Goal: Information Seeking & Learning: Learn about a topic

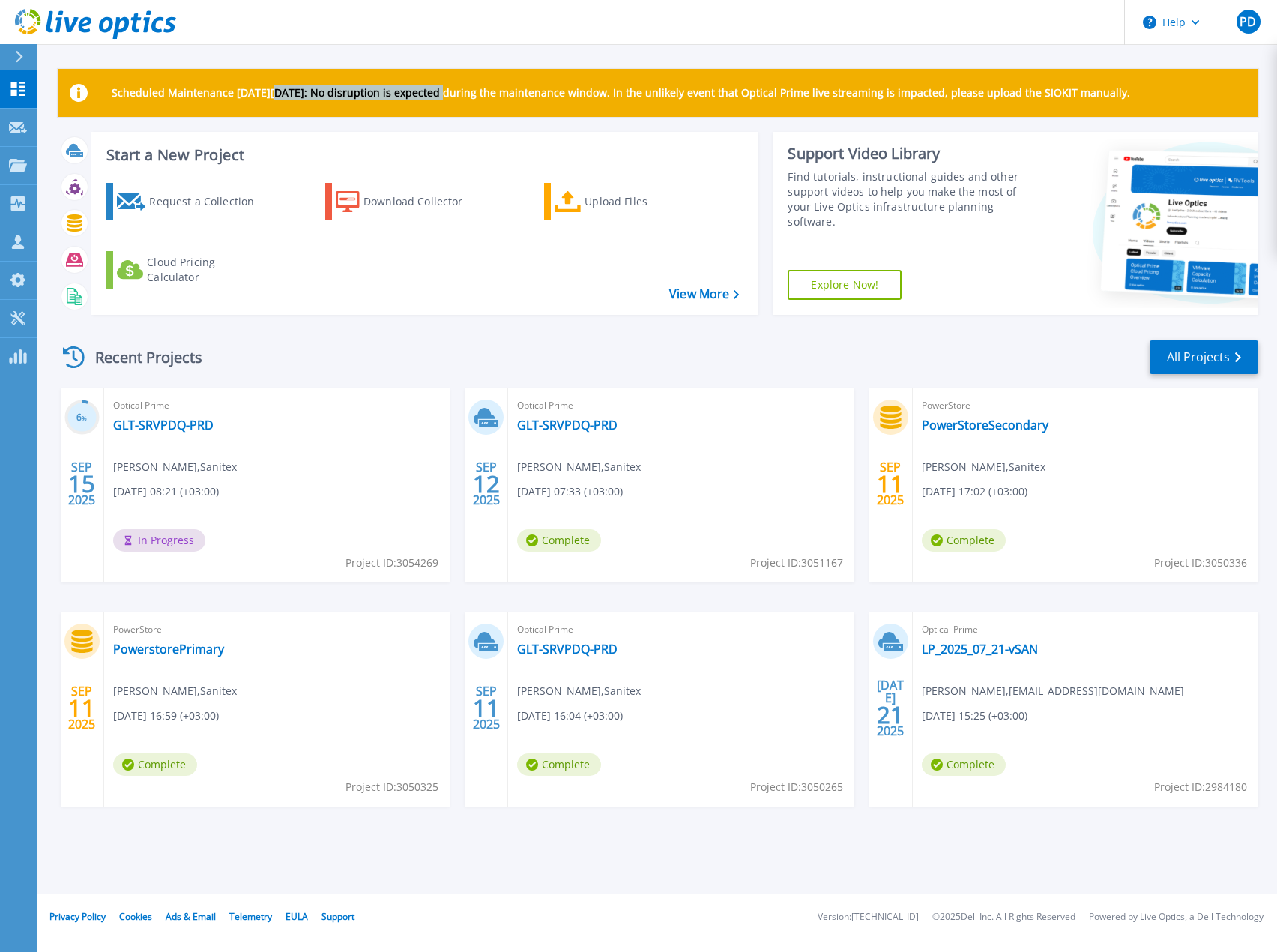
drag, startPoint x: 275, startPoint y: 89, endPoint x: 445, endPoint y: 86, distance: 170.0
click at [445, 87] on p "Scheduled Maintenance [DATE][DATE]: No disruption is expected during the mainte…" at bounding box center [620, 93] width 1018 height 12
click at [257, 446] on div "Optical Prime GLT-SRVPDQ-PRD [PERSON_NAME] , Sanitex [DATE] 08:21 (+03:00) In P…" at bounding box center [277, 485] width 346 height 194
click at [176, 429] on link "GLT-SRVPDQ-PRD" at bounding box center [163, 425] width 100 height 15
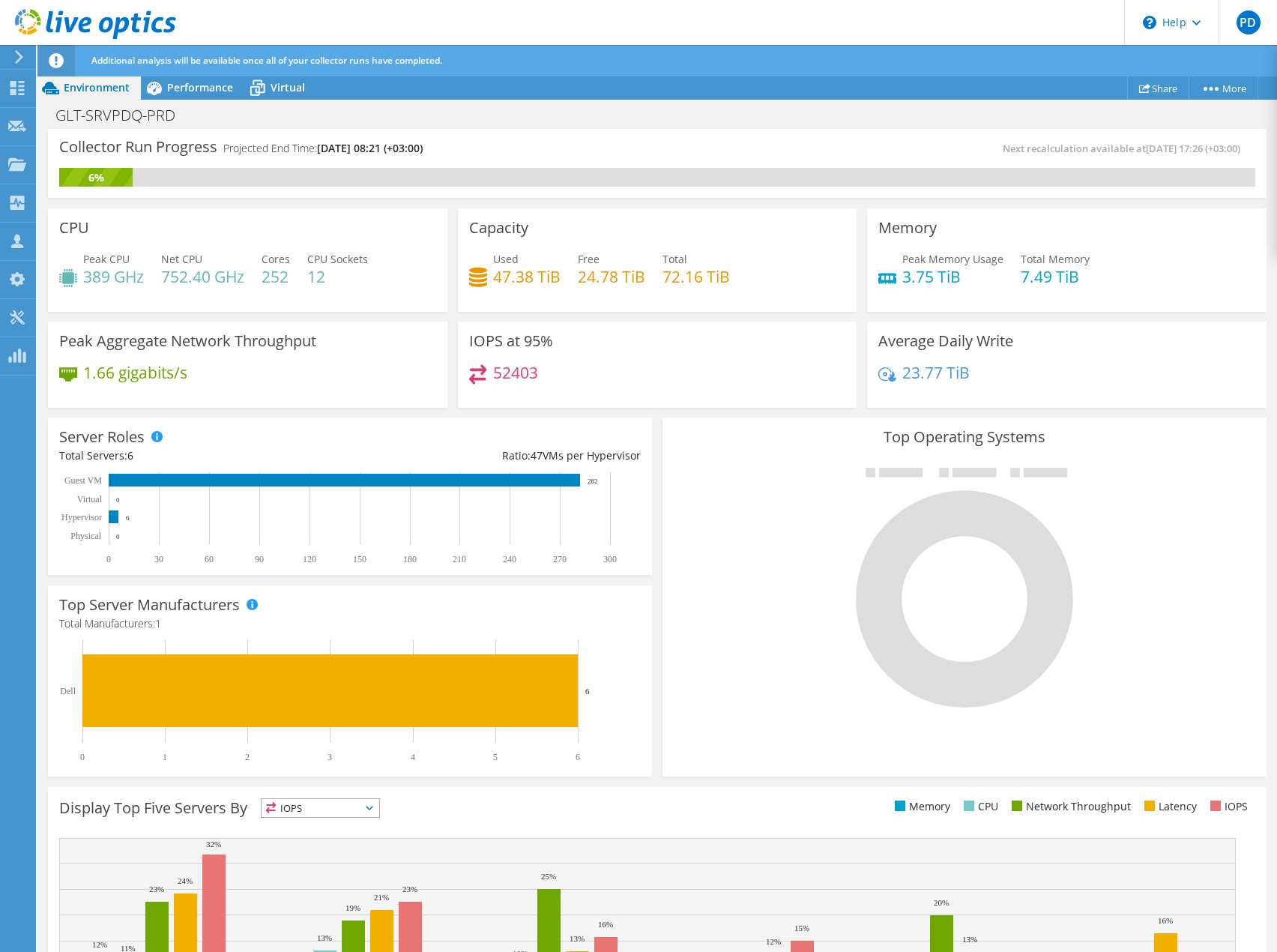
drag, startPoint x: 403, startPoint y: 147, endPoint x: 485, endPoint y: 148, distance: 82.0
click at [485, 148] on div "Collector Run Progress Projected End Time: 09/16/2025, 08:21 (+03:00)" at bounding box center [358, 154] width 598 height 28
drag, startPoint x: 364, startPoint y: 141, endPoint x: 479, endPoint y: 141, distance: 115.0
click at [479, 141] on div "Collector Run Progress Projected End Time: 09/16/2025, 08:21 (+03:00)" at bounding box center [358, 154] width 598 height 28
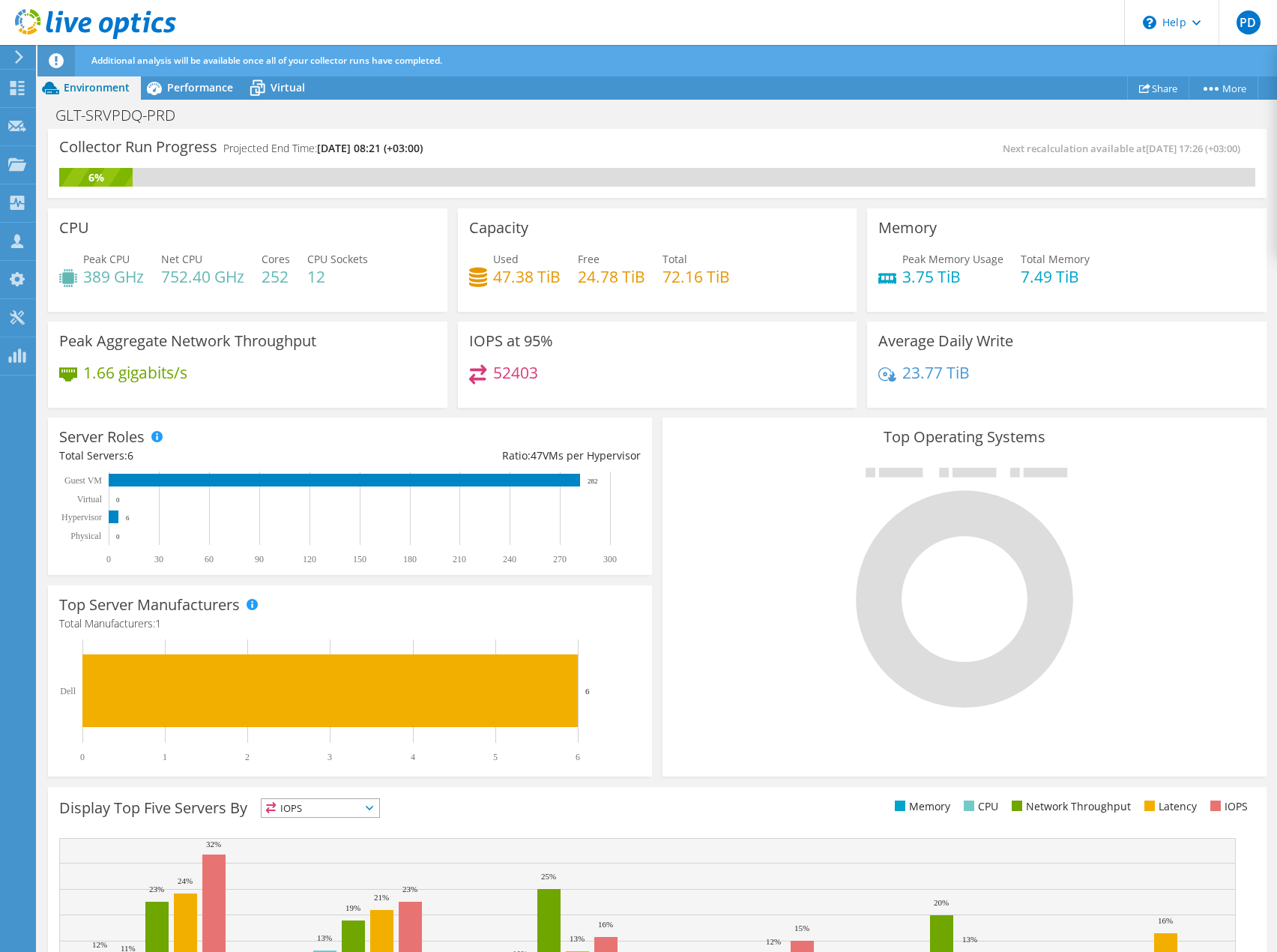
click at [479, 141] on div "Collector Run Progress Projected End Time: 09/16/2025, 08:21 (+03:00)" at bounding box center [358, 154] width 598 height 28
click at [189, 90] on span "Performance" at bounding box center [200, 87] width 66 height 14
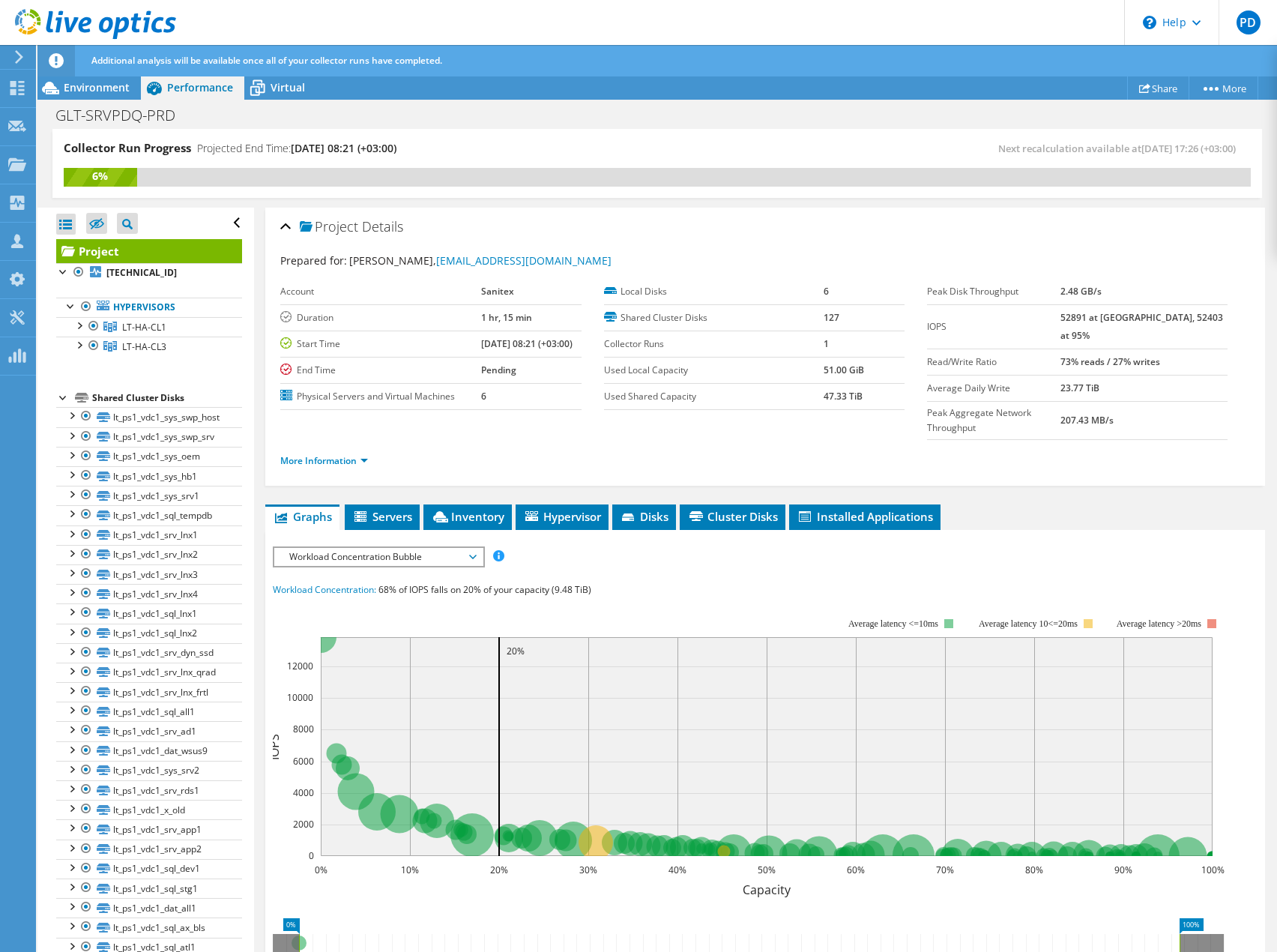
click at [381, 548] on span "Workload Concentration Bubble" at bounding box center [378, 556] width 192 height 18
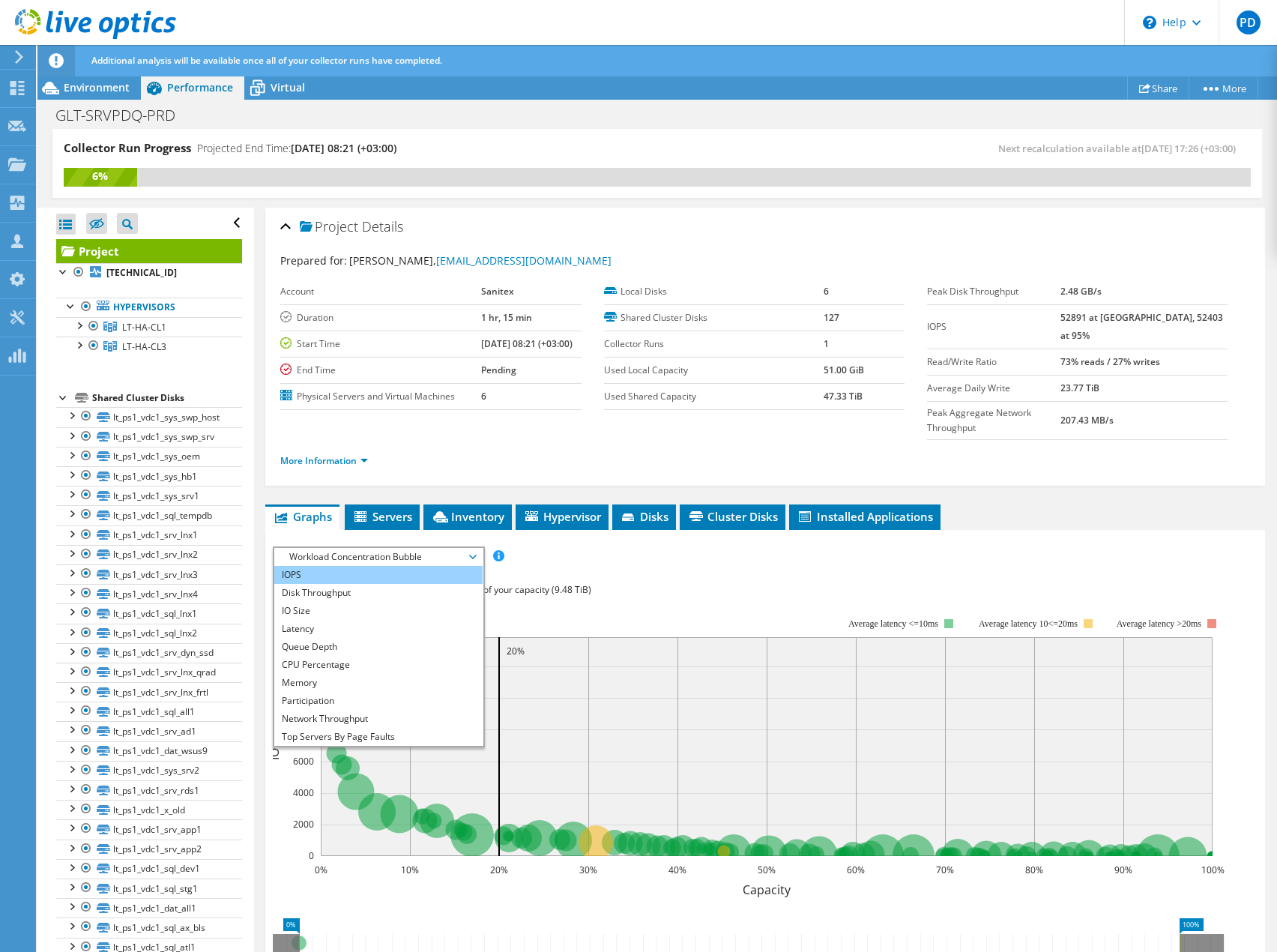
click at [341, 566] on li "IOPS" at bounding box center [378, 574] width 208 height 18
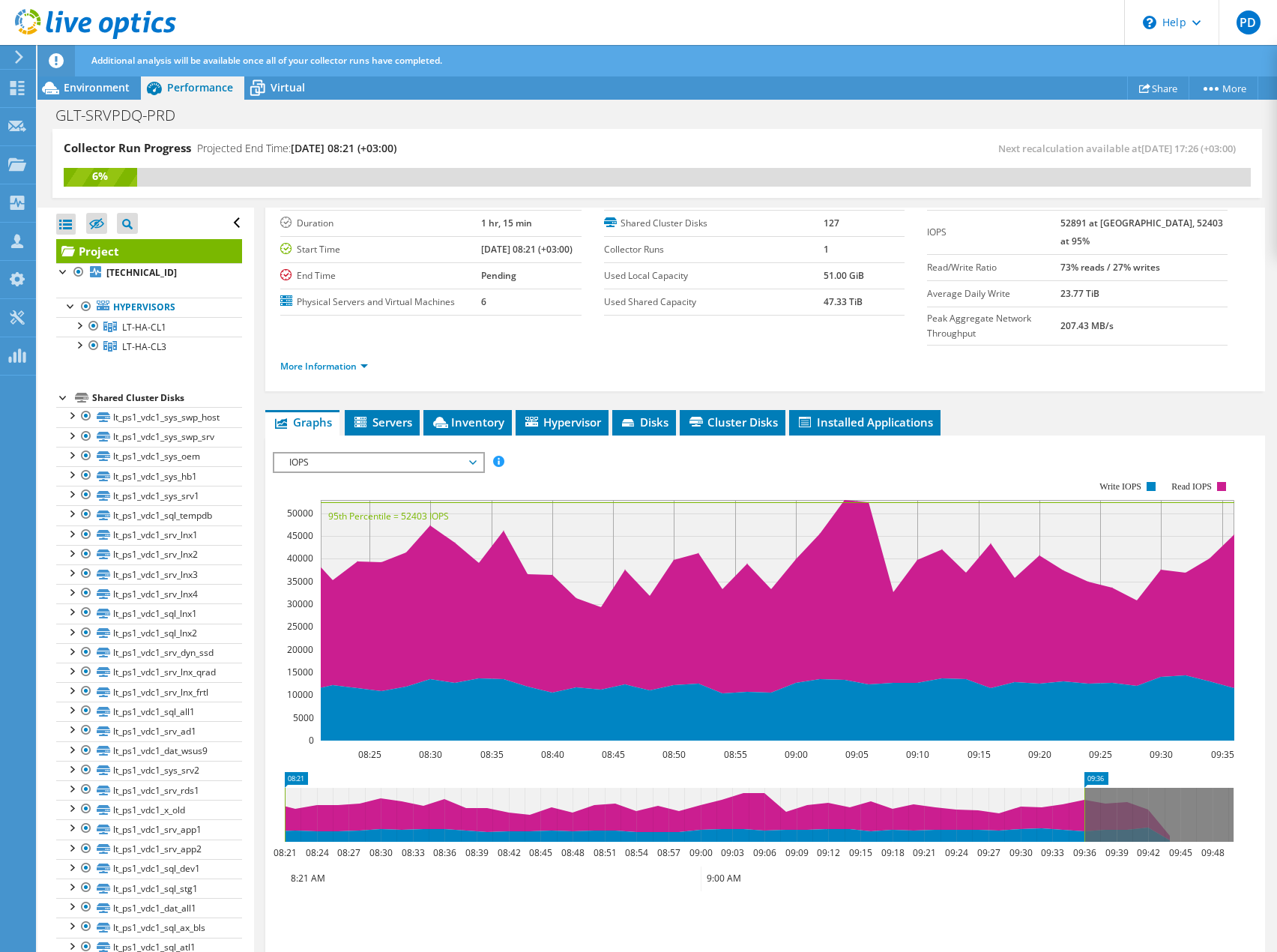
scroll to position [175, 0]
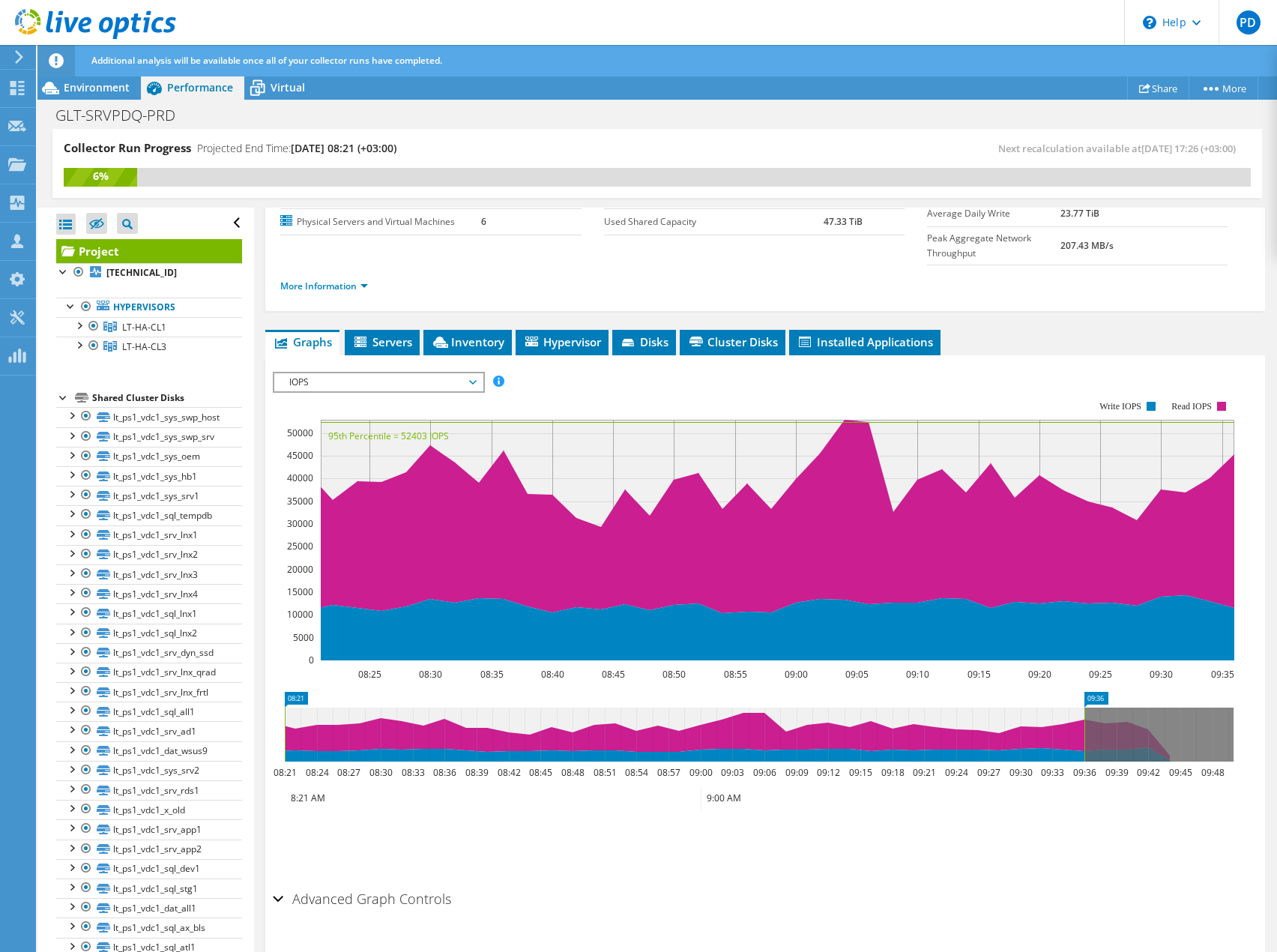
click at [597, 381] on rect at bounding box center [753, 530] width 962 height 299
click at [556, 821] on ul "Save Zoom" at bounding box center [762, 842] width 977 height 43
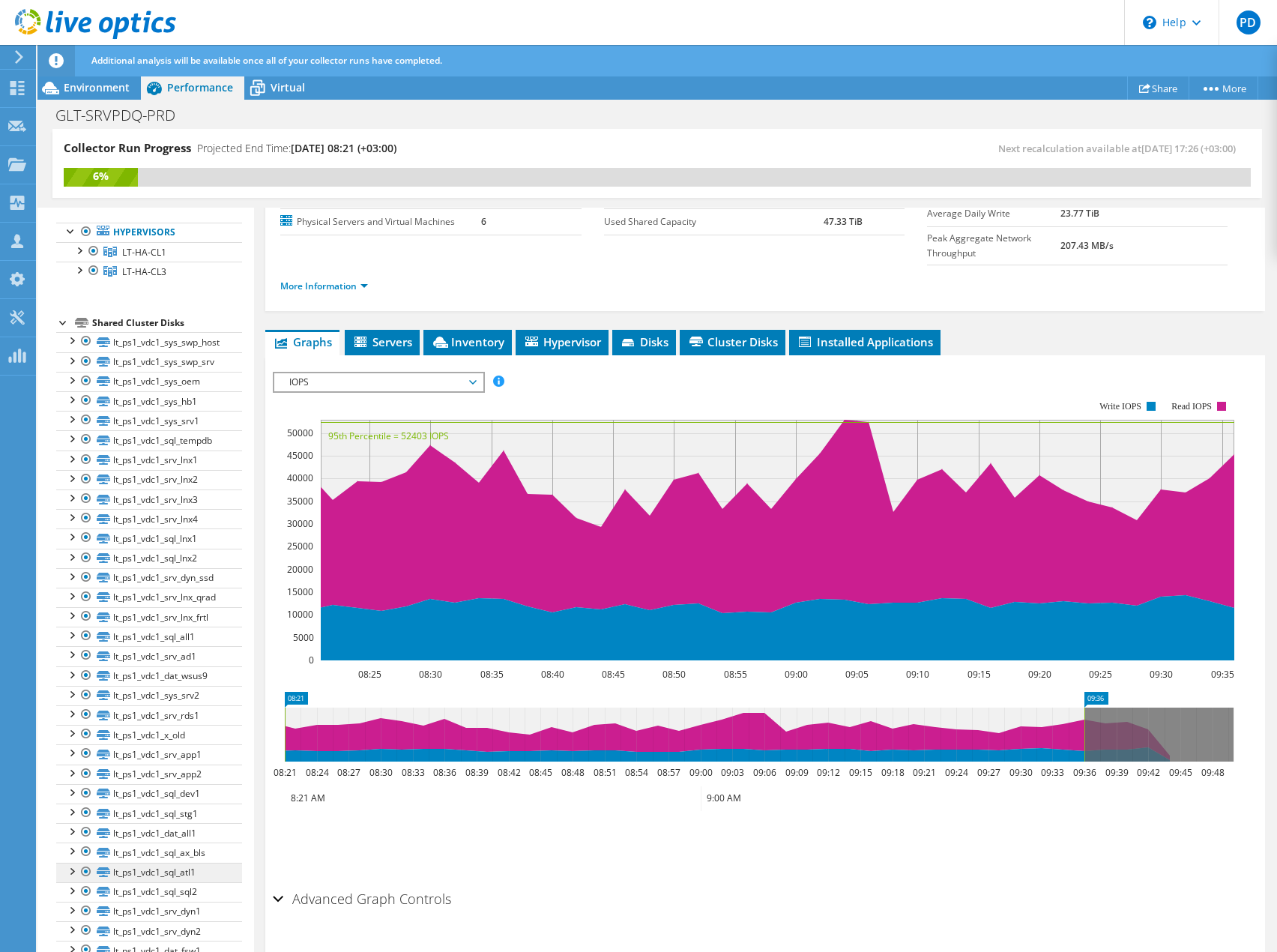
scroll to position [0, 0]
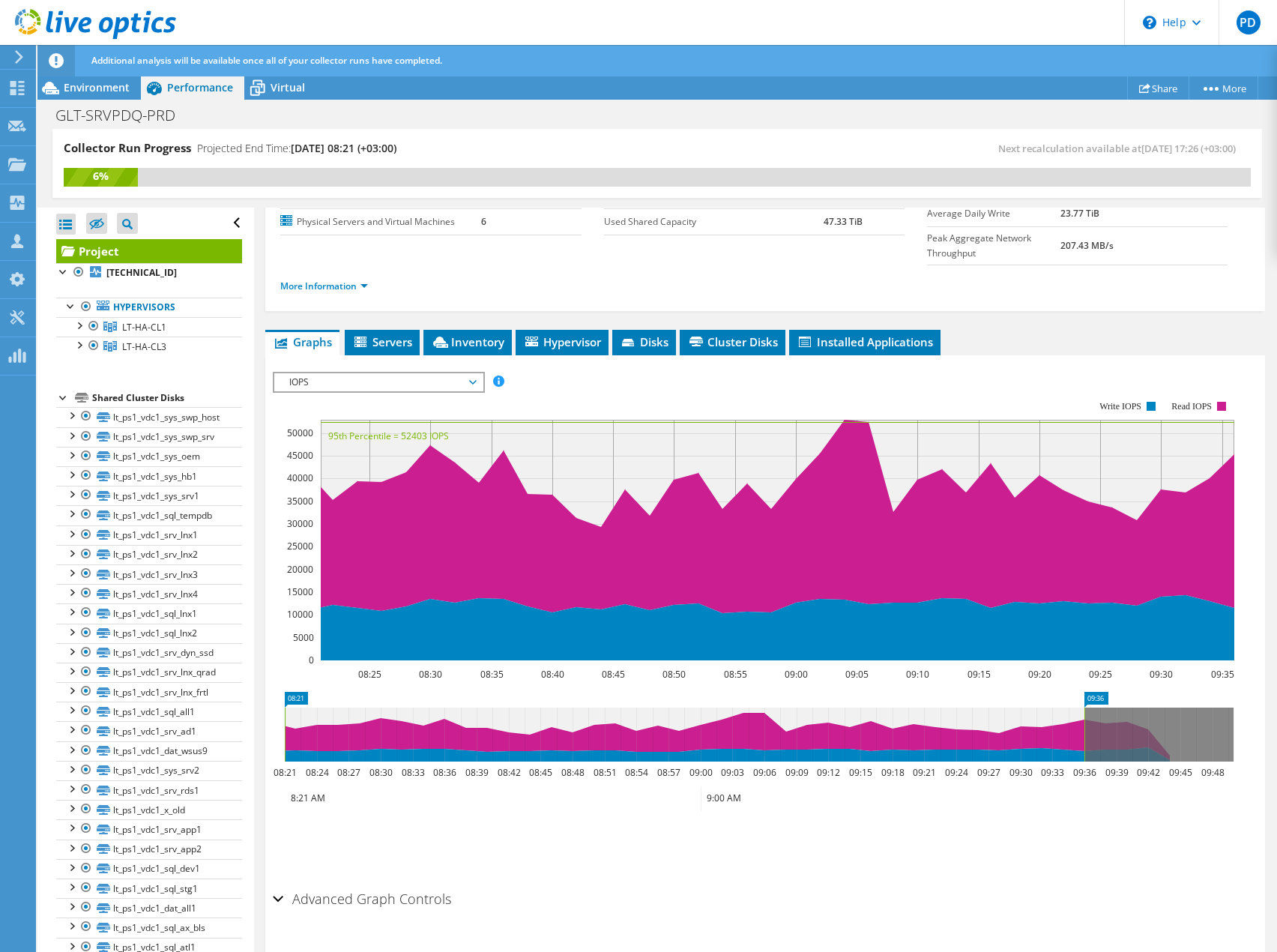
click at [960, 274] on ul "More Information" at bounding box center [765, 284] width 970 height 20
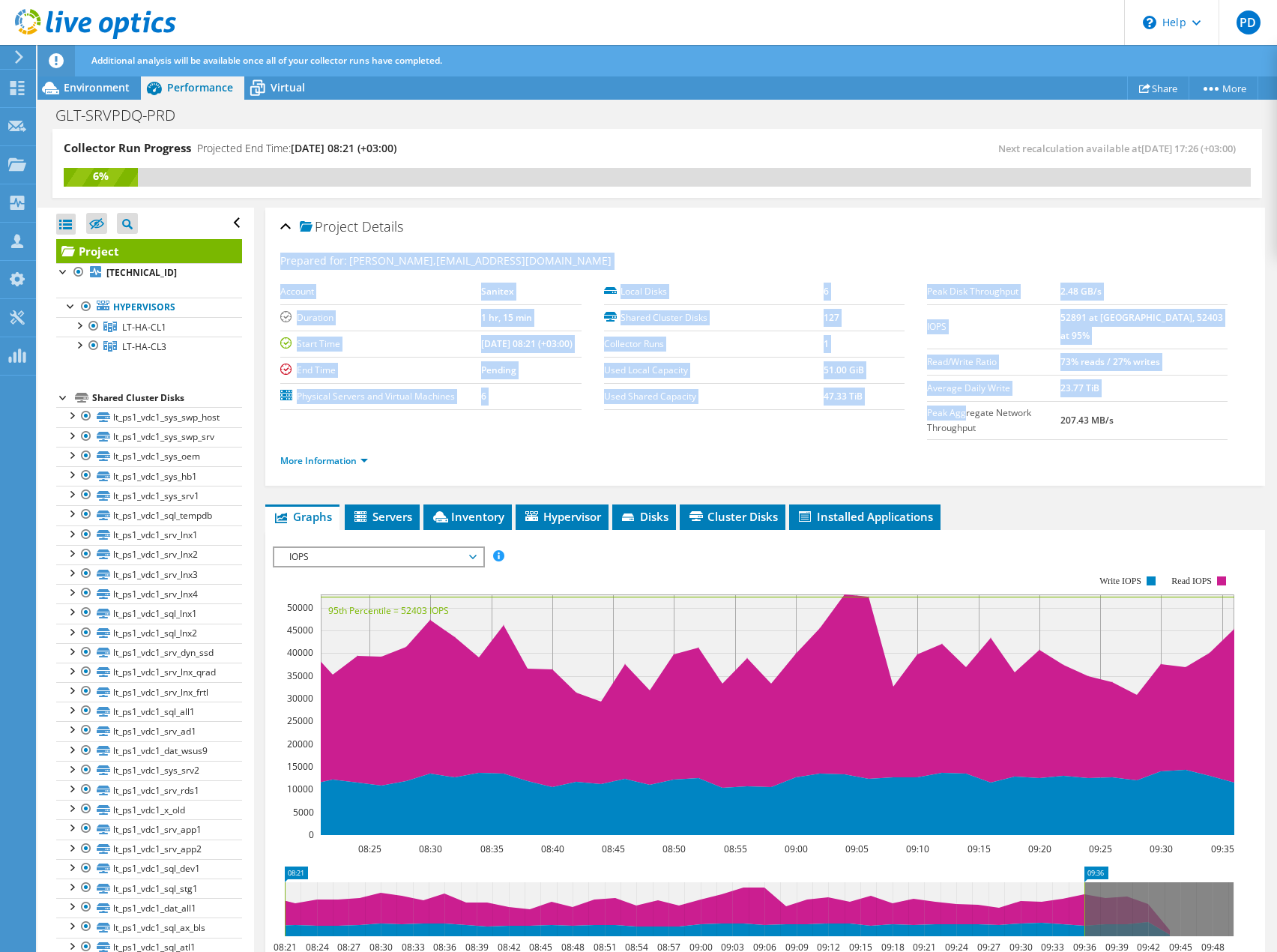
drag, startPoint x: 955, startPoint y: 218, endPoint x: 1076, endPoint y: 218, distance: 121.0
click at [1076, 218] on div "Project Details Prepared for: Egidijus Zem, egidijus.z@sanitex.eu Account Sanit…" at bounding box center [765, 346] width 1000 height 278
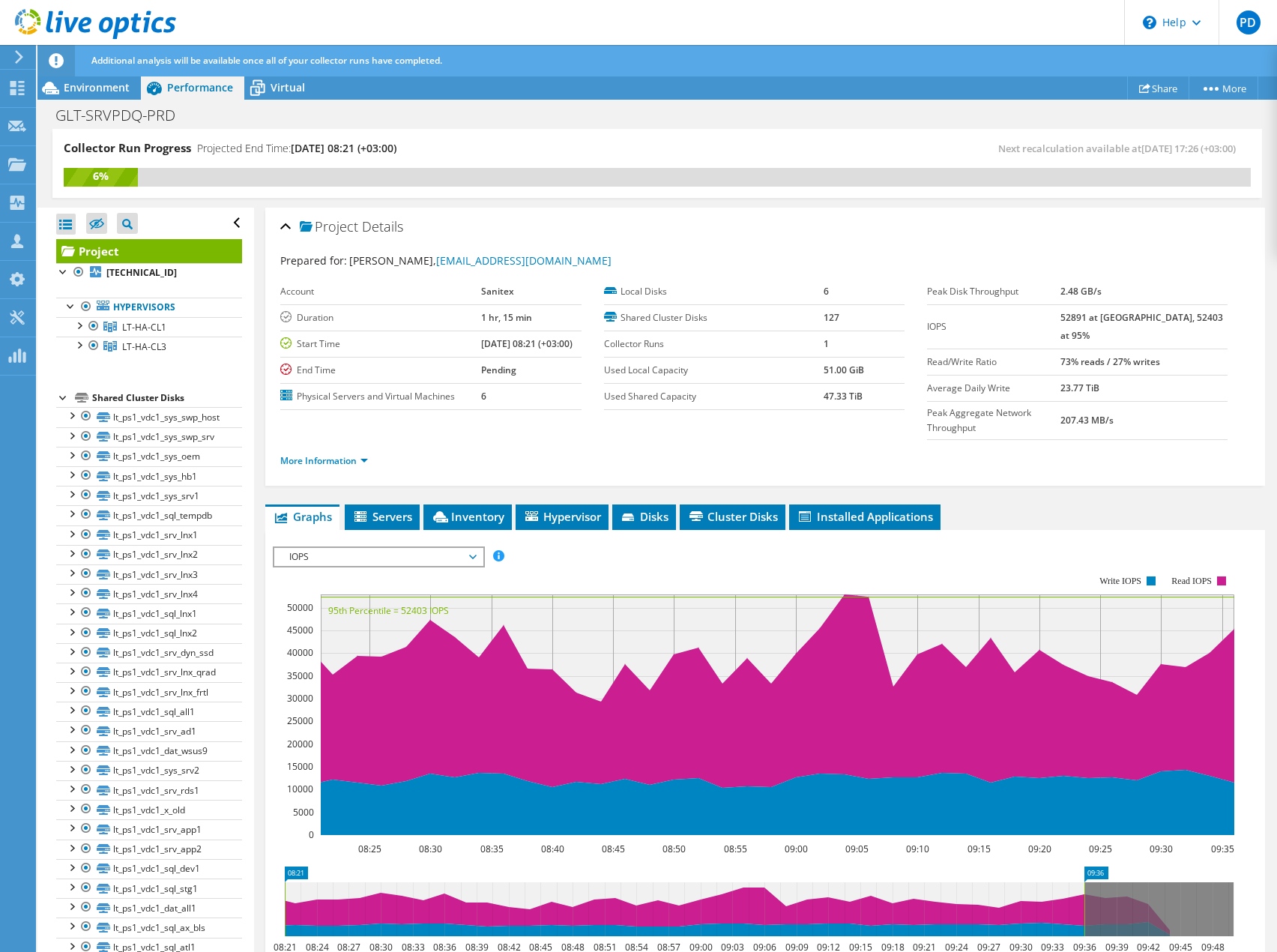
click at [1062, 449] on ul "More Information" at bounding box center [765, 459] width 970 height 20
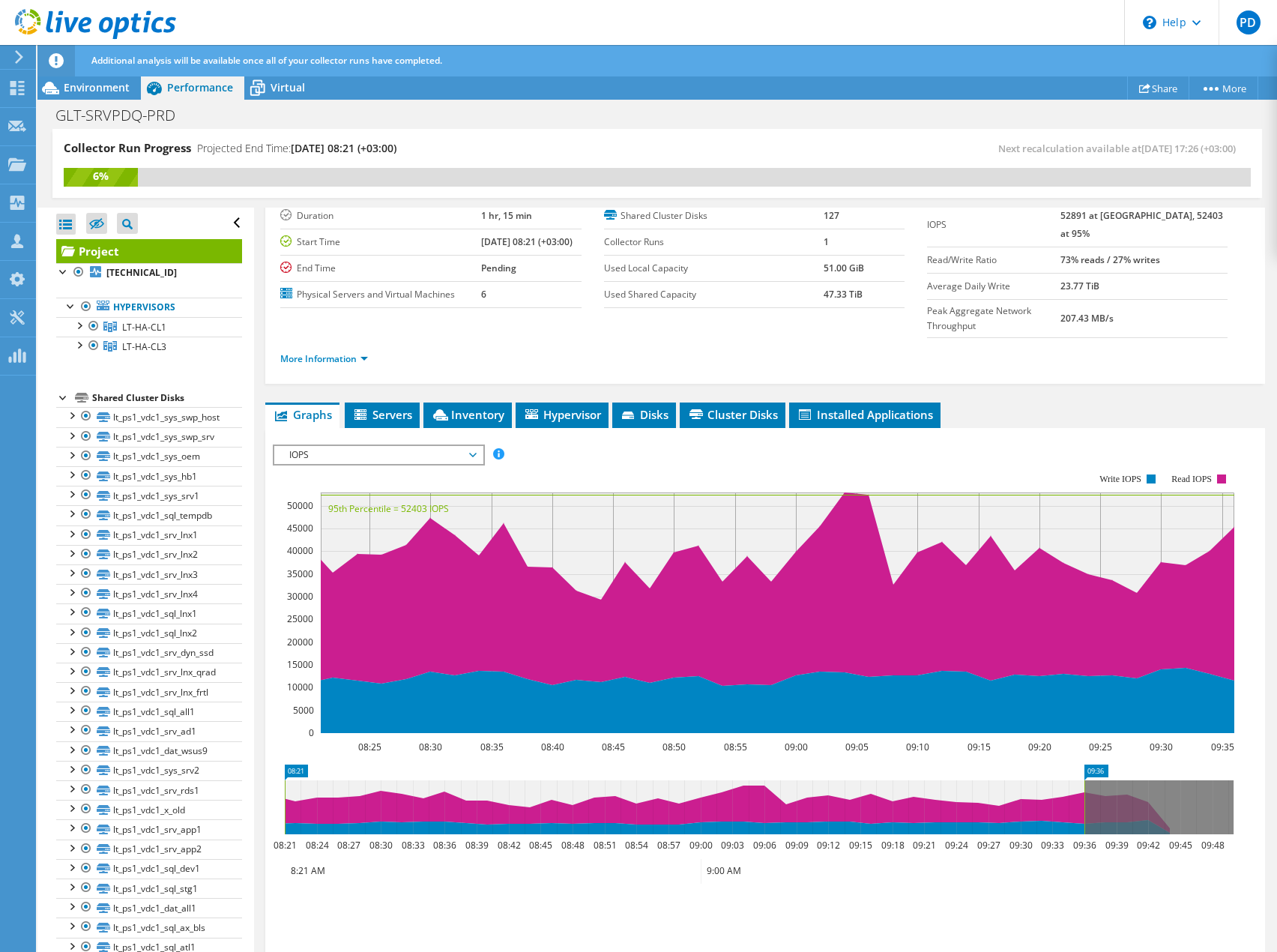
scroll to position [175, 0]
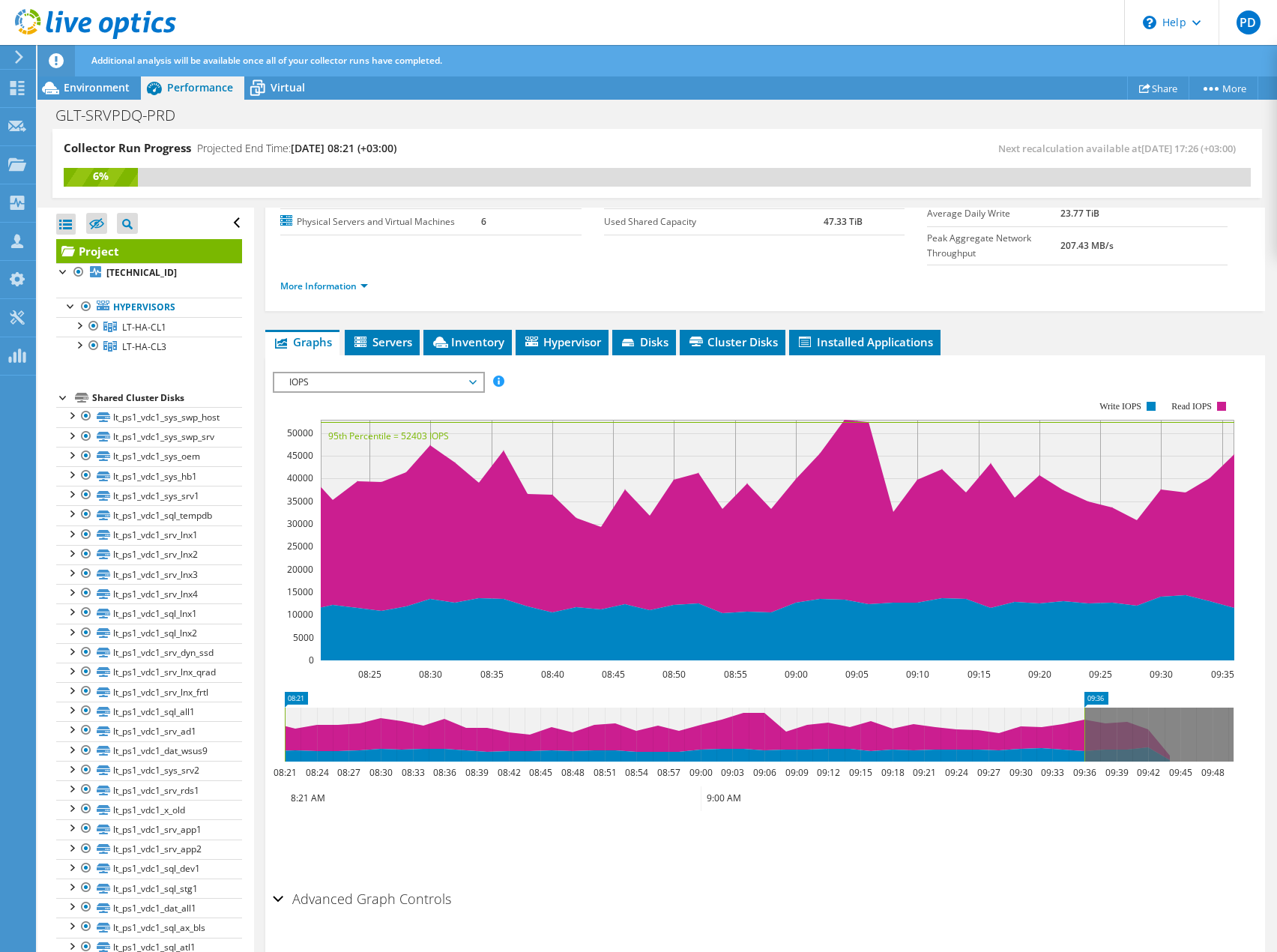
click at [385, 883] on h2 "Advanced Graph Controls" at bounding box center [362, 898] width 178 height 30
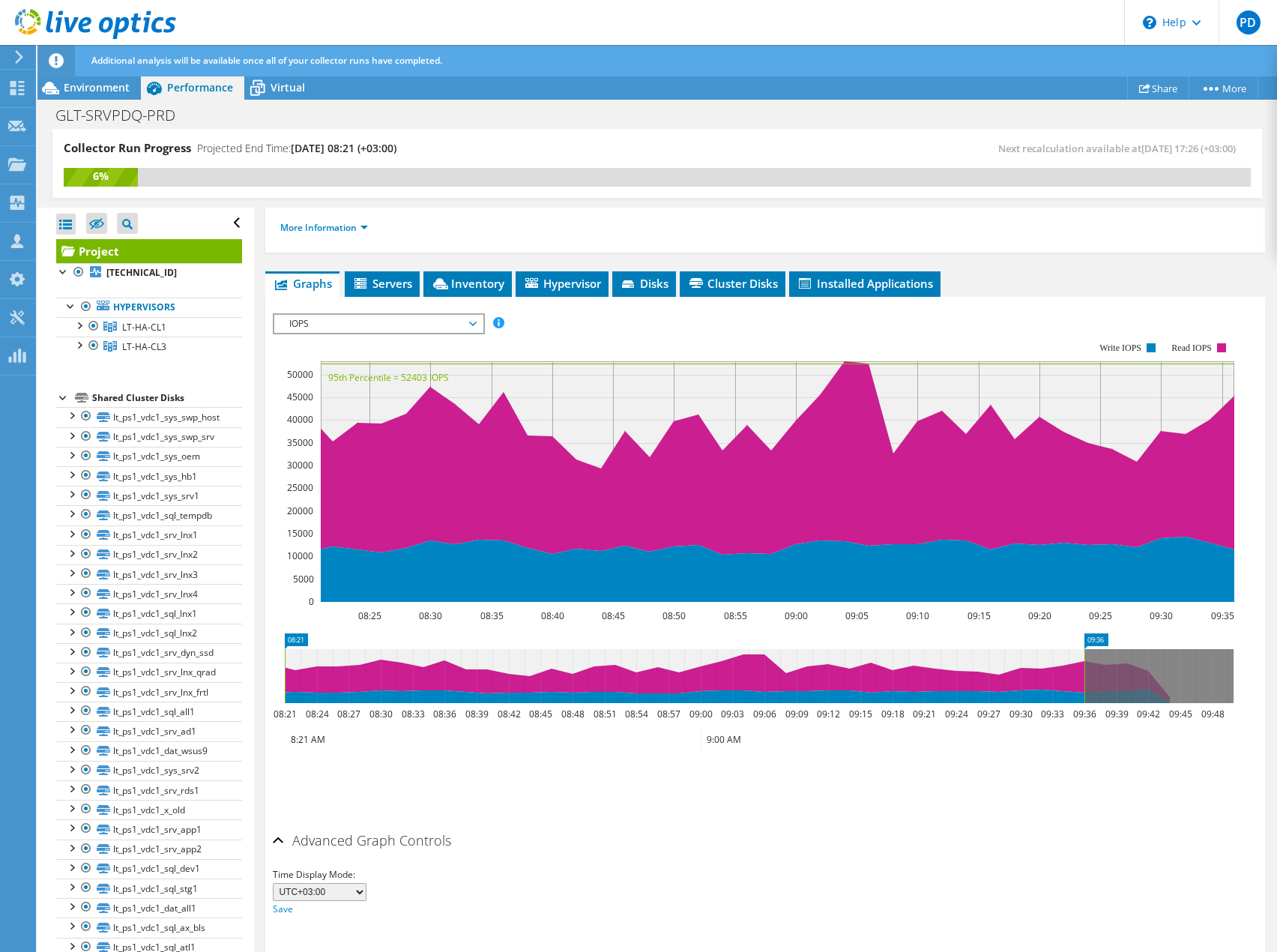
click at [433, 825] on h2 "Advanced Graph Controls" at bounding box center [362, 840] width 178 height 30
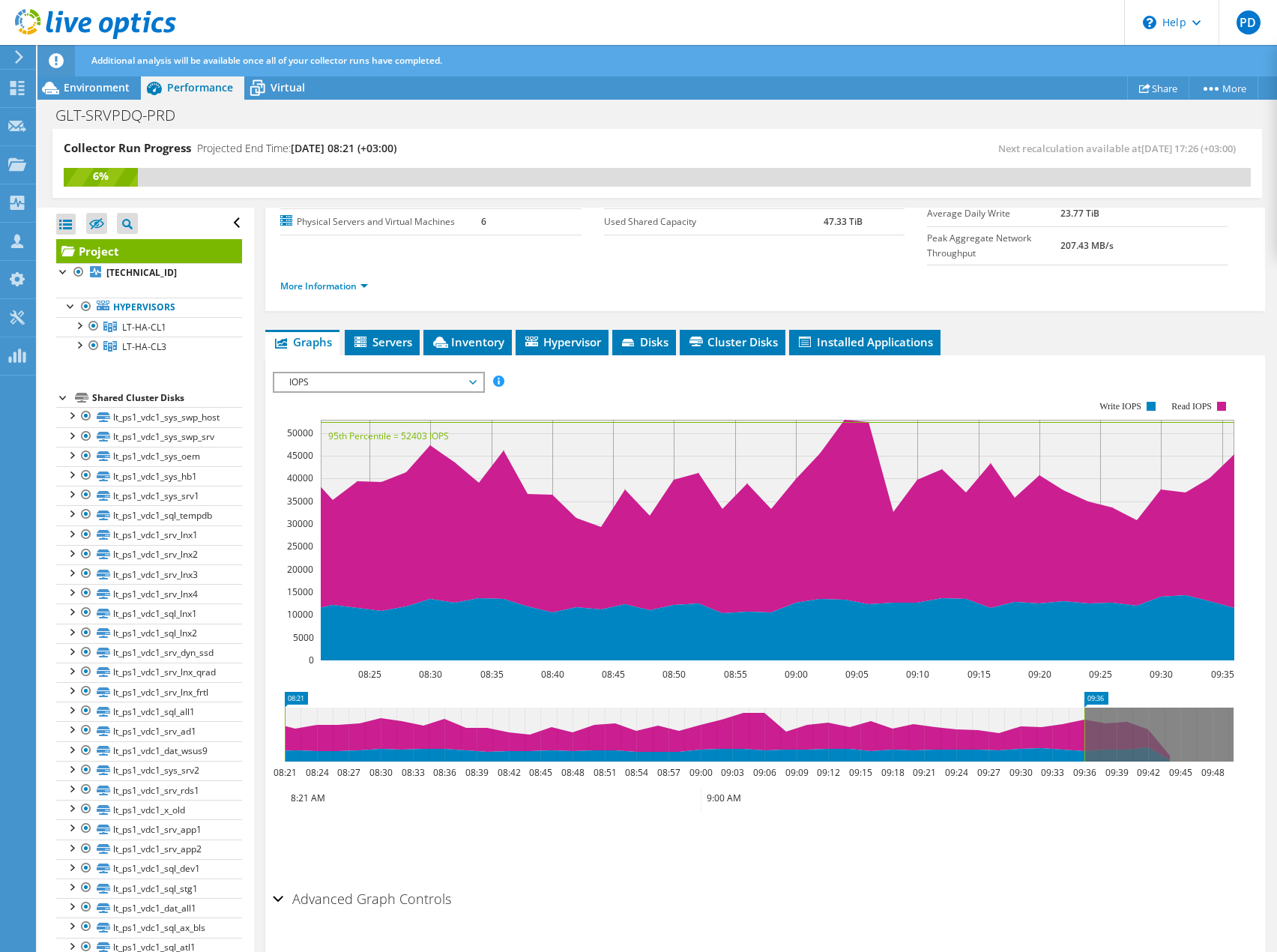
click at [1080, 885] on div "Advanced Graph Controls Time Display Mode: UTC-12:00 UTC-11:00 UTC-10:00 UTC-09…" at bounding box center [765, 922] width 985 height 77
click at [1148, 821] on ul "Save Zoom" at bounding box center [762, 842] width 977 height 43
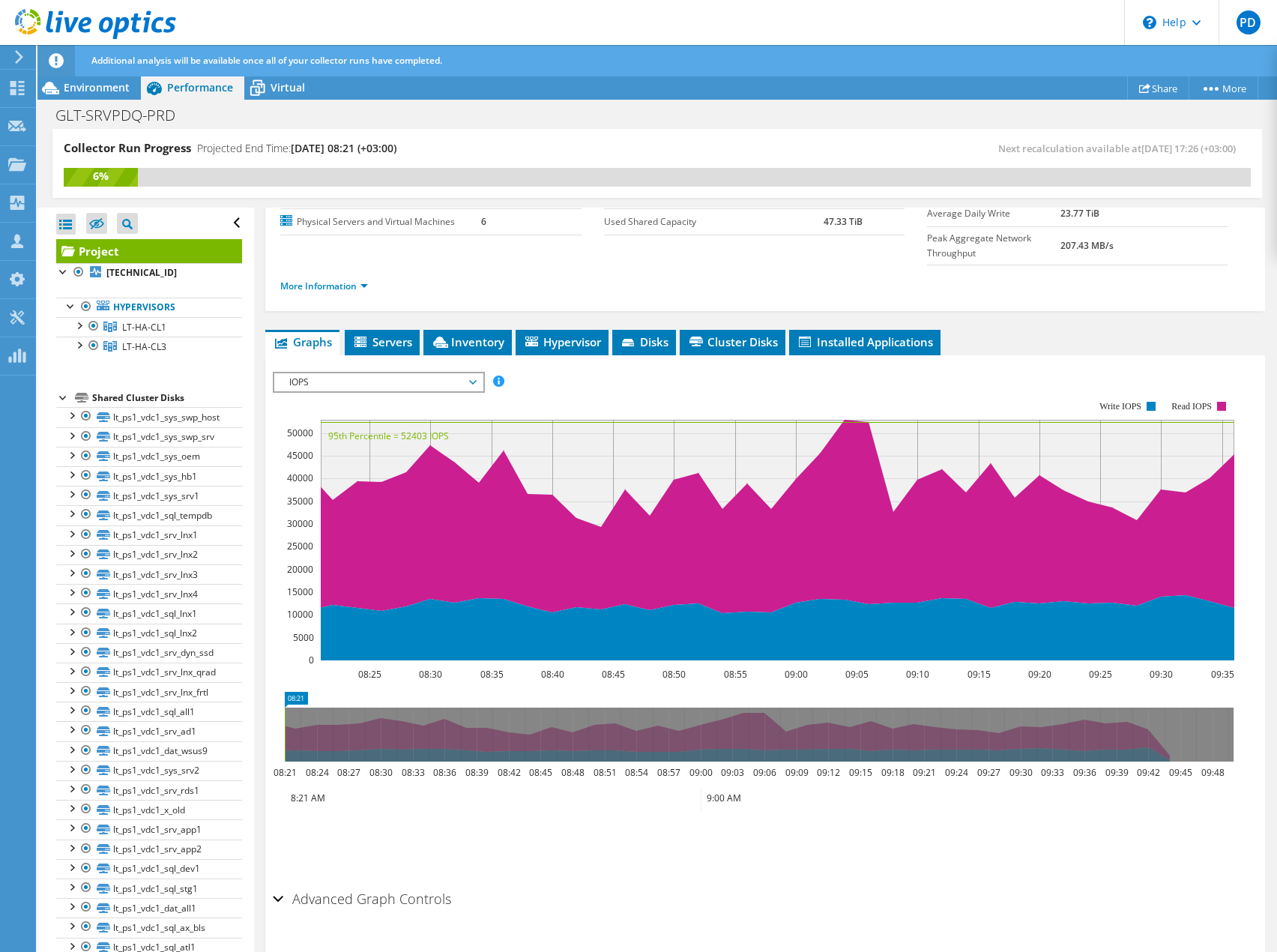
drag, startPoint x: 1083, startPoint y: 703, endPoint x: 268, endPoint y: 708, distance: 815.0
click at [268, 708] on section "IOPS Disk Throughput IO Size Latency Queue Depth CPU Percentage Memory Page Fau…" at bounding box center [765, 658] width 1000 height 606
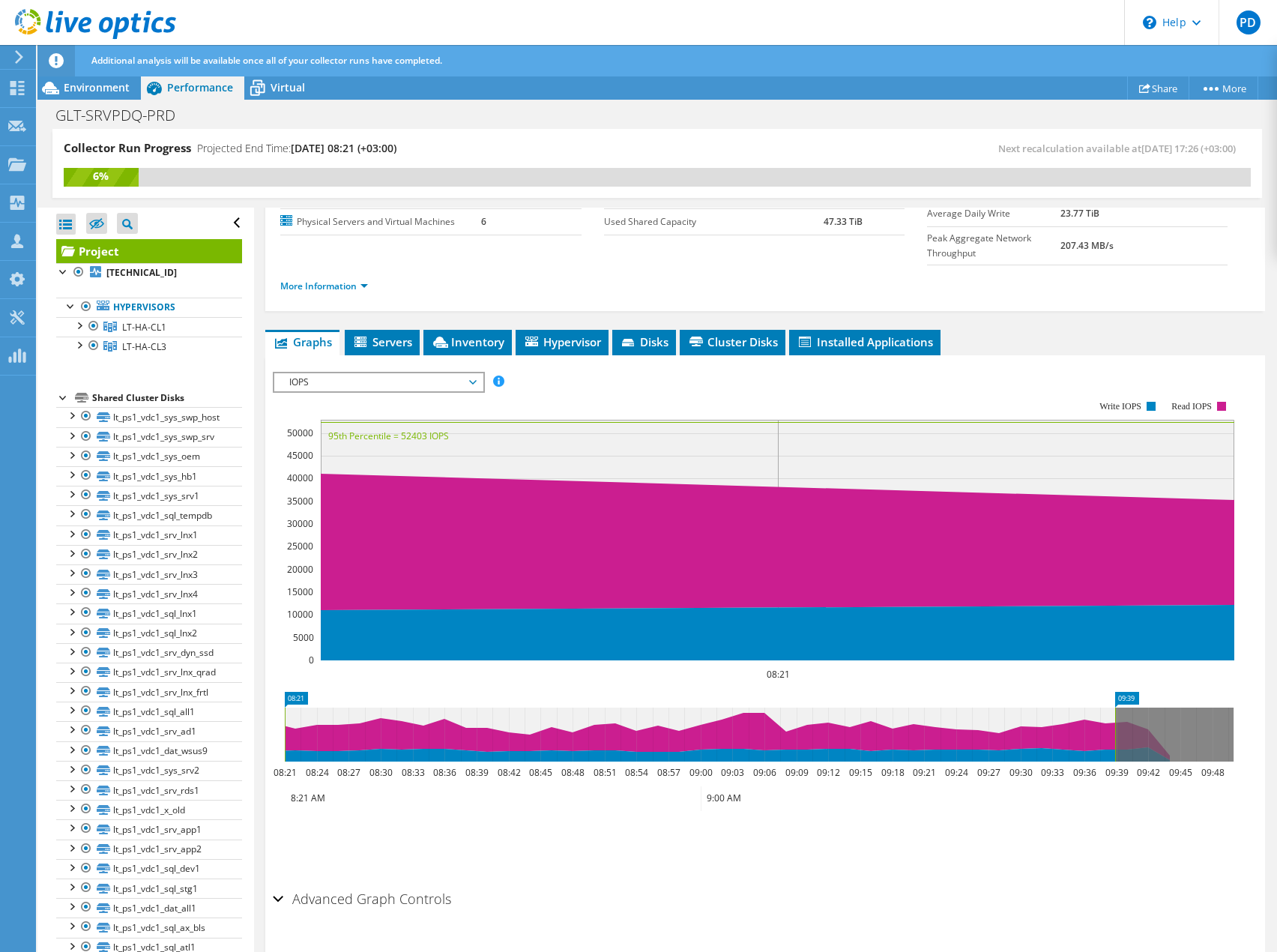
drag, startPoint x: 285, startPoint y: 707, endPoint x: 1115, endPoint y: 723, distance: 830.2
click at [1115, 723] on rect at bounding box center [1115, 734] width 6 height 54
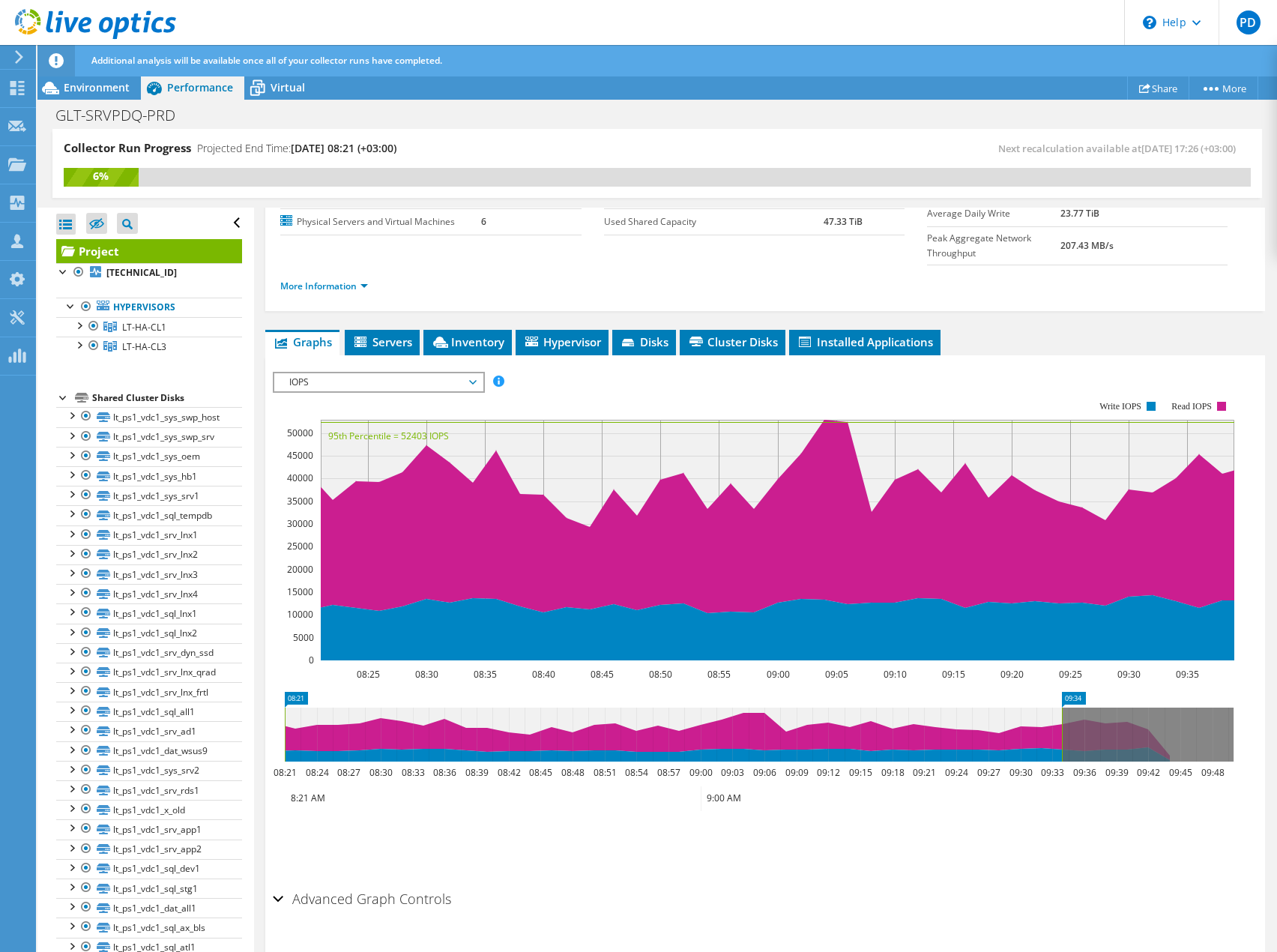
drag, startPoint x: 1115, startPoint y: 703, endPoint x: 1060, endPoint y: 706, distance: 55.1
click at [1060, 708] on rect at bounding box center [1062, 734] width 6 height 54
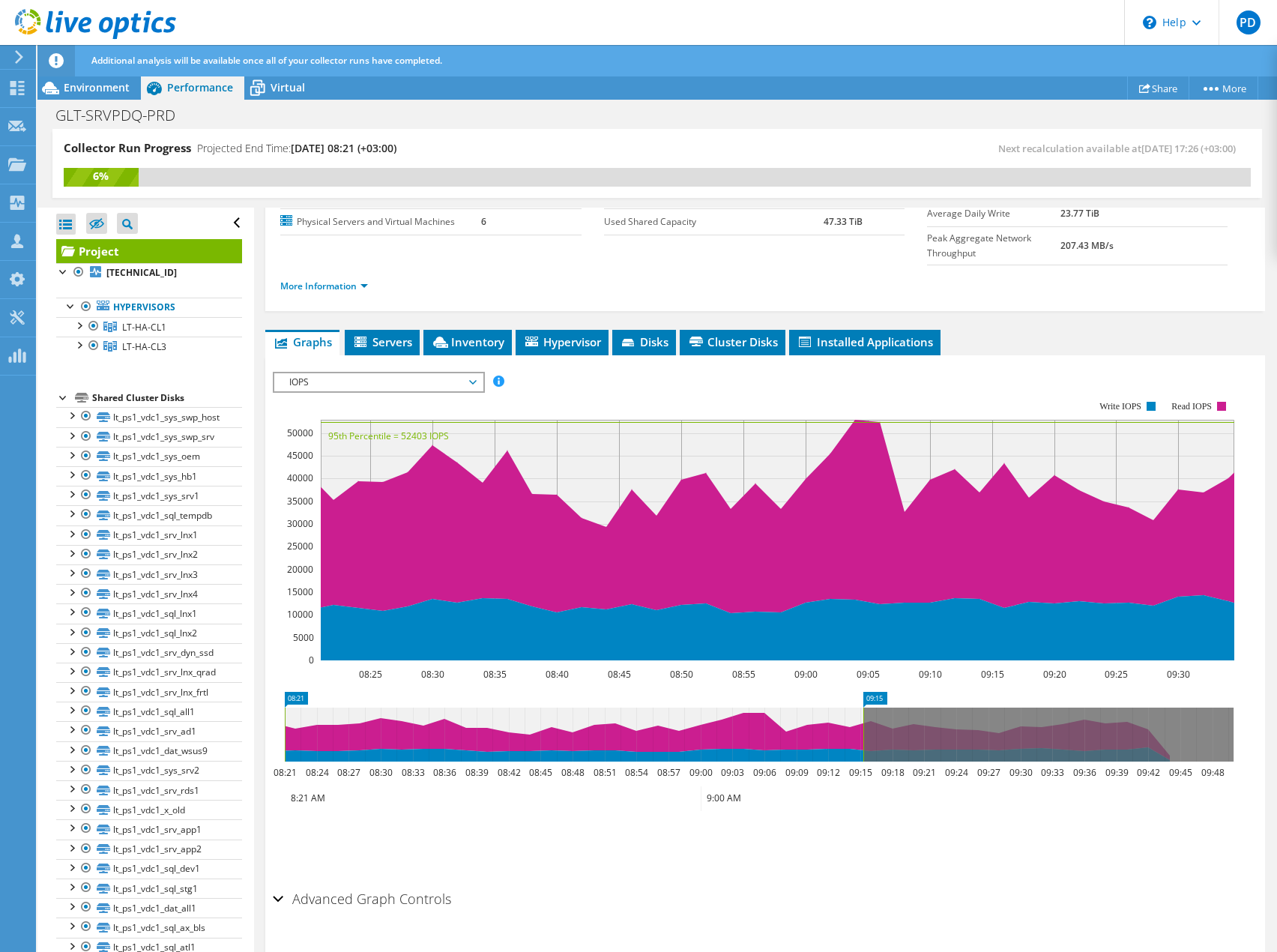
drag, startPoint x: 1064, startPoint y: 706, endPoint x: 859, endPoint y: 707, distance: 205.0
click at [860, 708] on rect at bounding box center [863, 734] width 6 height 54
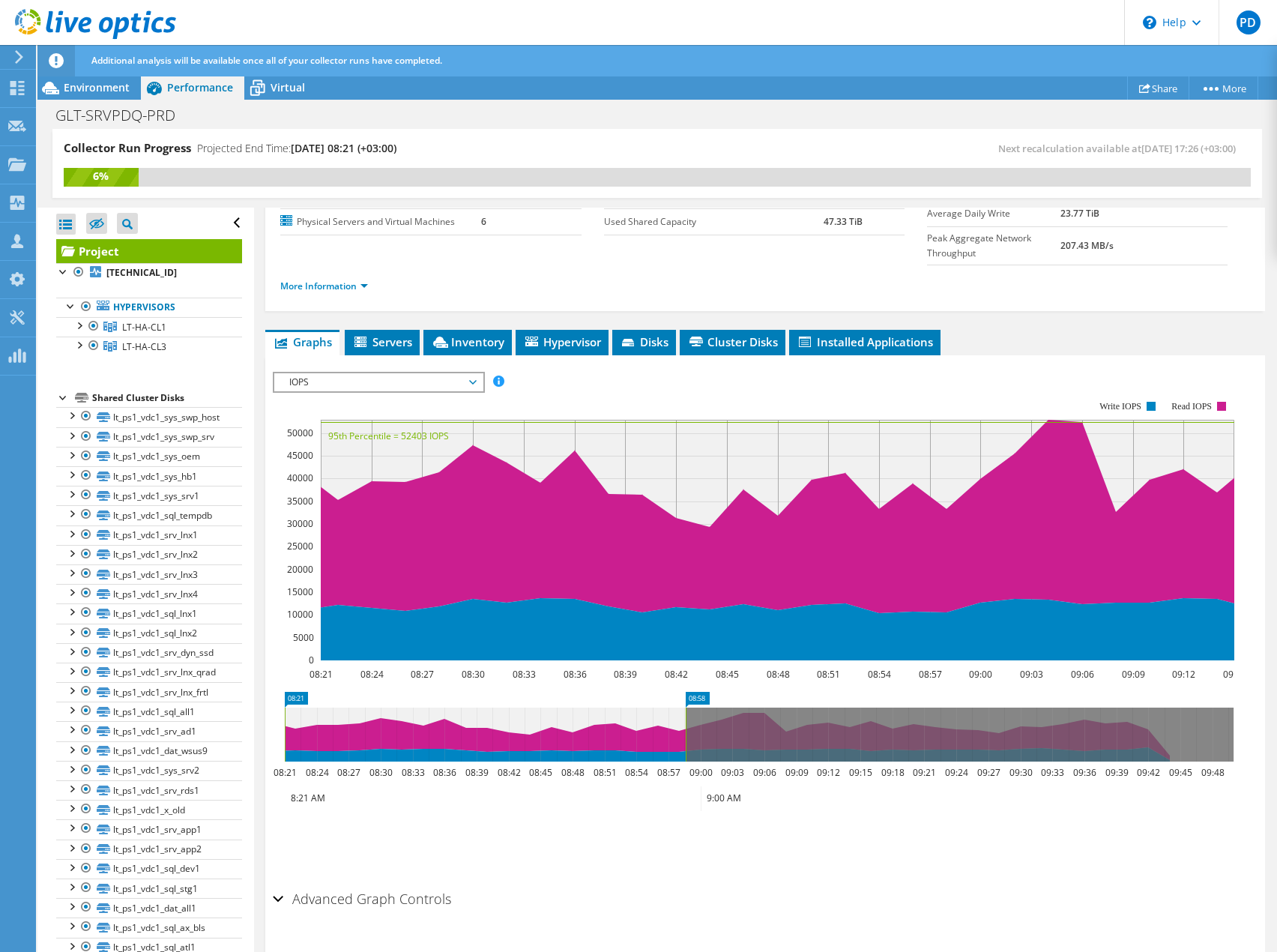
drag, startPoint x: 859, startPoint y: 707, endPoint x: 684, endPoint y: 708, distance: 175.0
click at [684, 708] on rect at bounding box center [685, 734] width 6 height 54
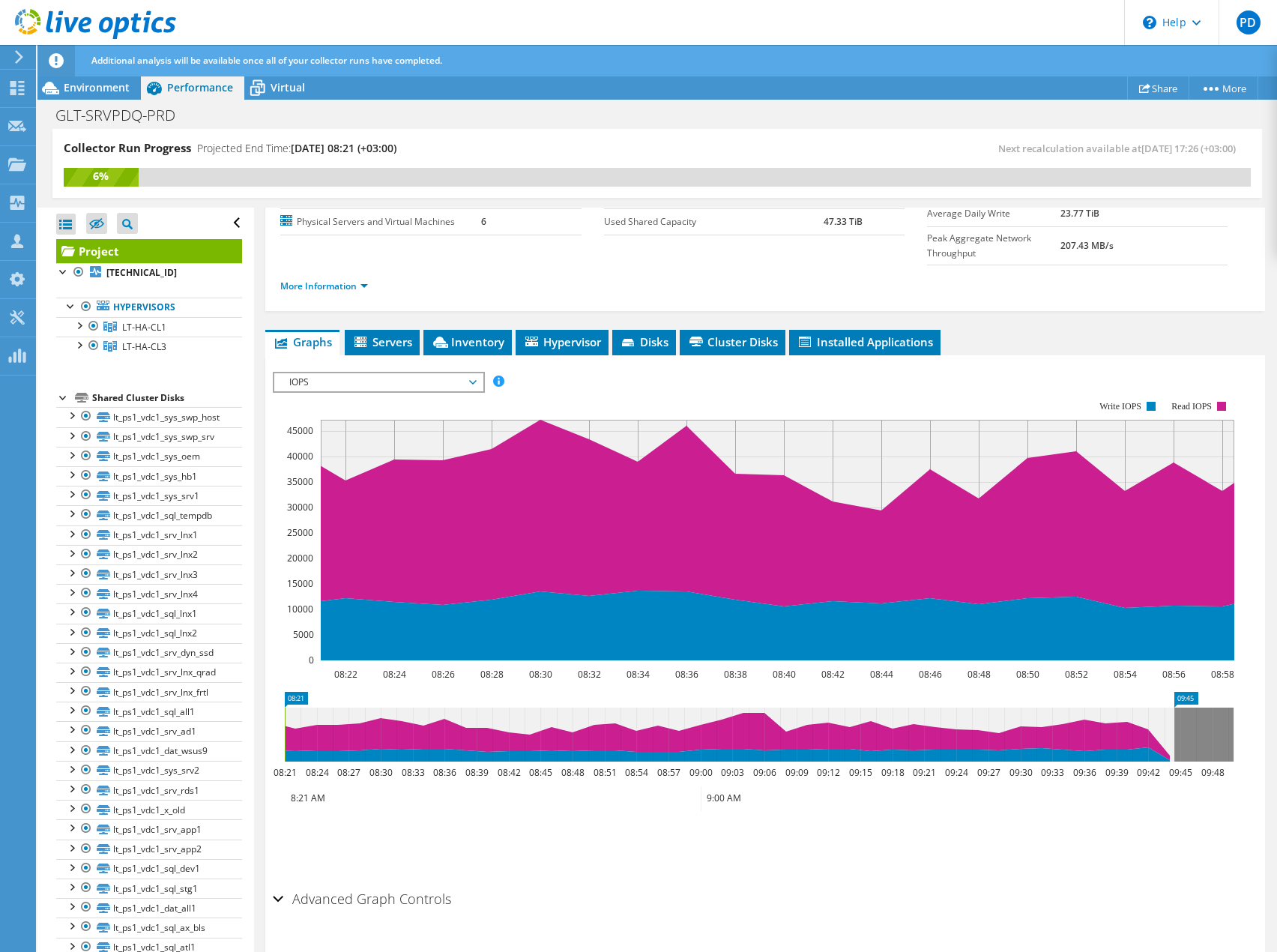
drag, startPoint x: 684, startPoint y: 708, endPoint x: 1174, endPoint y: 704, distance: 490.0
click at [1174, 708] on rect at bounding box center [1174, 734] width 6 height 54
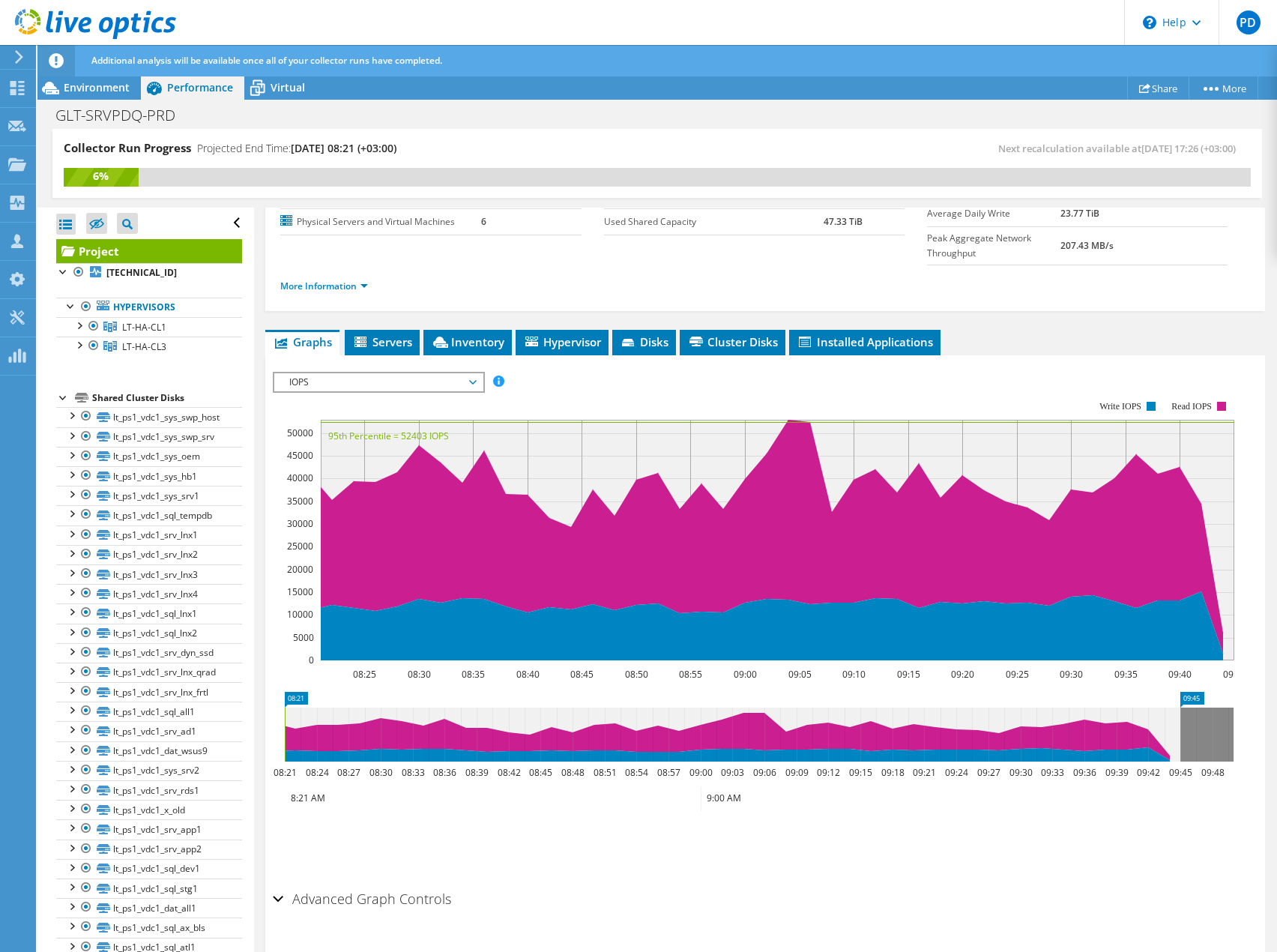
click at [1097, 821] on ul "Save Zoom" at bounding box center [762, 842] width 977 height 43
click at [346, 373] on span "IOPS" at bounding box center [378, 381] width 192 height 18
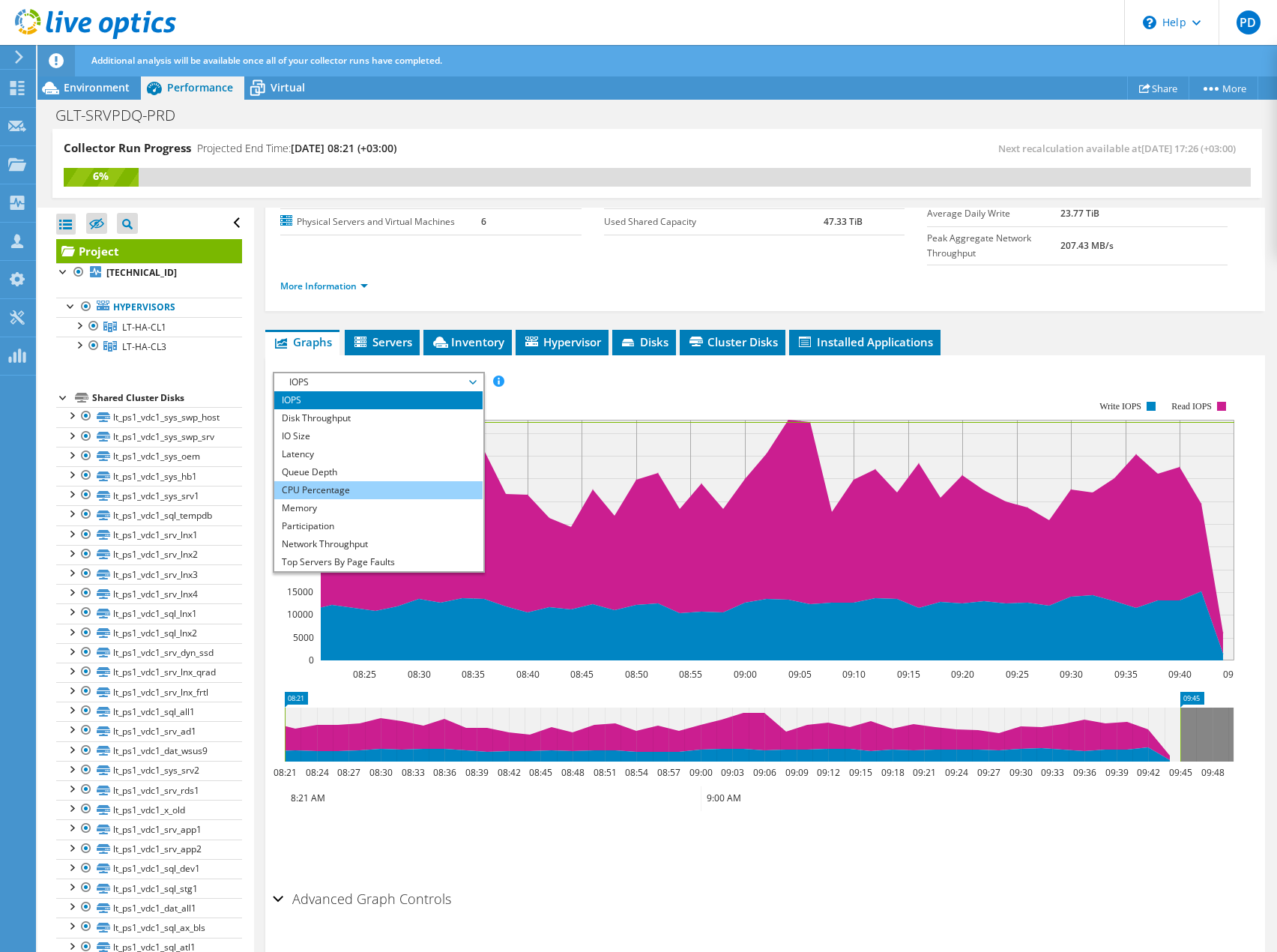
click at [323, 481] on li "CPU Percentage" at bounding box center [378, 489] width 208 height 18
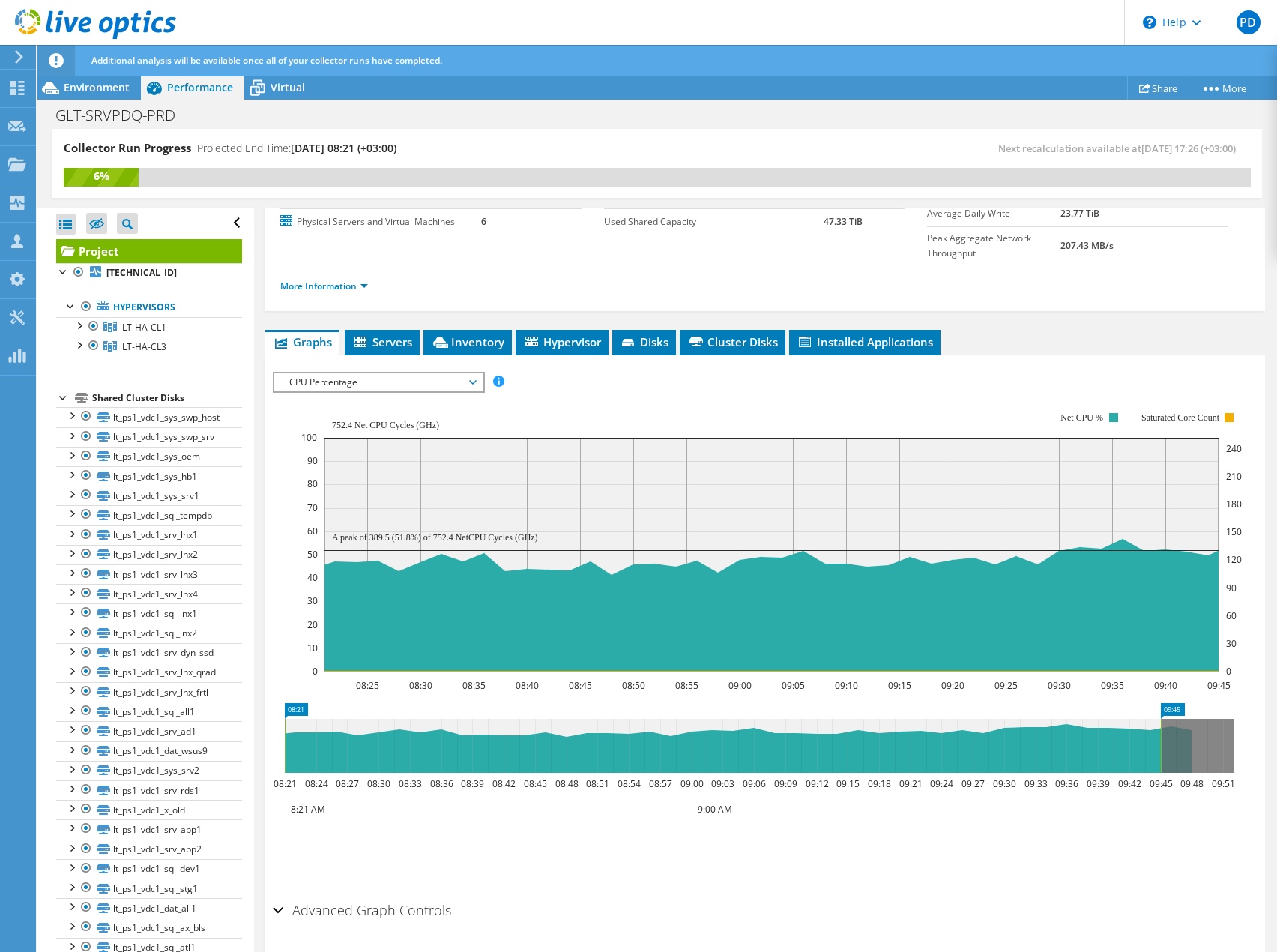
click at [315, 373] on span "CPU Percentage" at bounding box center [378, 381] width 192 height 18
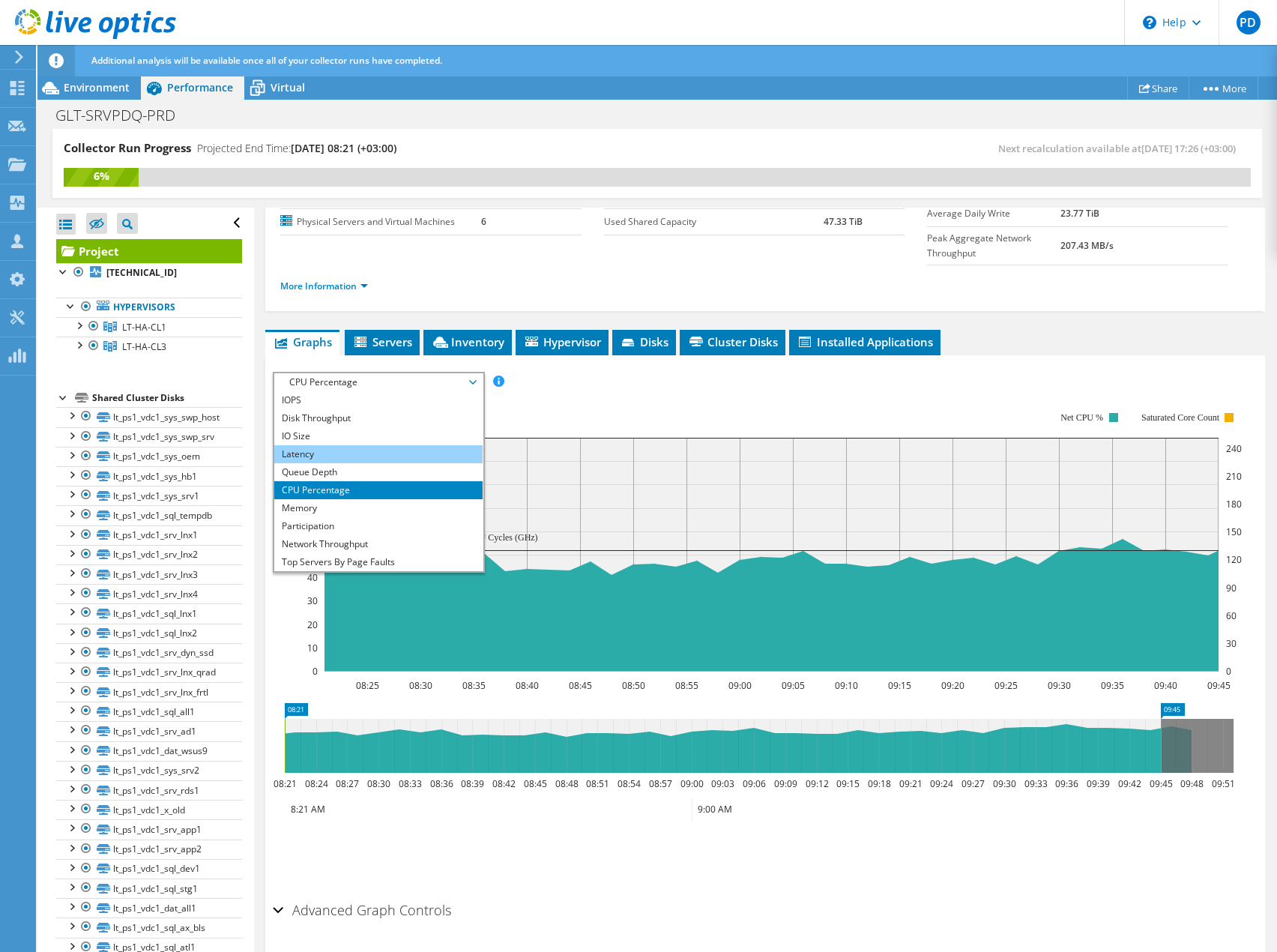
click at [305, 445] on li "Latency" at bounding box center [378, 453] width 208 height 18
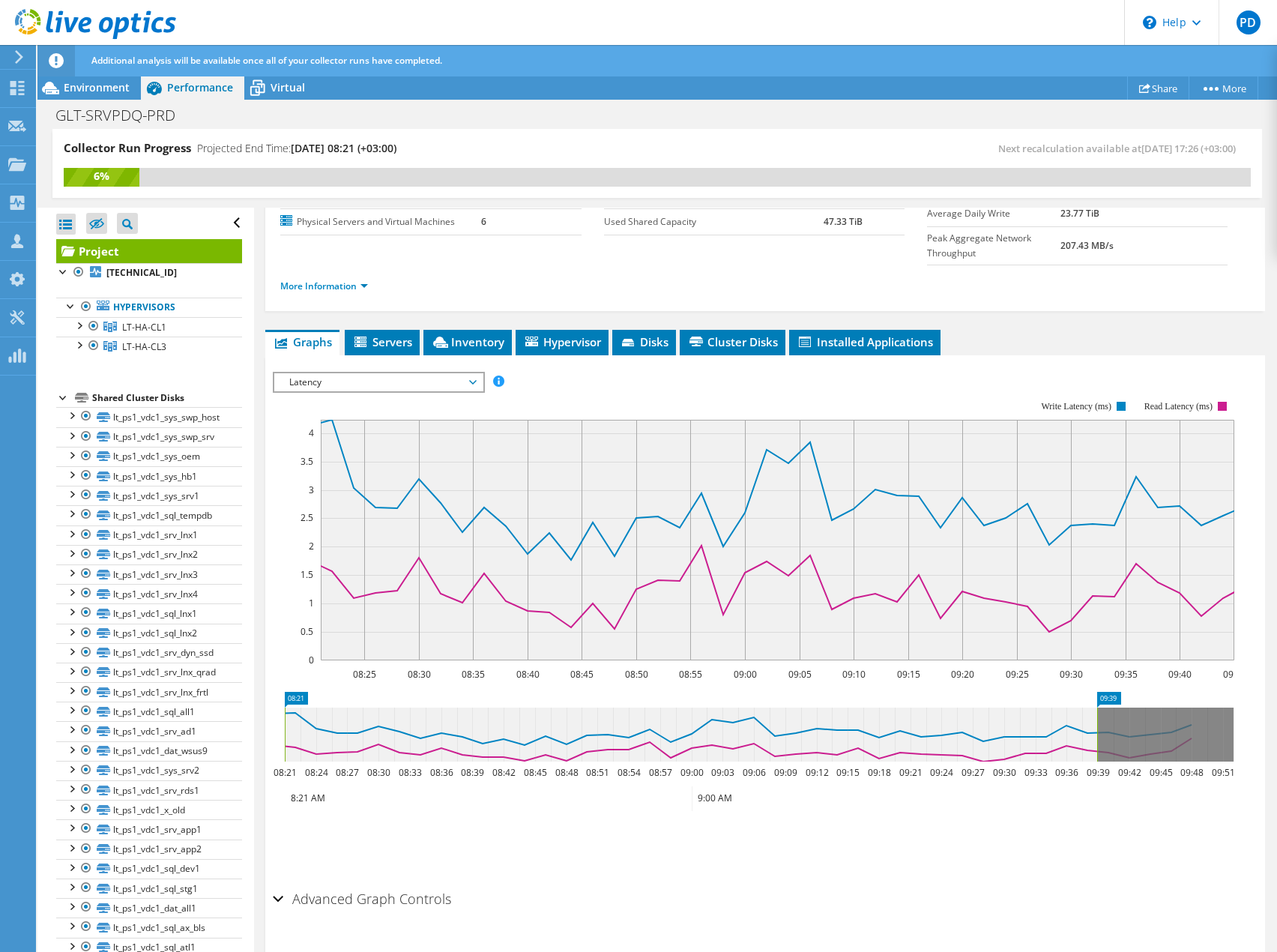
drag, startPoint x: 1164, startPoint y: 691, endPoint x: 1097, endPoint y: 696, distance: 67.2
click at [1097, 708] on g at bounding box center [758, 734] width 952 height 54
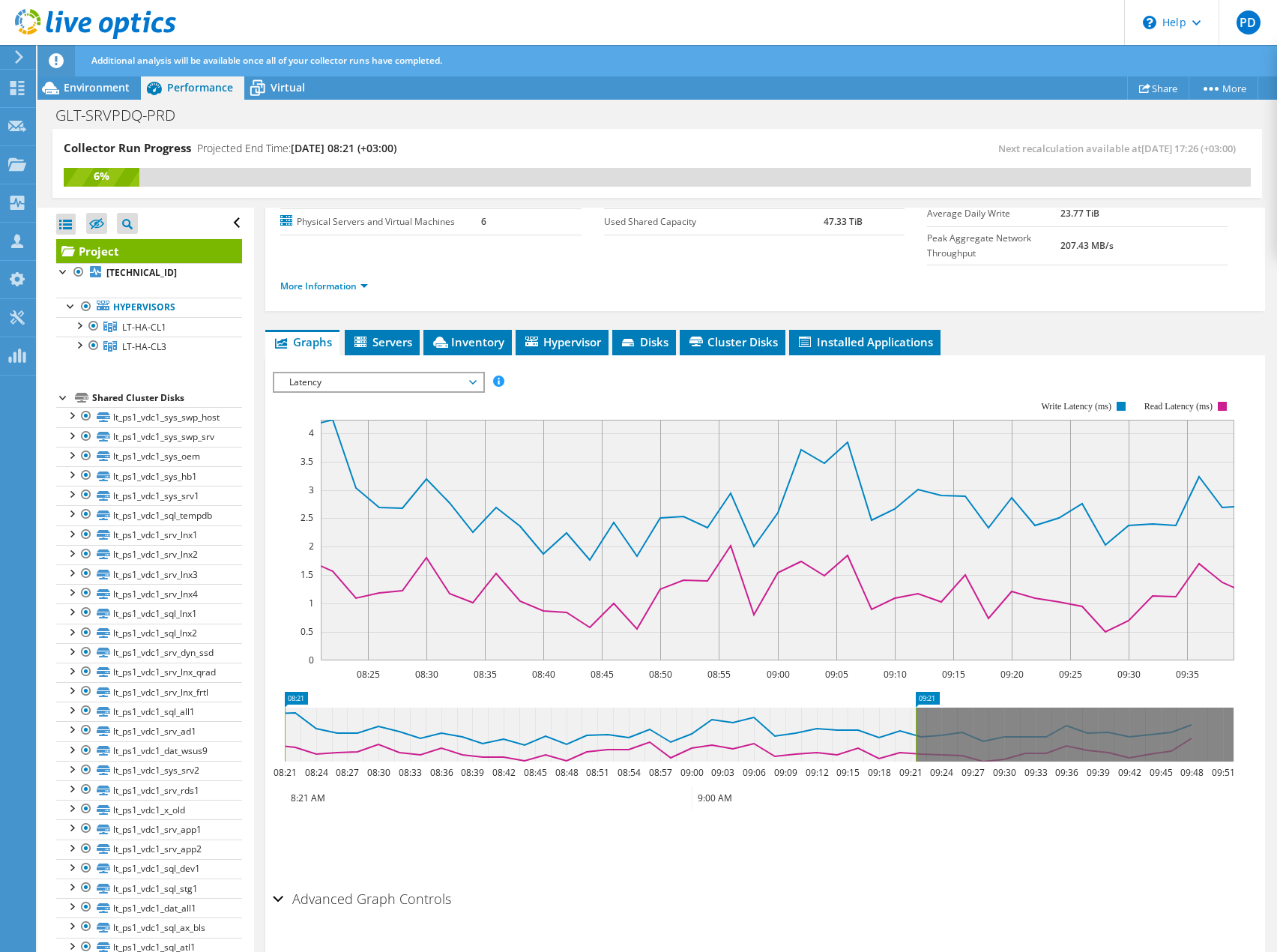
drag, startPoint x: 1097, startPoint y: 696, endPoint x: 915, endPoint y: 697, distance: 182.0
click at [915, 708] on rect at bounding box center [915, 734] width 6 height 54
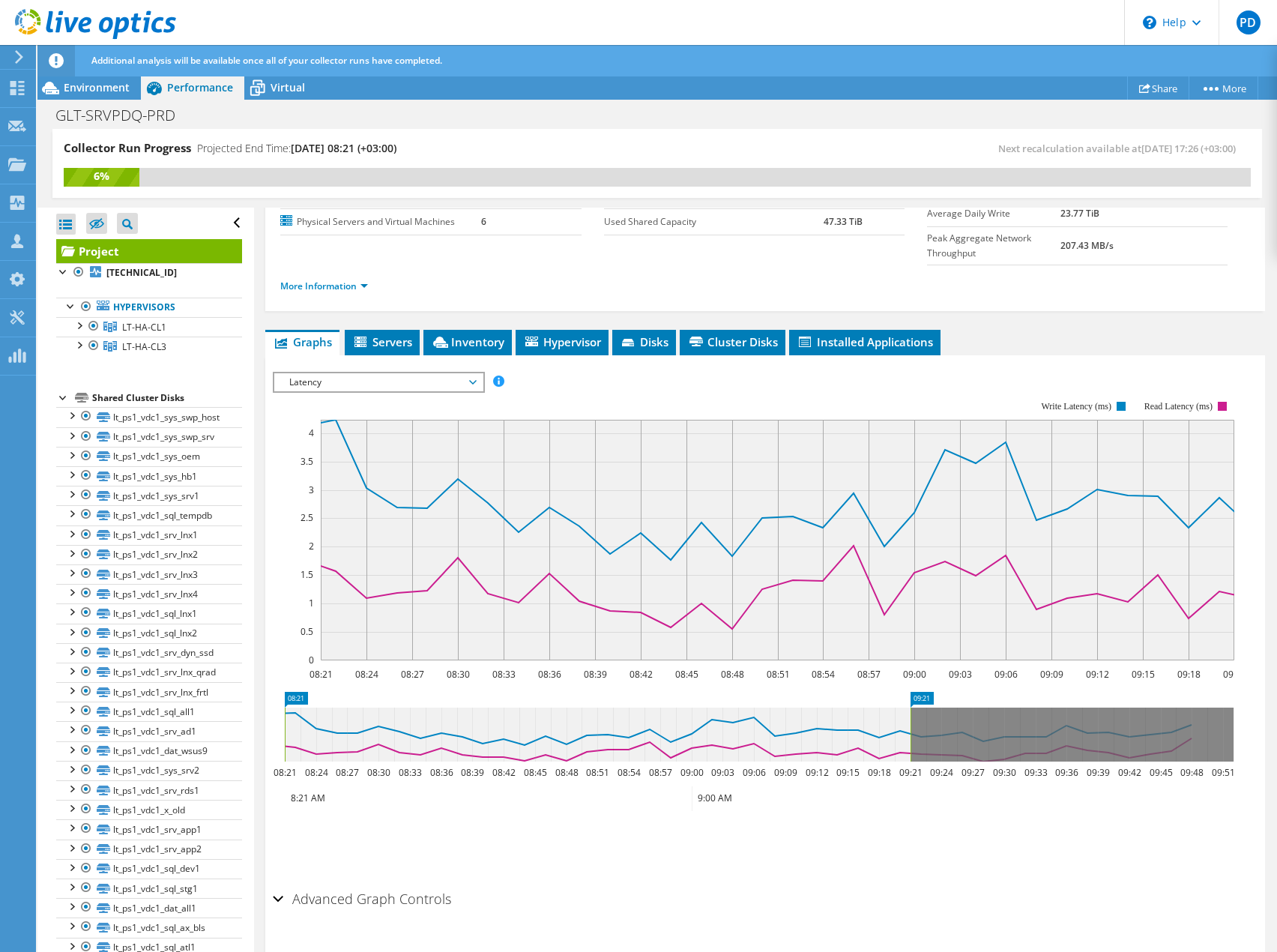
drag, startPoint x: 310, startPoint y: 146, endPoint x: 423, endPoint y: 145, distance: 113.0
click at [397, 145] on span "09/16/2025, 08:21 (+03:00)" at bounding box center [344, 147] width 105 height 14
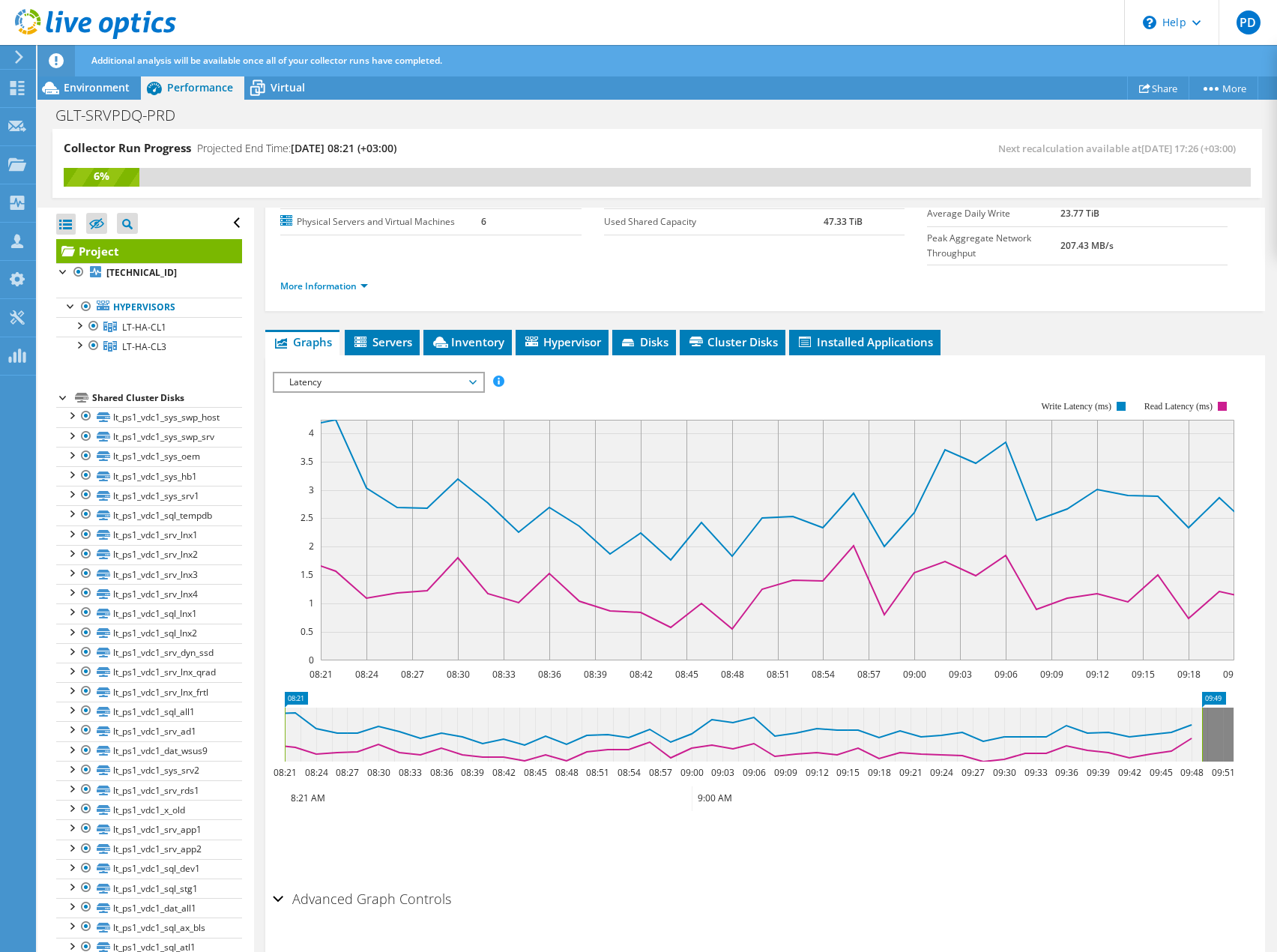
drag, startPoint x: 912, startPoint y: 696, endPoint x: 1204, endPoint y: 709, distance: 292.3
click at [1204, 709] on rect at bounding box center [1202, 734] width 6 height 54
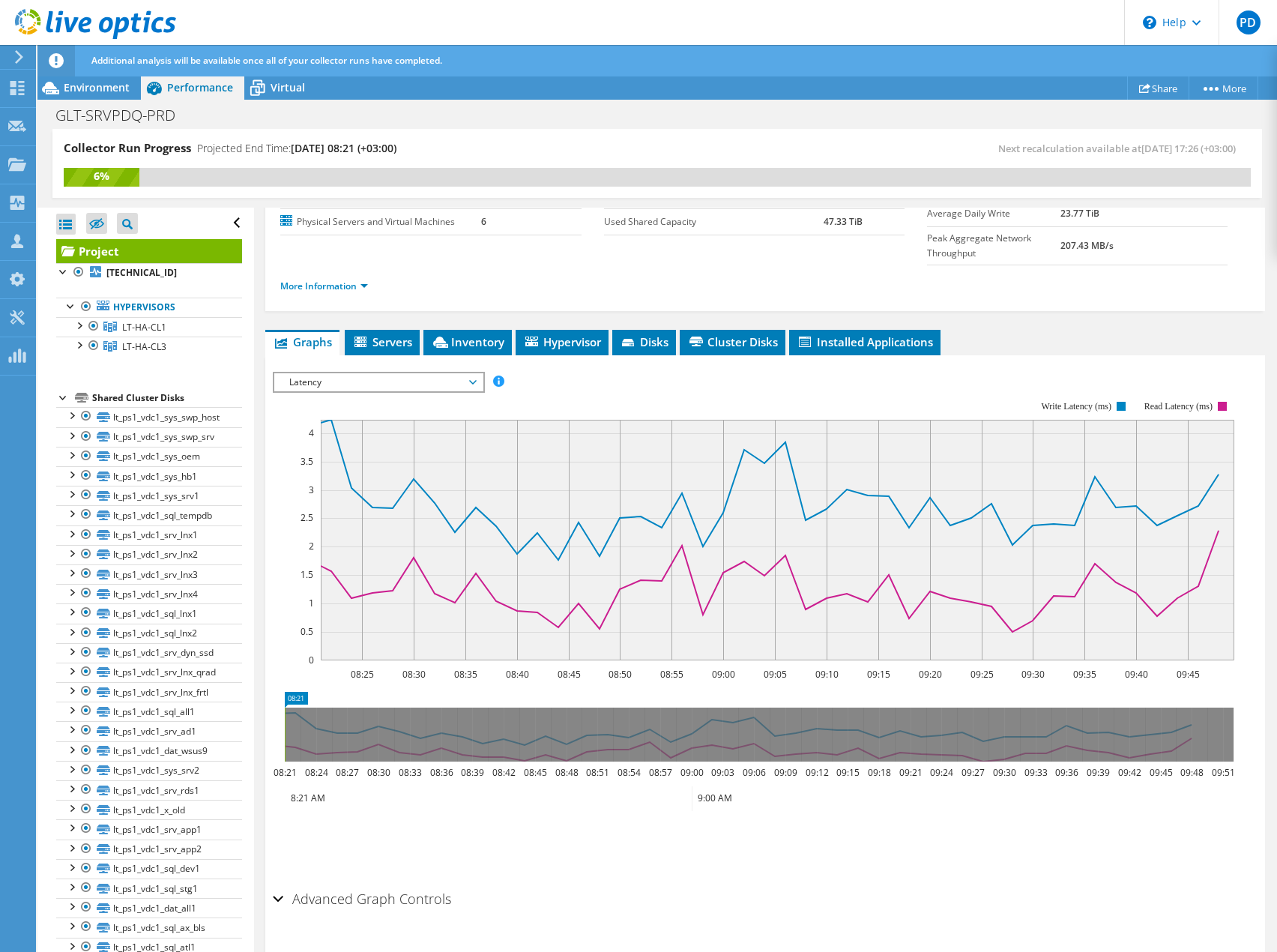
drag, startPoint x: 1208, startPoint y: 690, endPoint x: 263, endPoint y: 694, distance: 945.0
click at [263, 694] on div "Project Details Prepared for: Egidijus Zem, egidijus.z@sanitex.eu Account Sanit…" at bounding box center [766, 509] width 1023 height 954
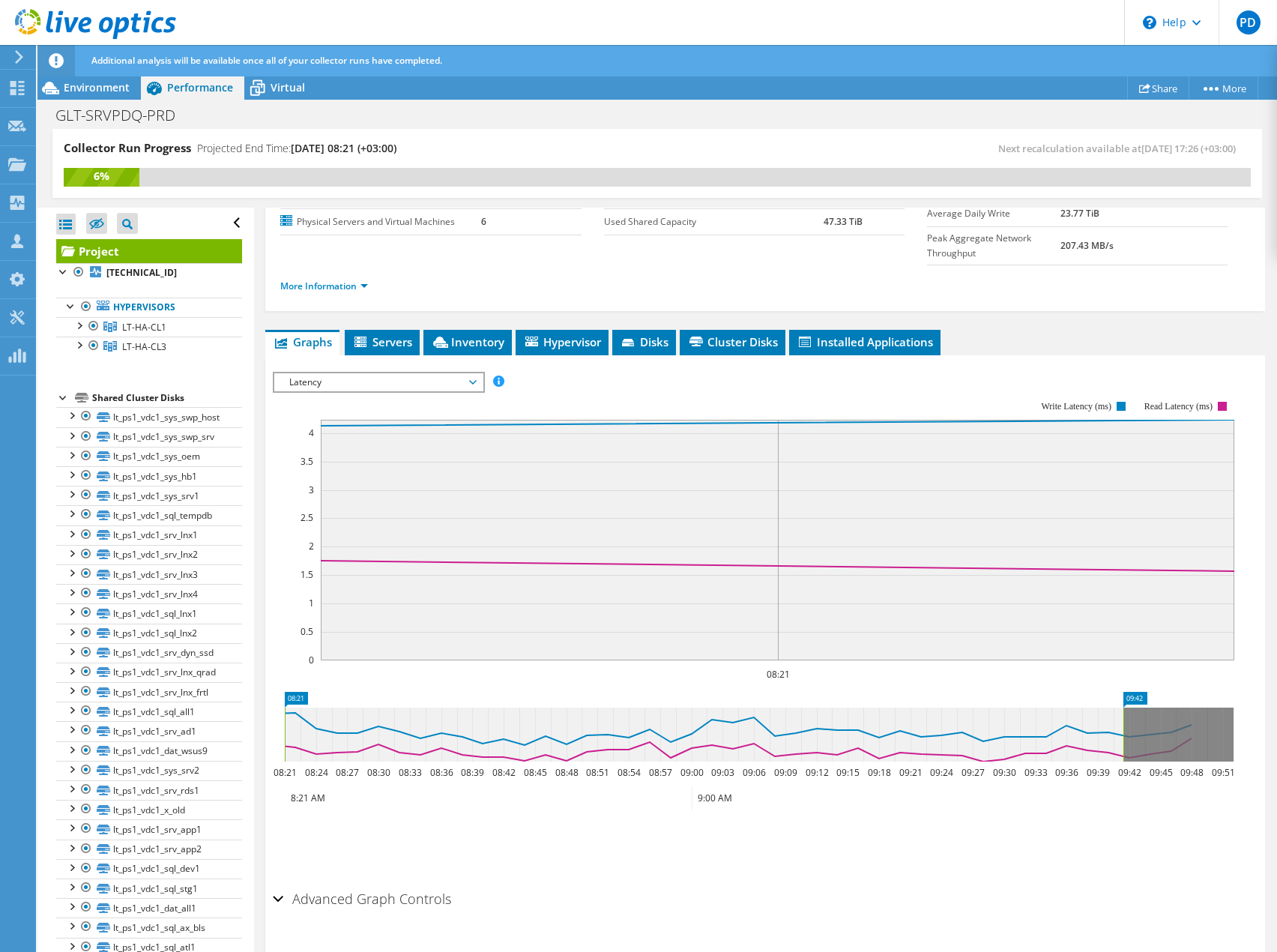
drag, startPoint x: 284, startPoint y: 699, endPoint x: 1125, endPoint y: 715, distance: 841.2
click at [1125, 715] on rect at bounding box center [1123, 734] width 6 height 54
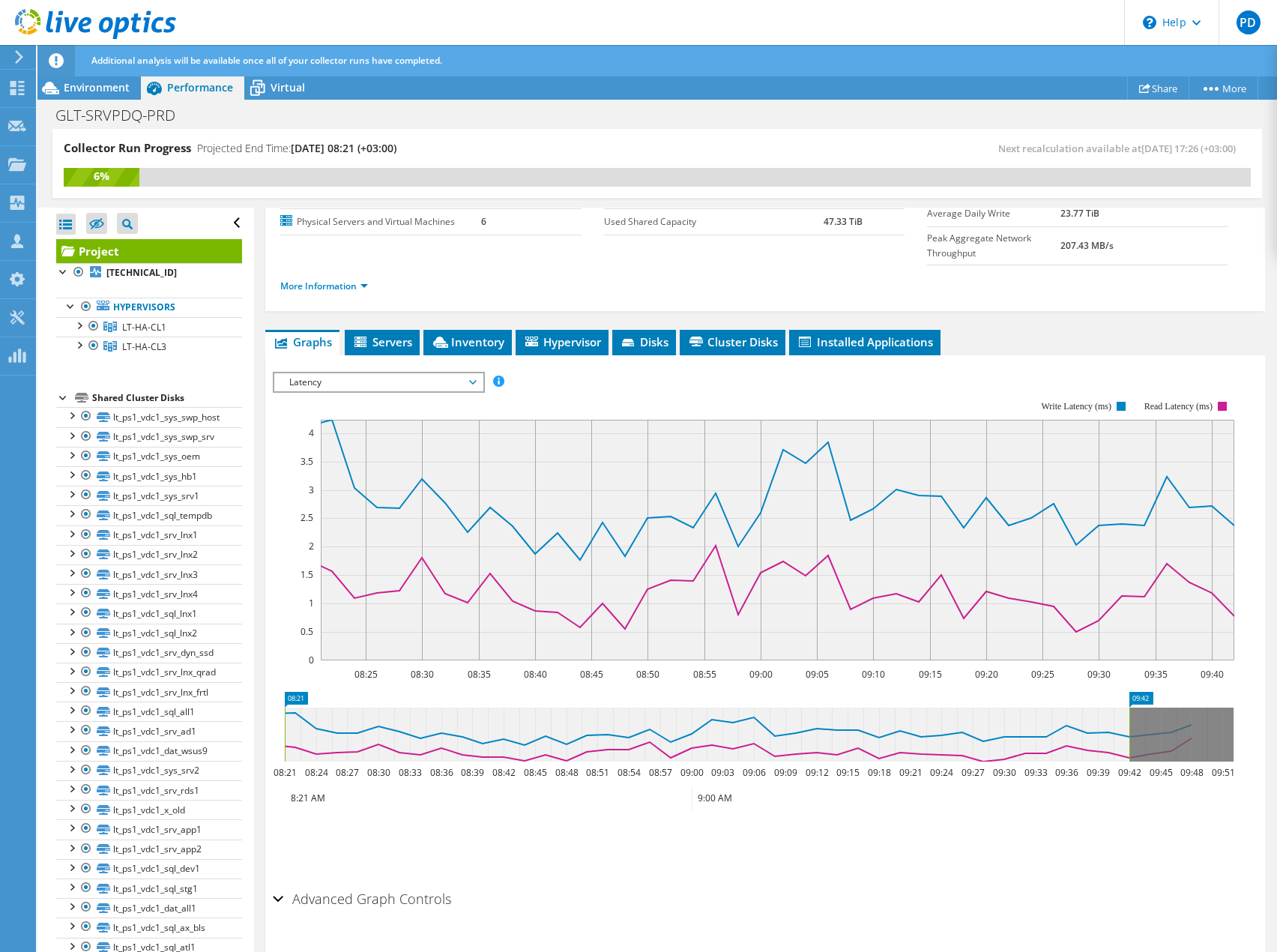
click at [327, 373] on span "Latency" at bounding box center [378, 381] width 192 height 18
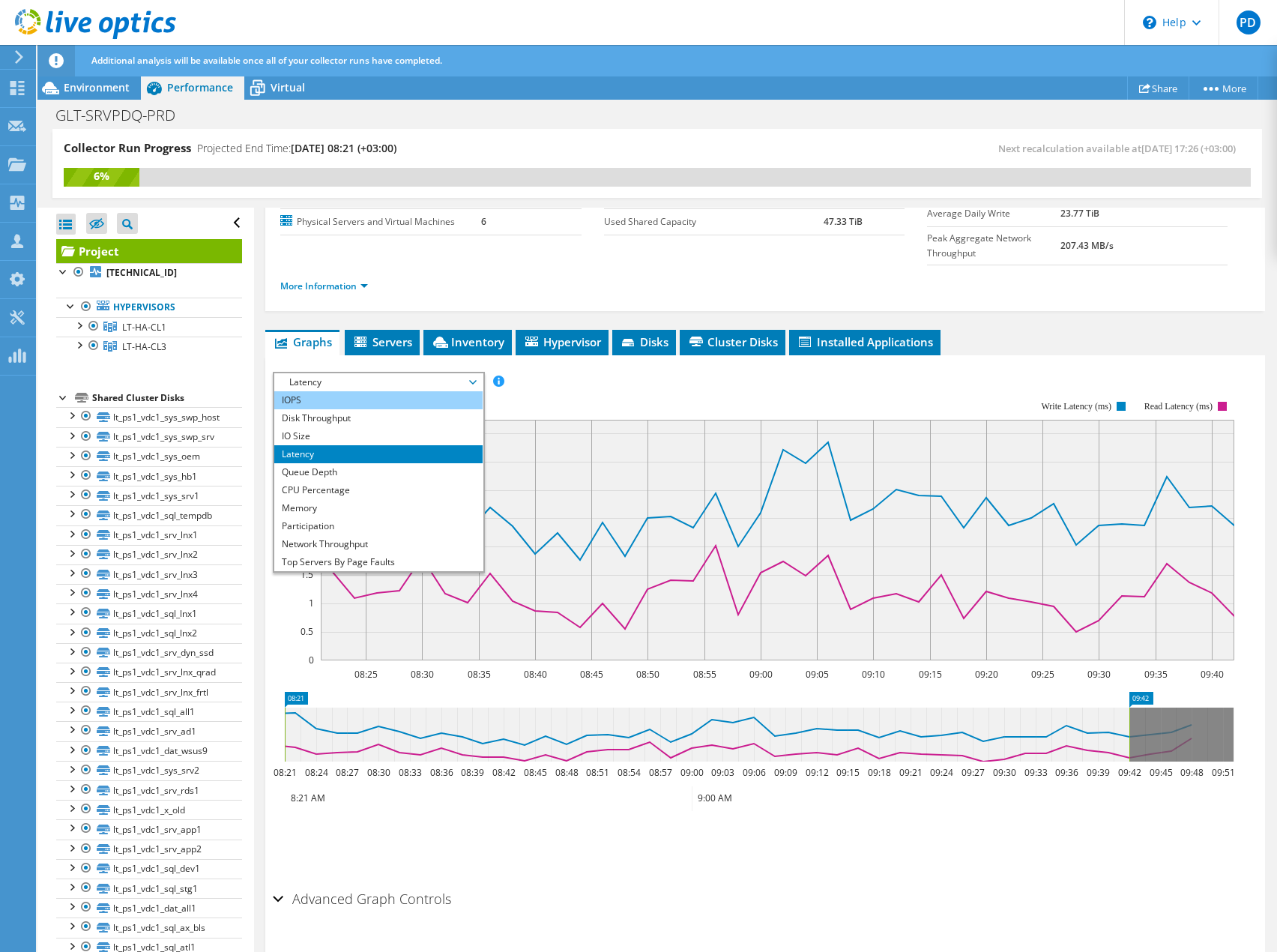
click at [320, 392] on li "IOPS" at bounding box center [378, 400] width 208 height 18
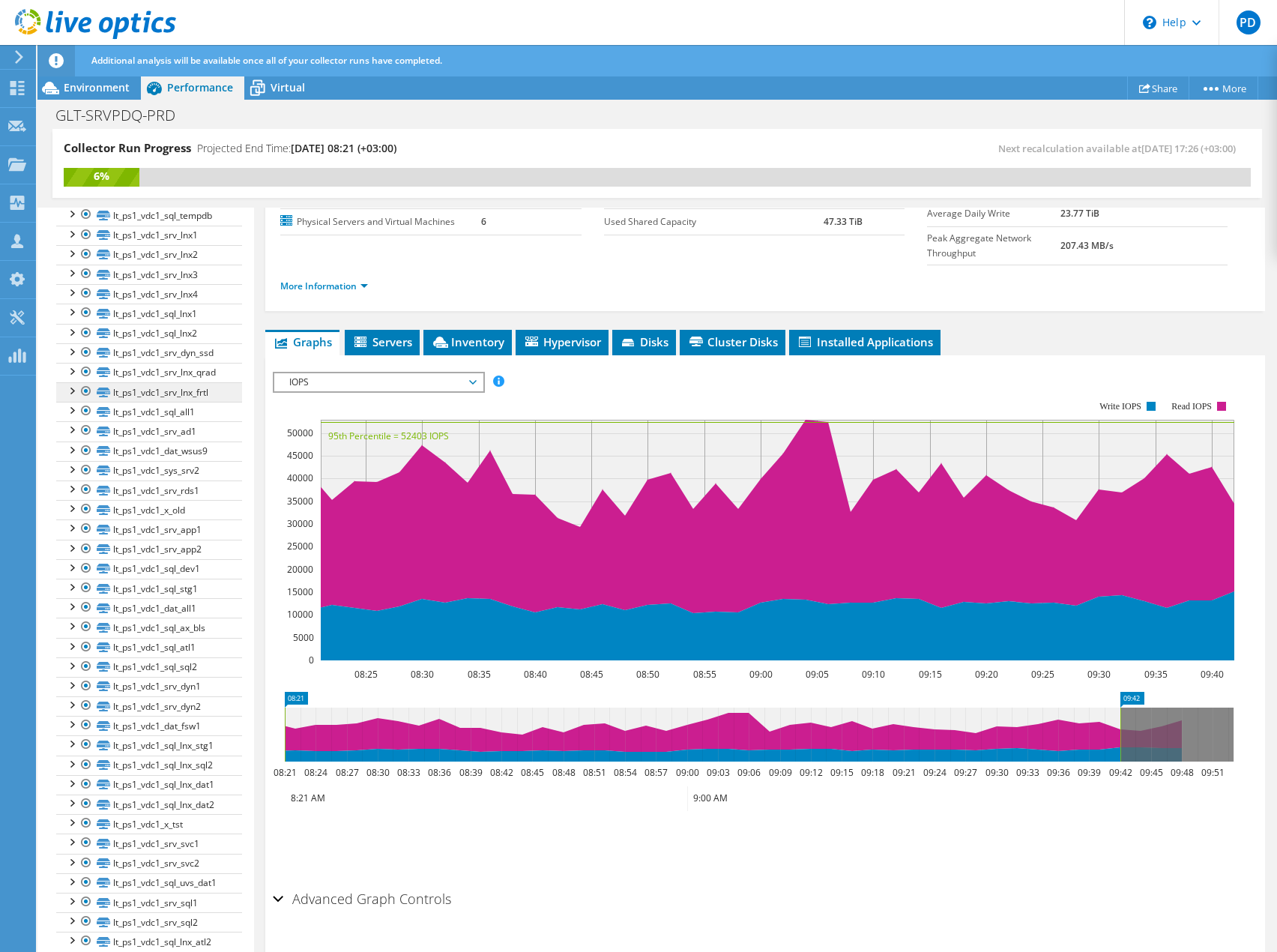
scroll to position [0, 0]
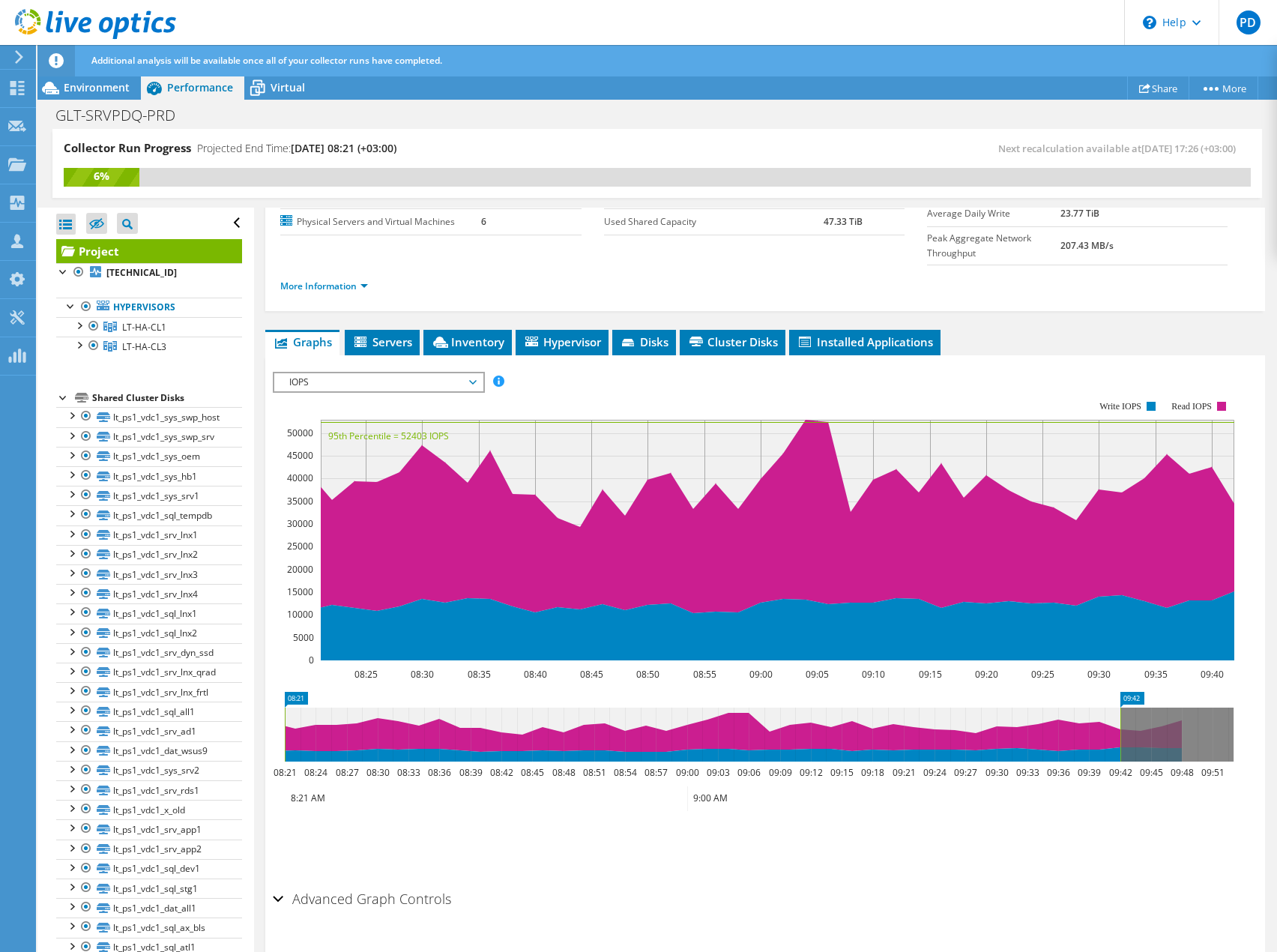
drag, startPoint x: 301, startPoint y: 152, endPoint x: 479, endPoint y: 147, distance: 178.1
click at [479, 147] on div "Collector Run Progress Projected End Time: 09/16/2025, 08:21 (+03:00)" at bounding box center [360, 154] width 593 height 28
click at [286, 93] on span "Virtual" at bounding box center [287, 87] width 34 height 14
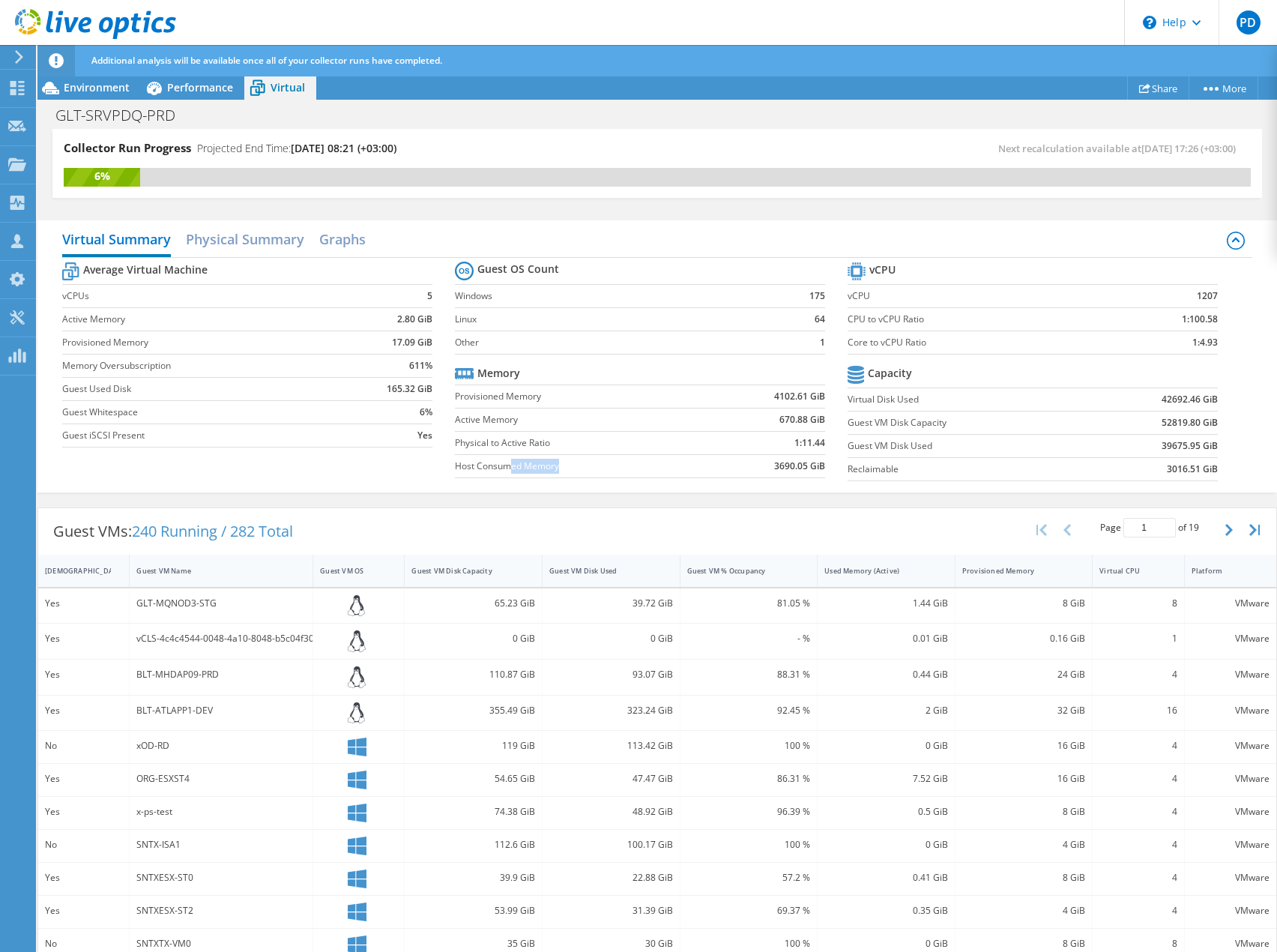
drag, startPoint x: 510, startPoint y: 464, endPoint x: 597, endPoint y: 463, distance: 87.0
click at [597, 463] on label "Host Consumed Memory" at bounding box center [582, 466] width 254 height 15
click at [267, 243] on h2 "Physical Summary" at bounding box center [245, 240] width 119 height 33
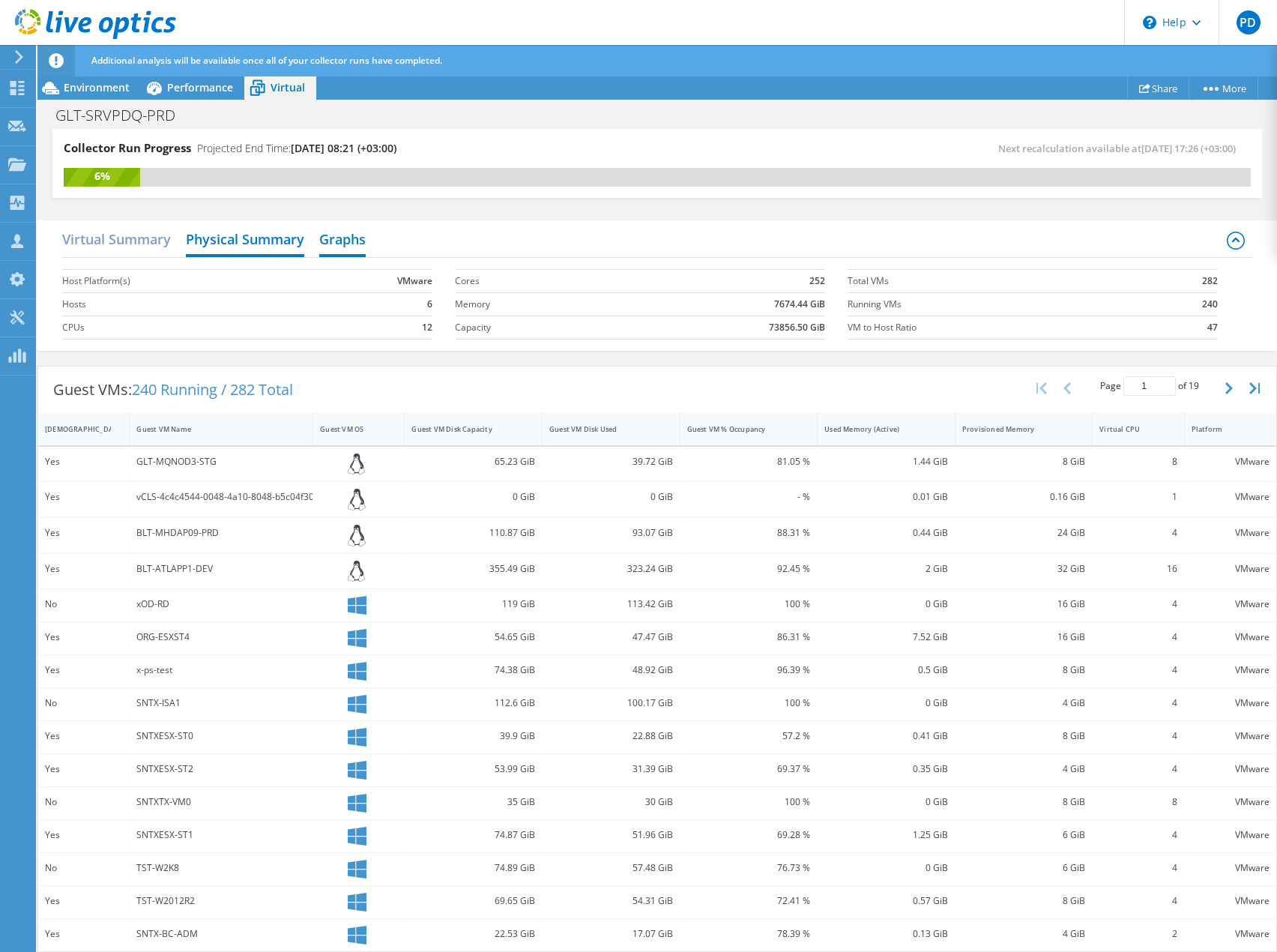
click at [345, 241] on h2 "Graphs" at bounding box center [343, 240] width 47 height 33
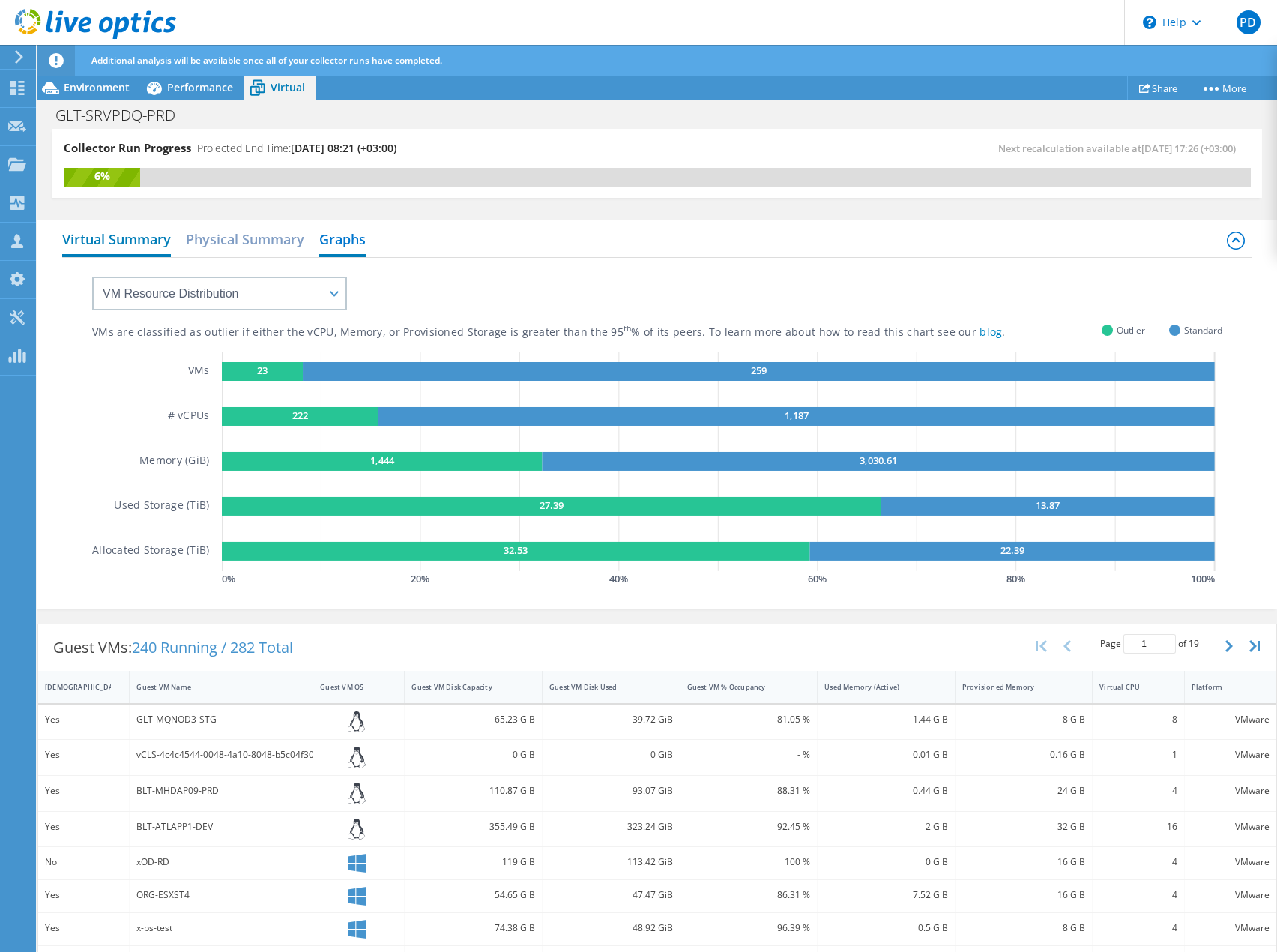
click at [147, 241] on h2 "Virtual Summary" at bounding box center [116, 240] width 109 height 33
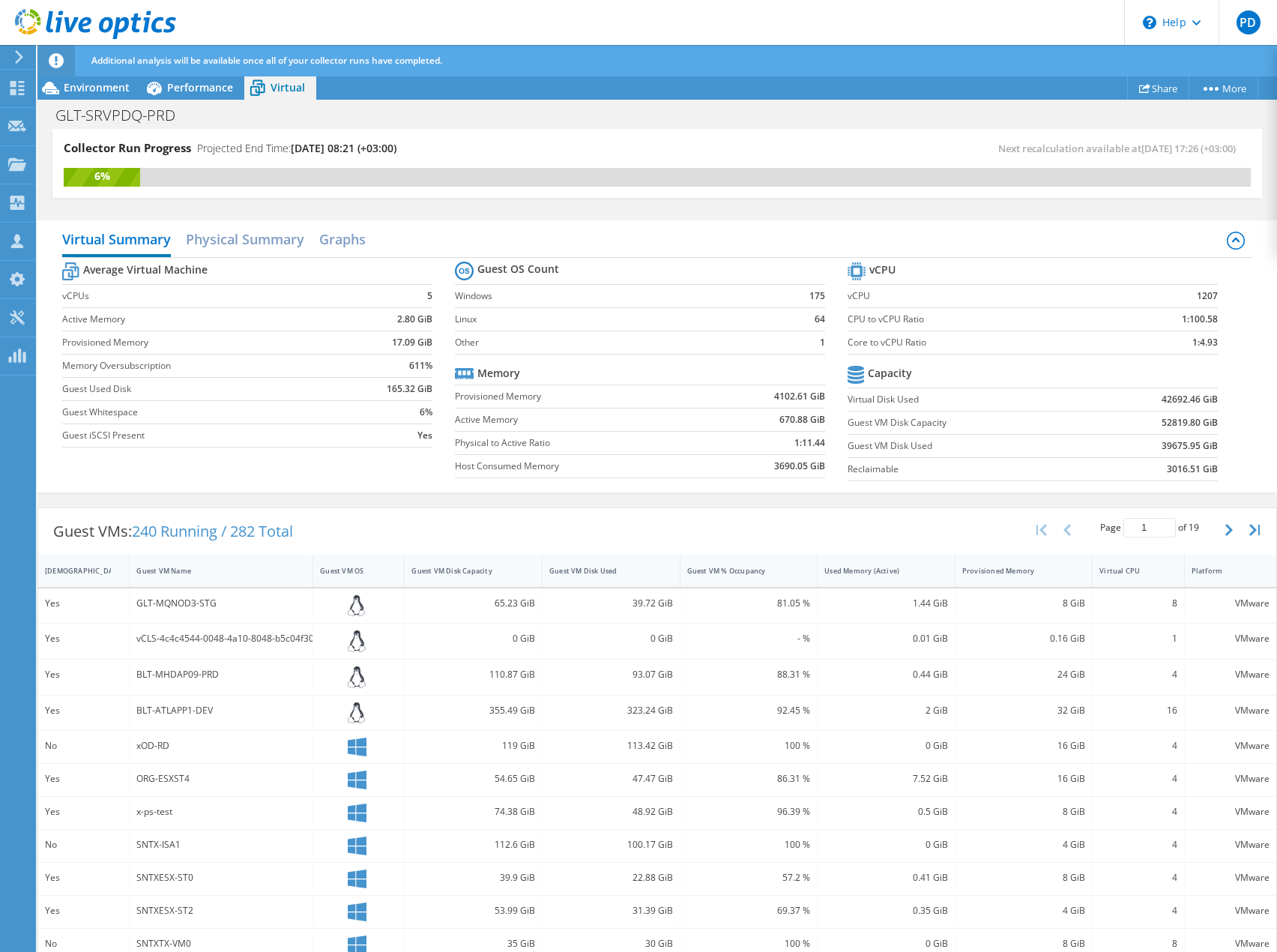
drag, startPoint x: 1003, startPoint y: 149, endPoint x: 1135, endPoint y: 156, distance: 132.2
click at [1135, 156] on div "Collector Run Progress Projected End Time: 09/16/2025, 08:21 (+03:00) Next reca…" at bounding box center [657, 154] width 1187 height 28
click at [105, 84] on span "Environment" at bounding box center [96, 87] width 66 height 14
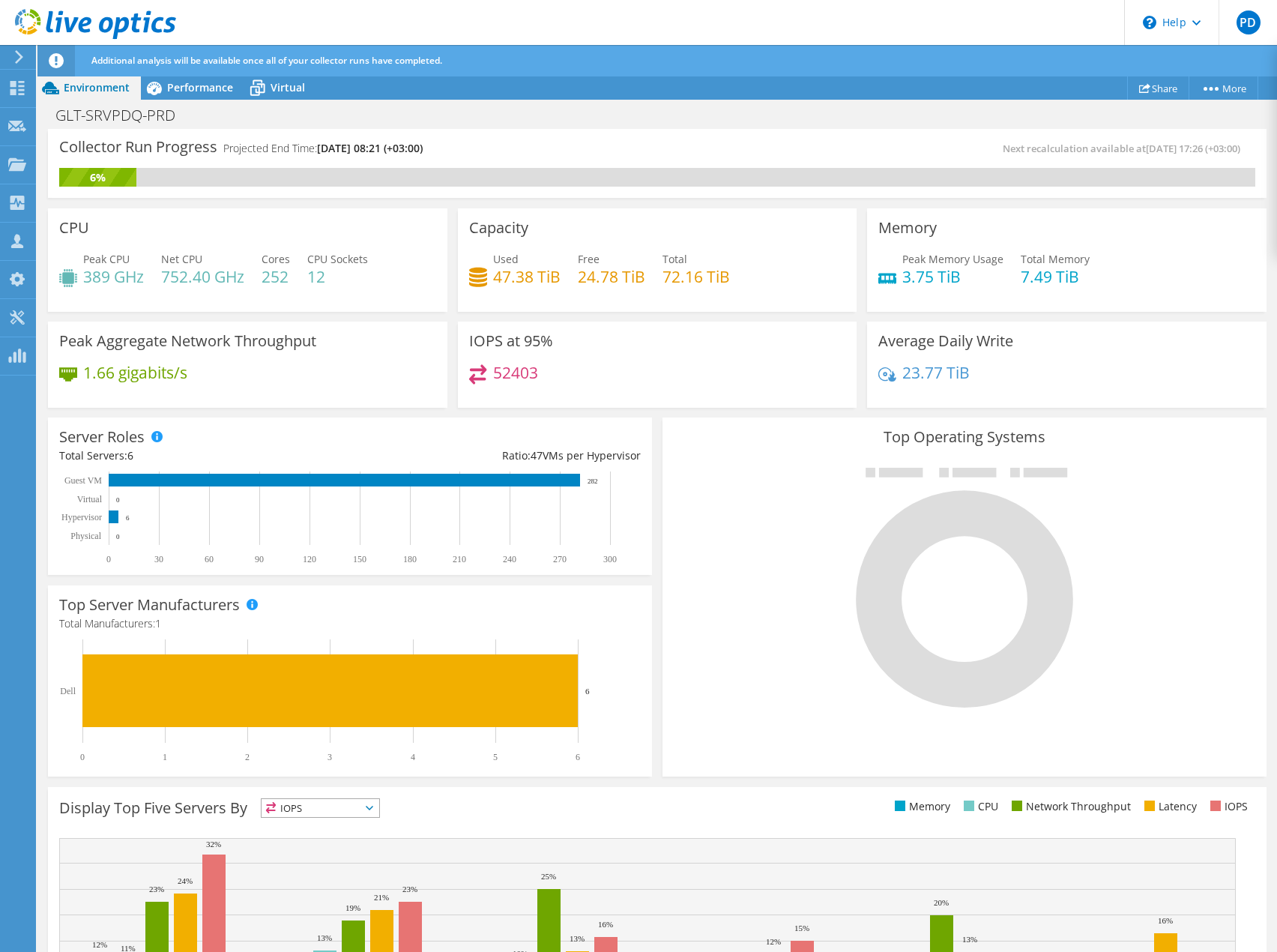
drag, startPoint x: 297, startPoint y: 150, endPoint x: 453, endPoint y: 143, distance: 156.2
click at [453, 143] on div "Collector Run Progress Projected End Time: 09/16/2025, 08:21 (+03:00)" at bounding box center [358, 154] width 598 height 28
drag, startPoint x: 597, startPoint y: 43, endPoint x: 597, endPoint y: 7, distance: 36.0
click at [597, 43] on header "PD Channel Partner Paulius Dubinskas paulius.dubinskas@accdistribution.eu ACC D…" at bounding box center [638, 23] width 1277 height 45
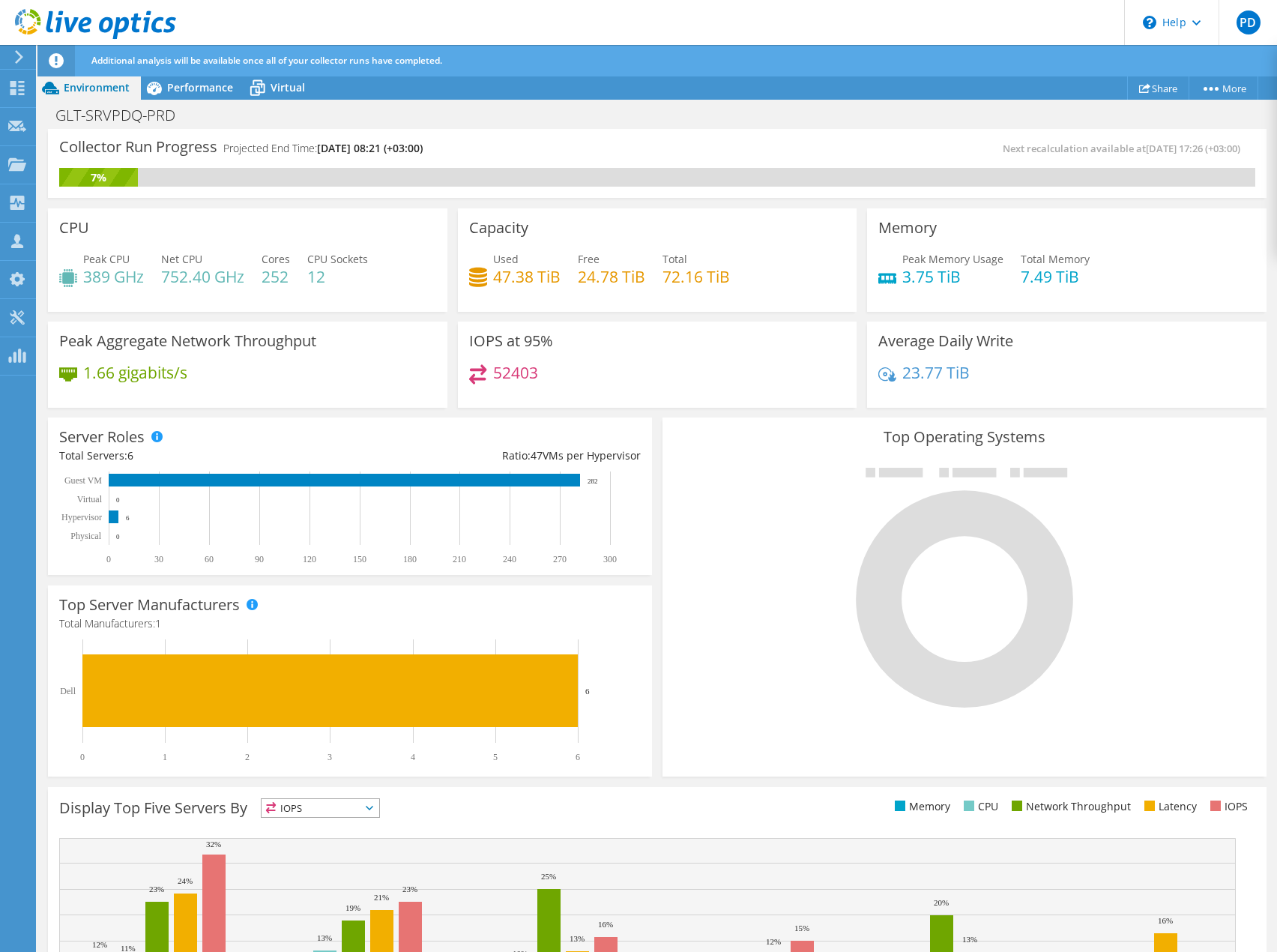
drag, startPoint x: 109, startPoint y: 33, endPoint x: 123, endPoint y: 27, distance: 15.2
click at [109, 33] on icon at bounding box center [95, 24] width 162 height 31
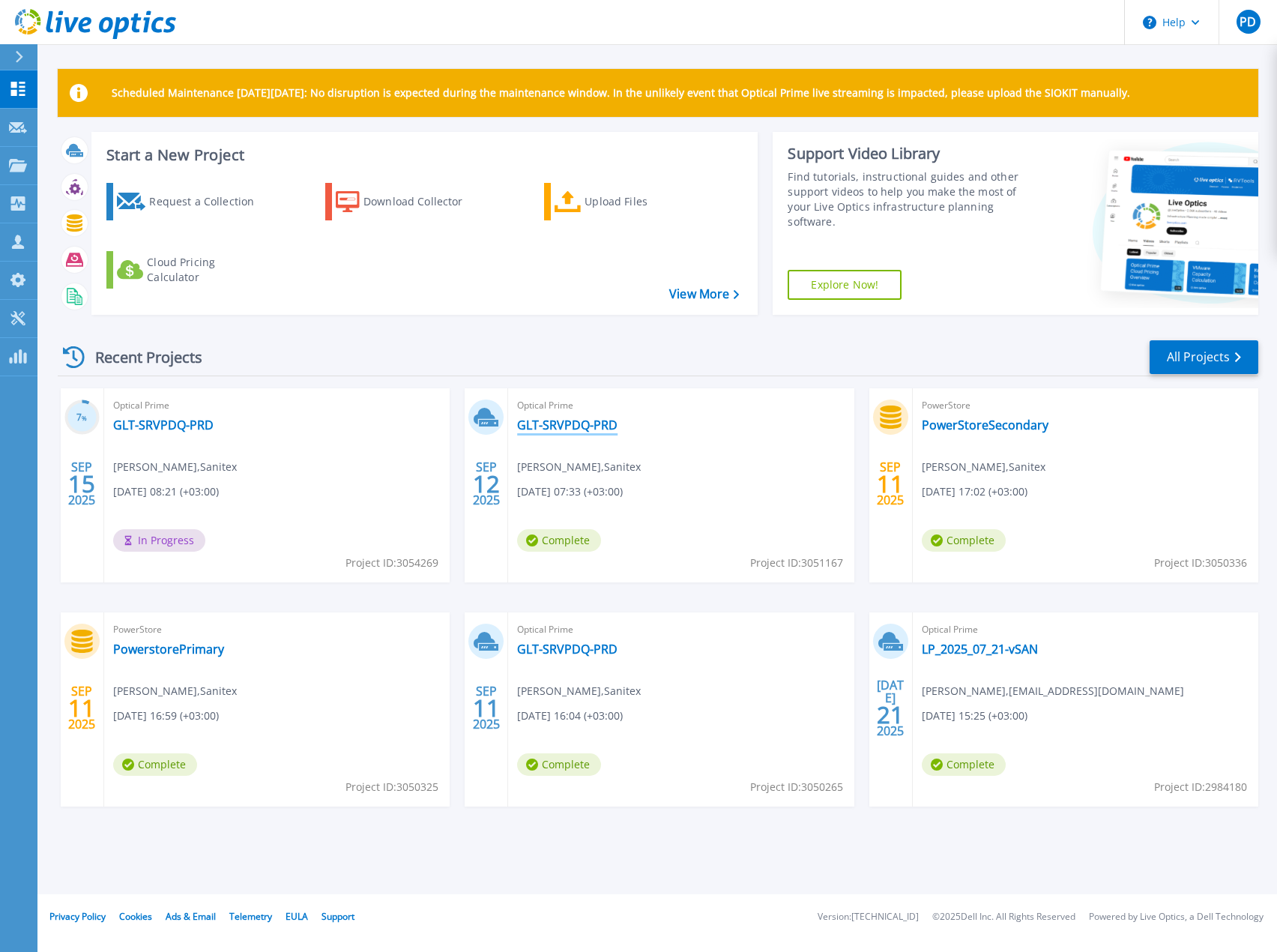
click at [566, 429] on link "GLT-SRVPDQ-PRD" at bounding box center [567, 425] width 100 height 15
click at [962, 427] on link "PowerStoreSecondary" at bounding box center [985, 425] width 126 height 15
click at [192, 428] on link "GLT-SRVPDQ-PRD" at bounding box center [163, 425] width 100 height 15
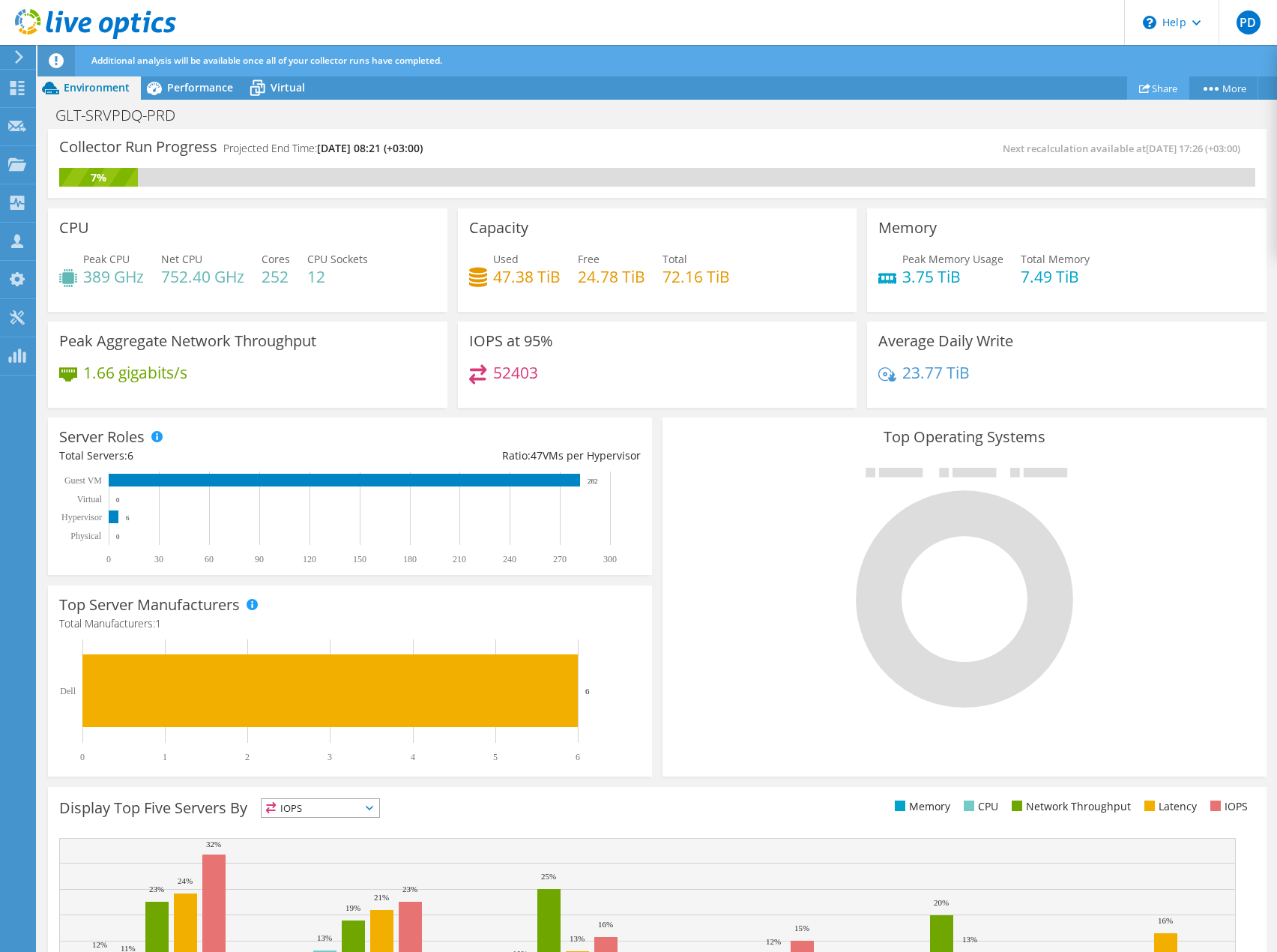
click at [1166, 84] on link "Share" at bounding box center [1158, 88] width 62 height 23
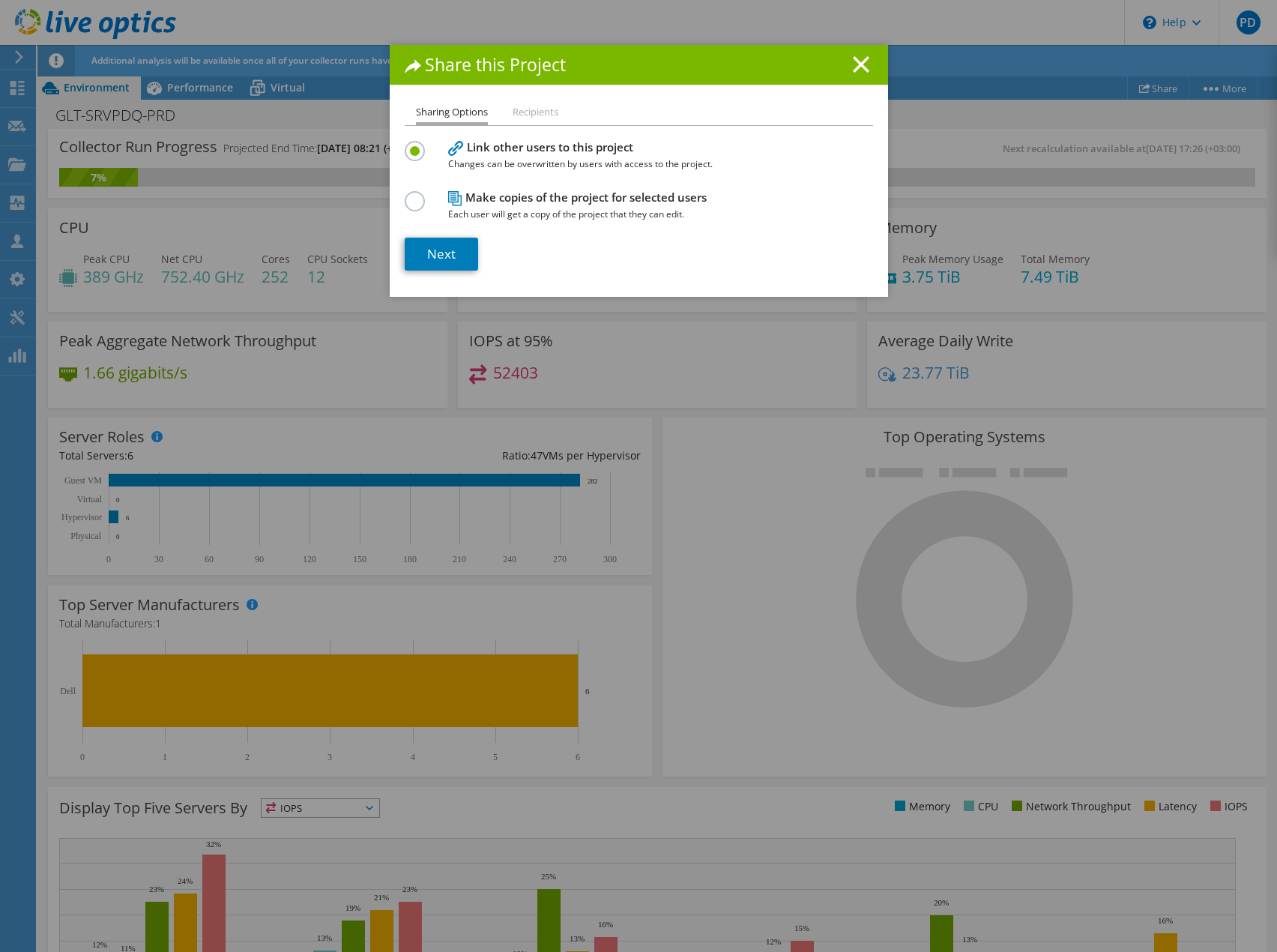
click at [521, 112] on li "Recipients" at bounding box center [536, 113] width 46 height 18
click at [444, 262] on link "Next" at bounding box center [442, 253] width 74 height 33
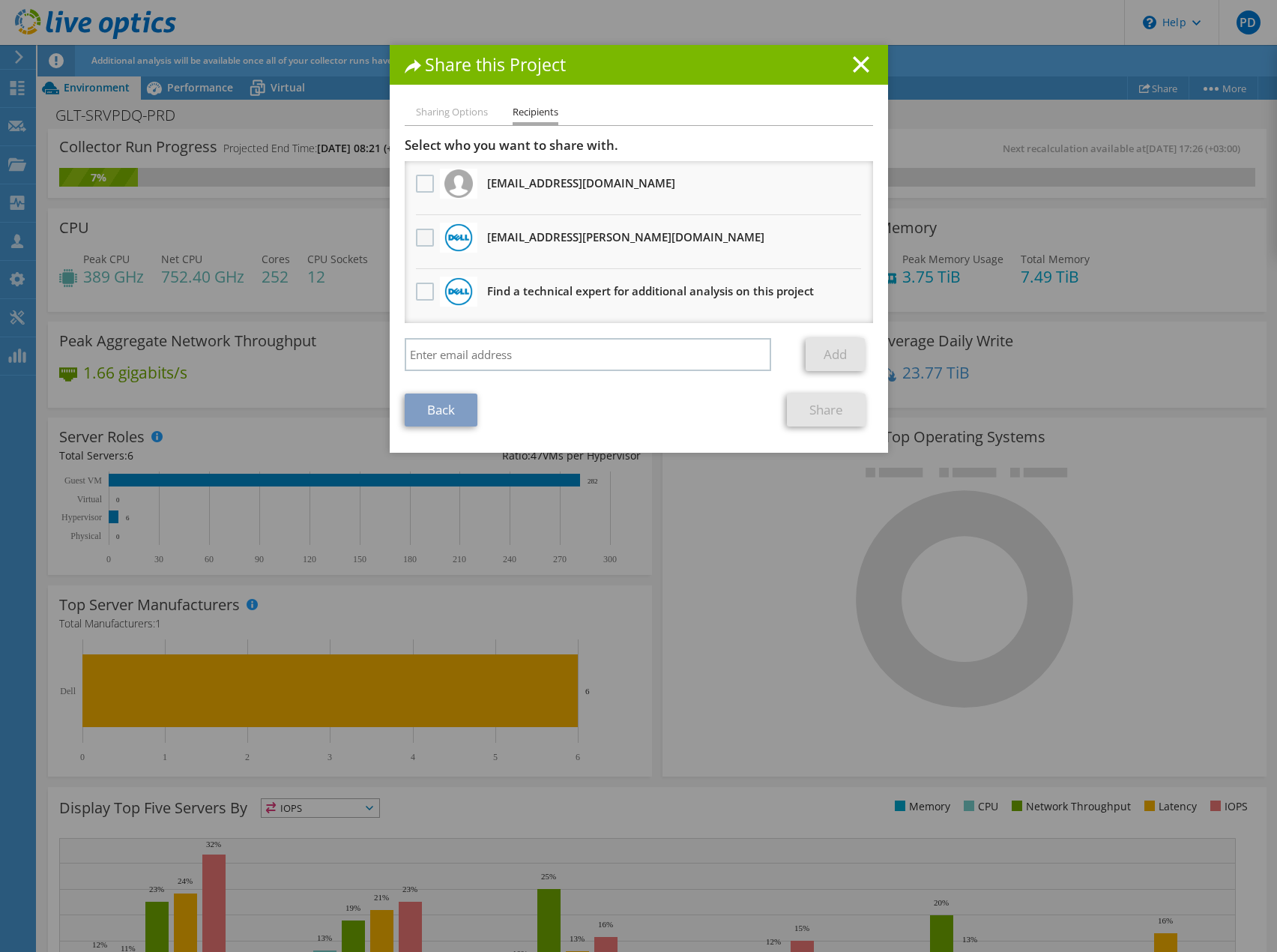
click at [424, 239] on label at bounding box center [427, 237] width 22 height 18
click at [0, 0] on input "checkbox" at bounding box center [0, 0] width 0 height 0
click at [832, 410] on link "Share" at bounding box center [827, 409] width 79 height 33
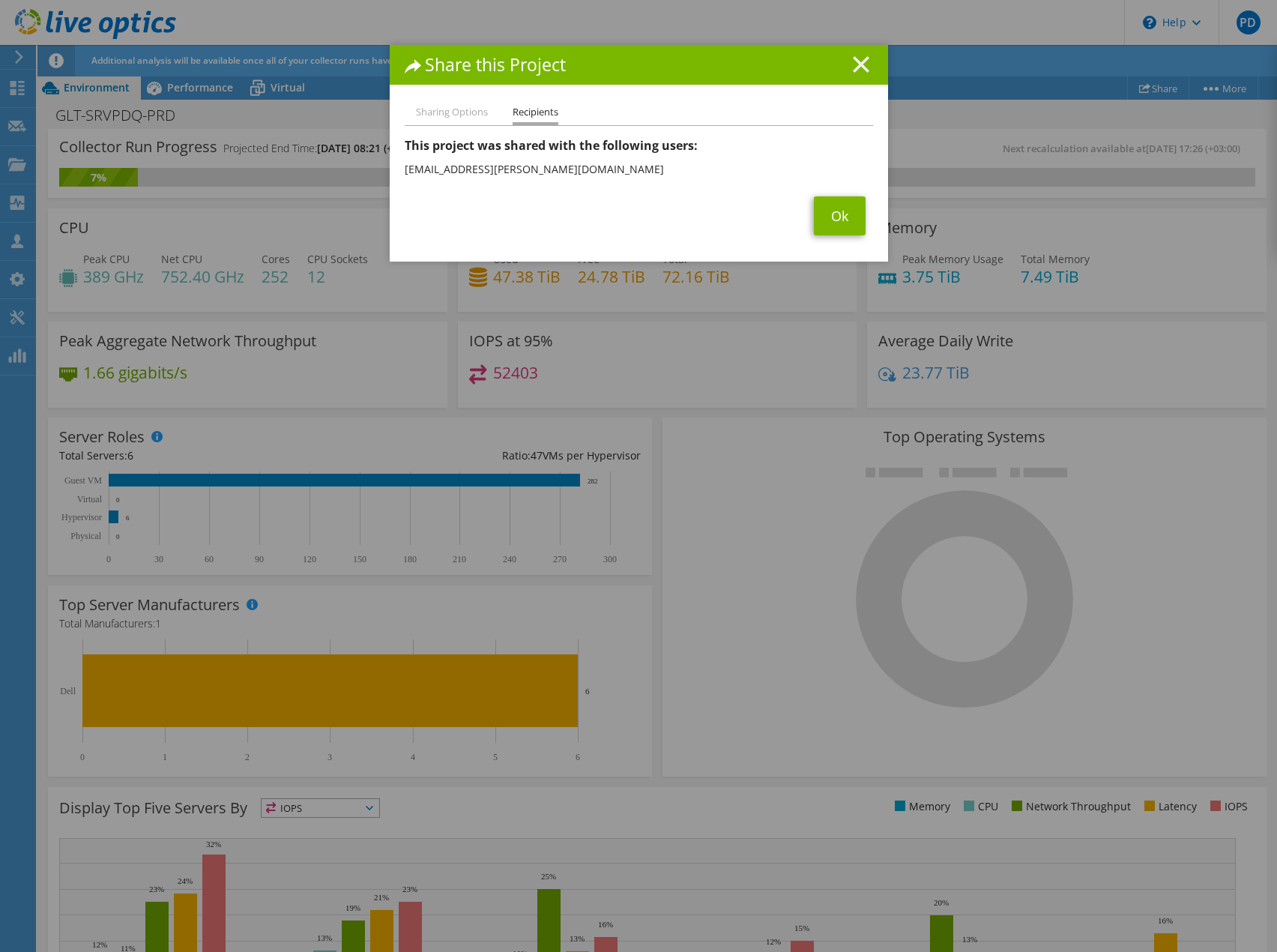
click at [853, 59] on icon at bounding box center [861, 64] width 17 height 17
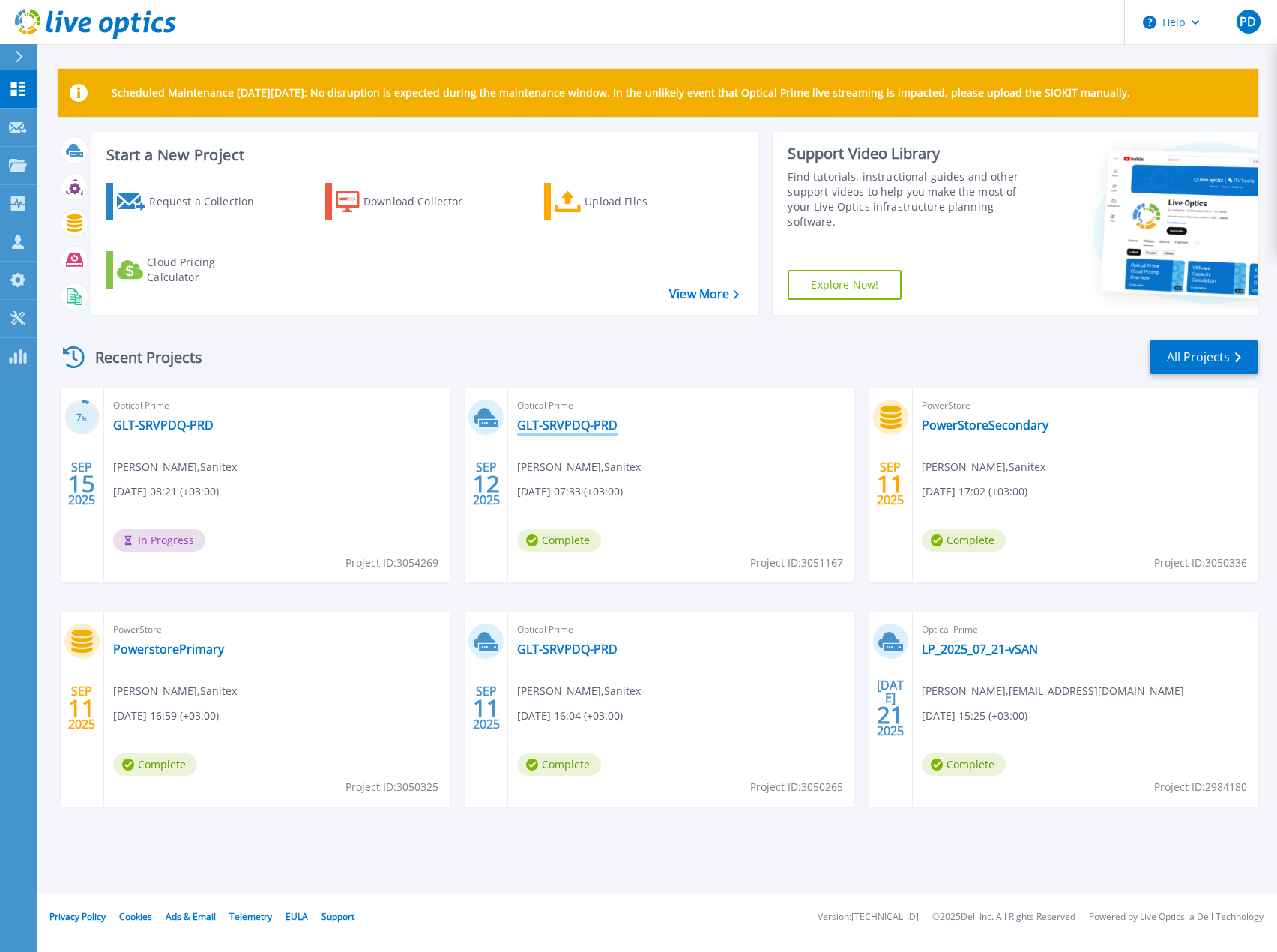
click at [572, 429] on link "GLT-SRVPDQ-PRD" at bounding box center [567, 425] width 100 height 15
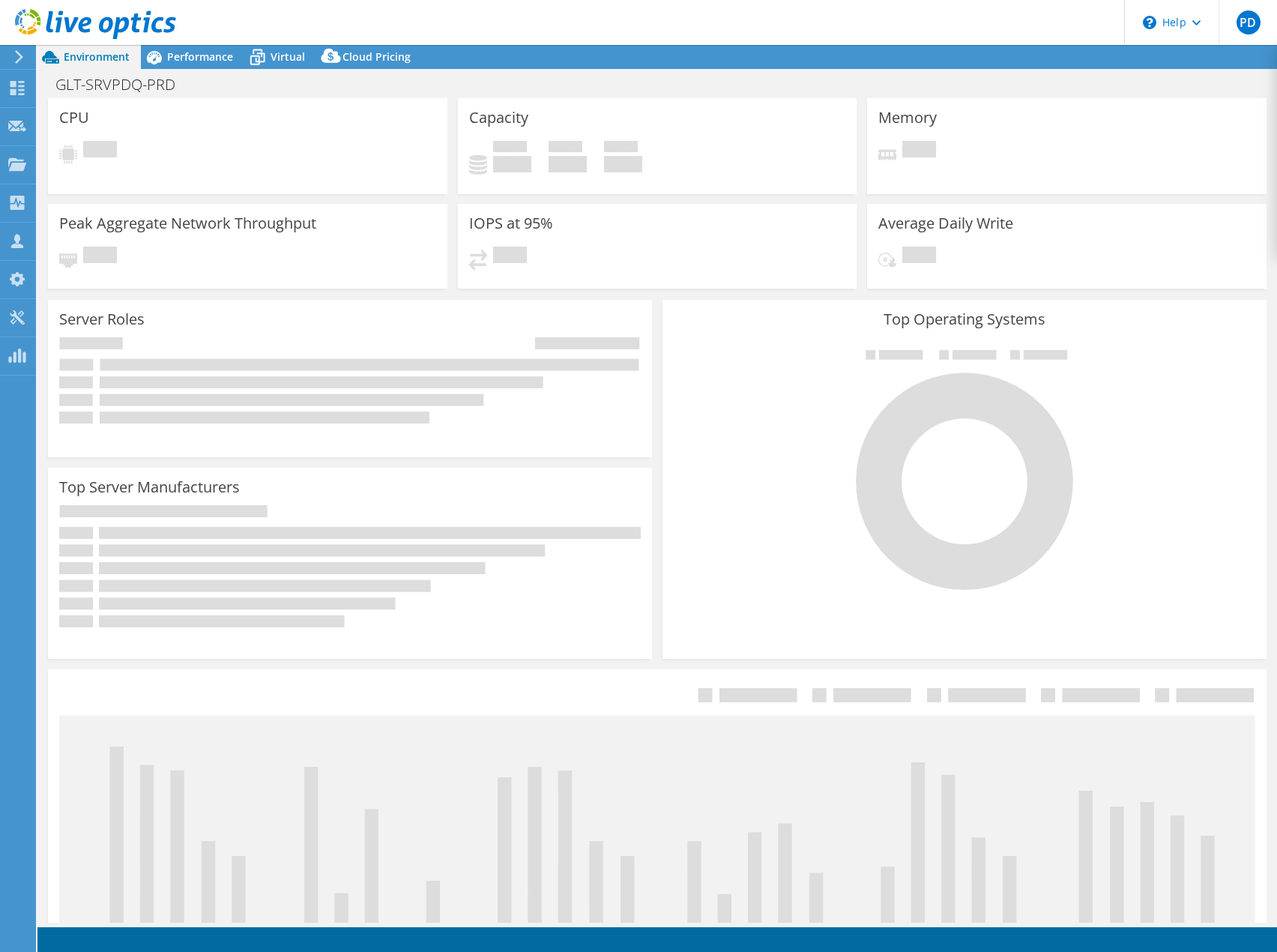
select select "USD"
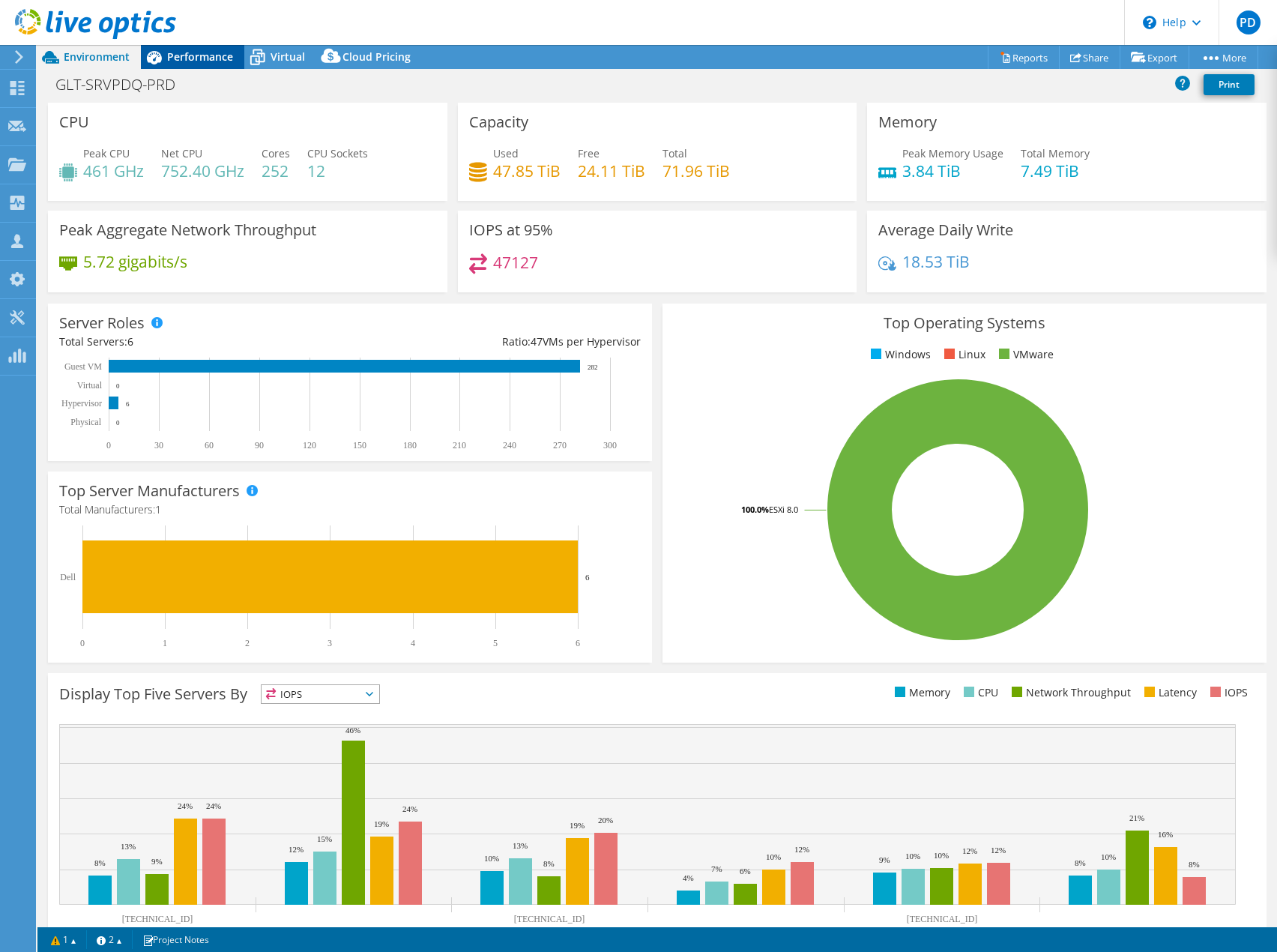
click at [205, 59] on span "Performance" at bounding box center [200, 56] width 66 height 14
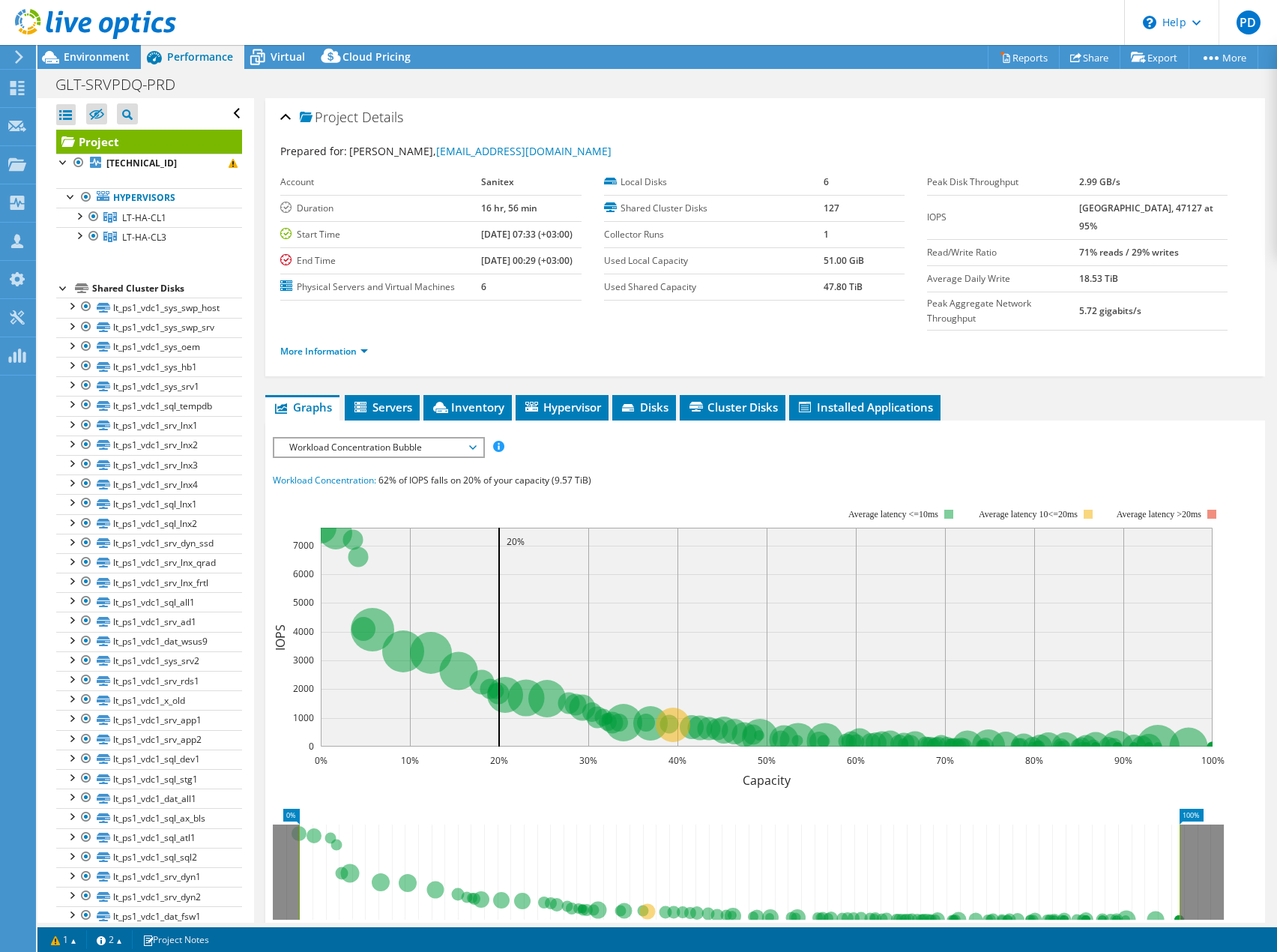
click at [343, 438] on span "Workload Concentration Bubble" at bounding box center [378, 447] width 192 height 18
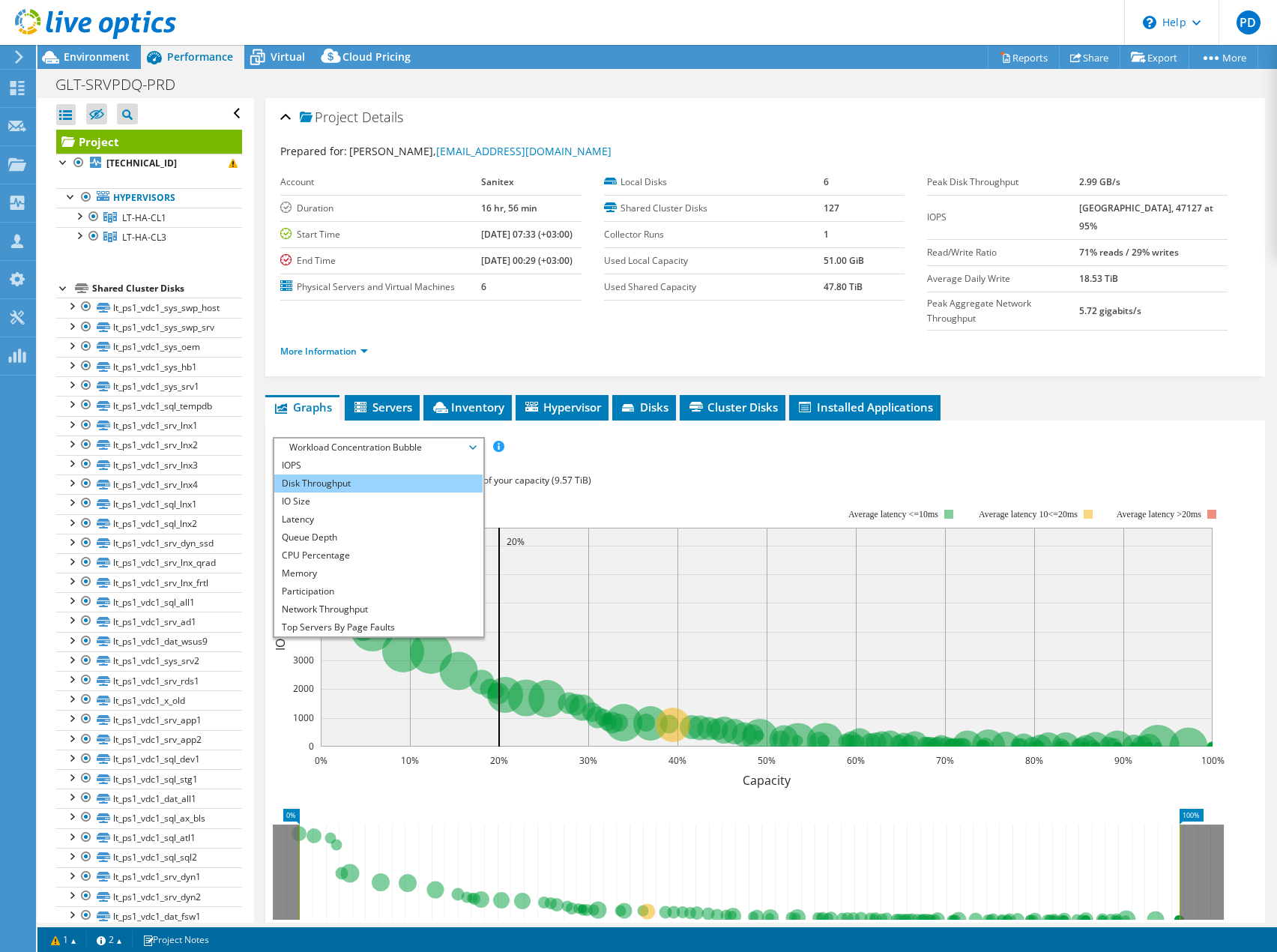
scroll to position [54, 0]
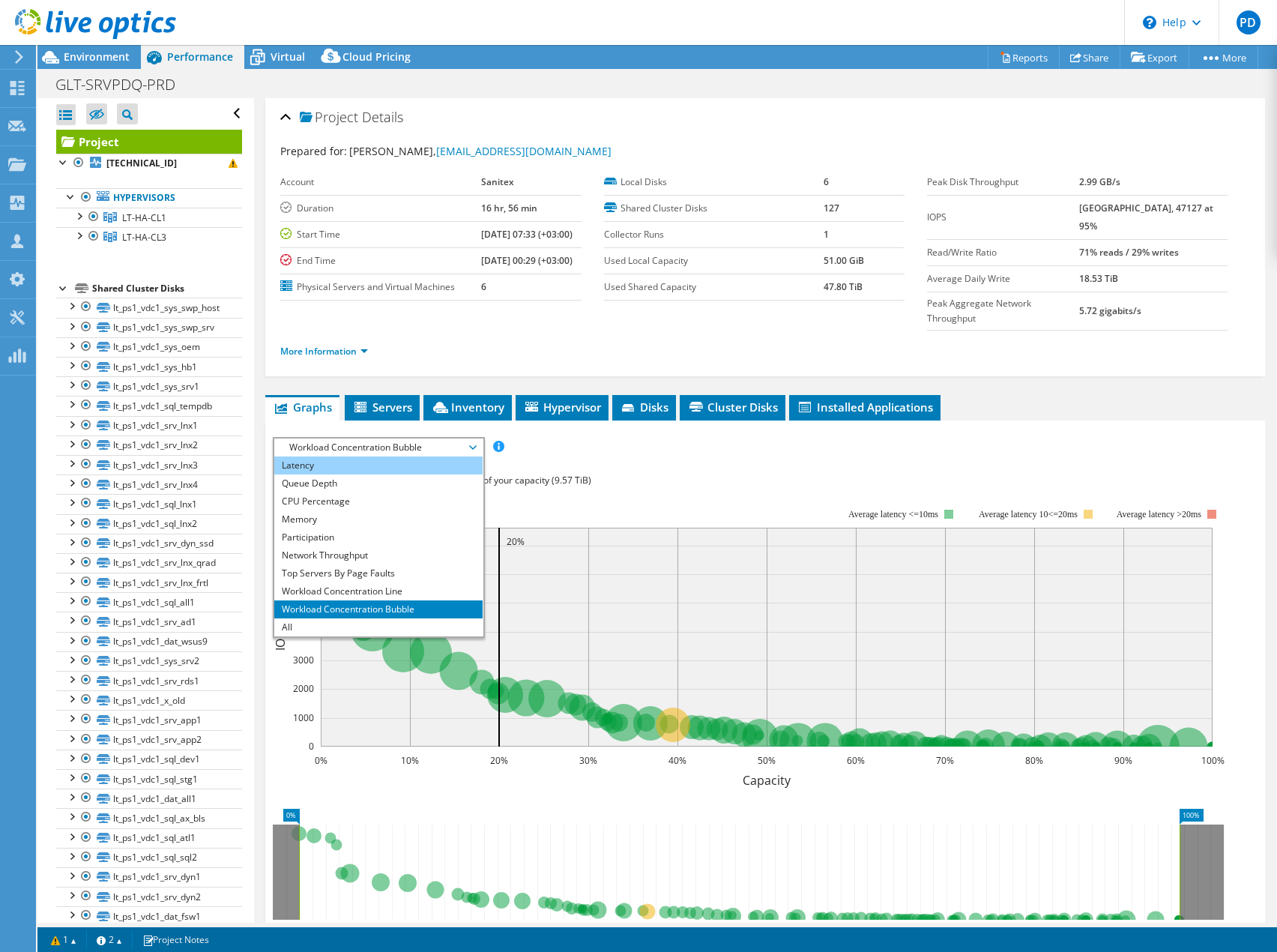
click at [346, 457] on li "Latency" at bounding box center [378, 465] width 208 height 18
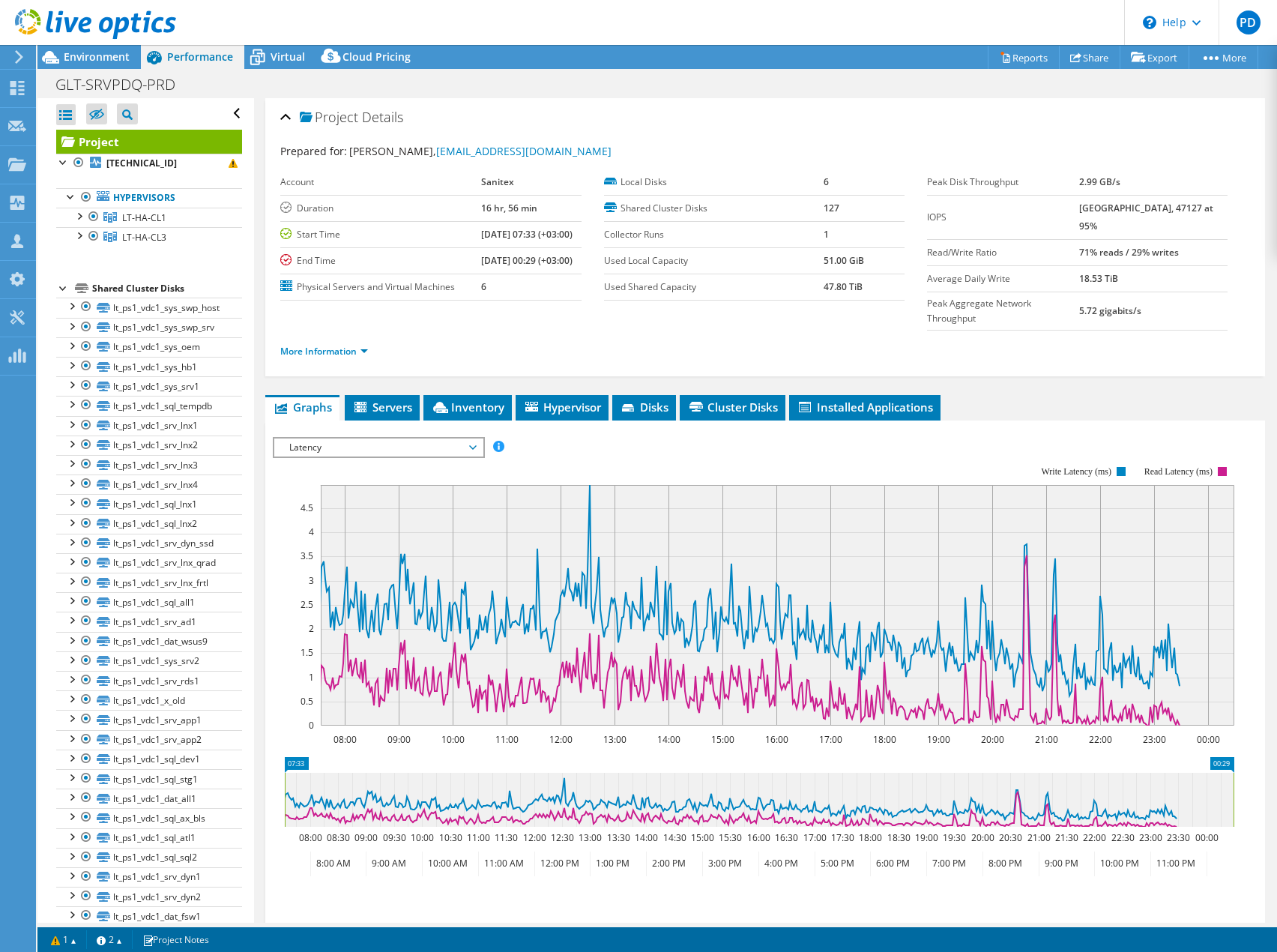
click at [360, 438] on span "Latency" at bounding box center [378, 447] width 192 height 18
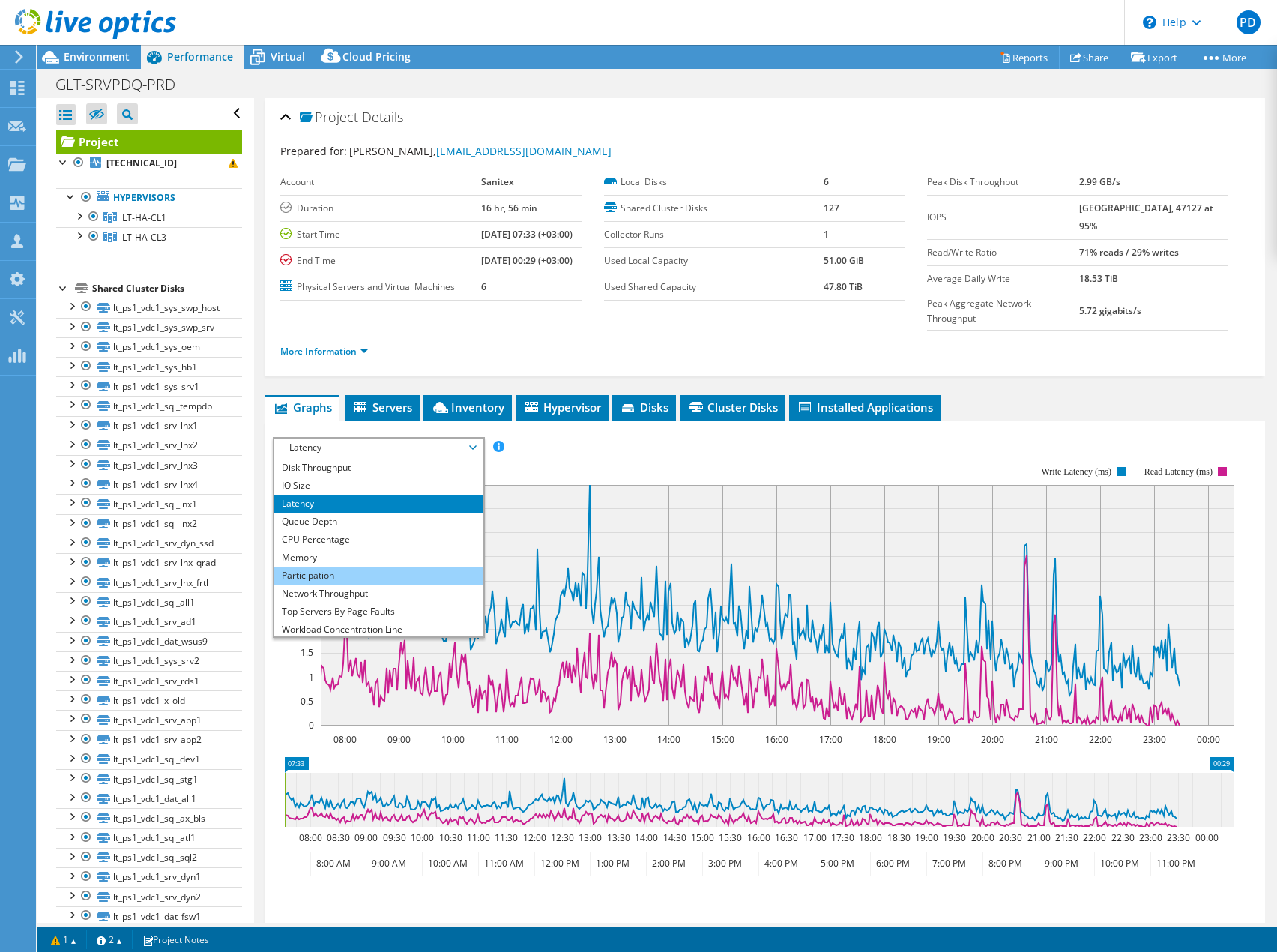
scroll to position [0, 0]
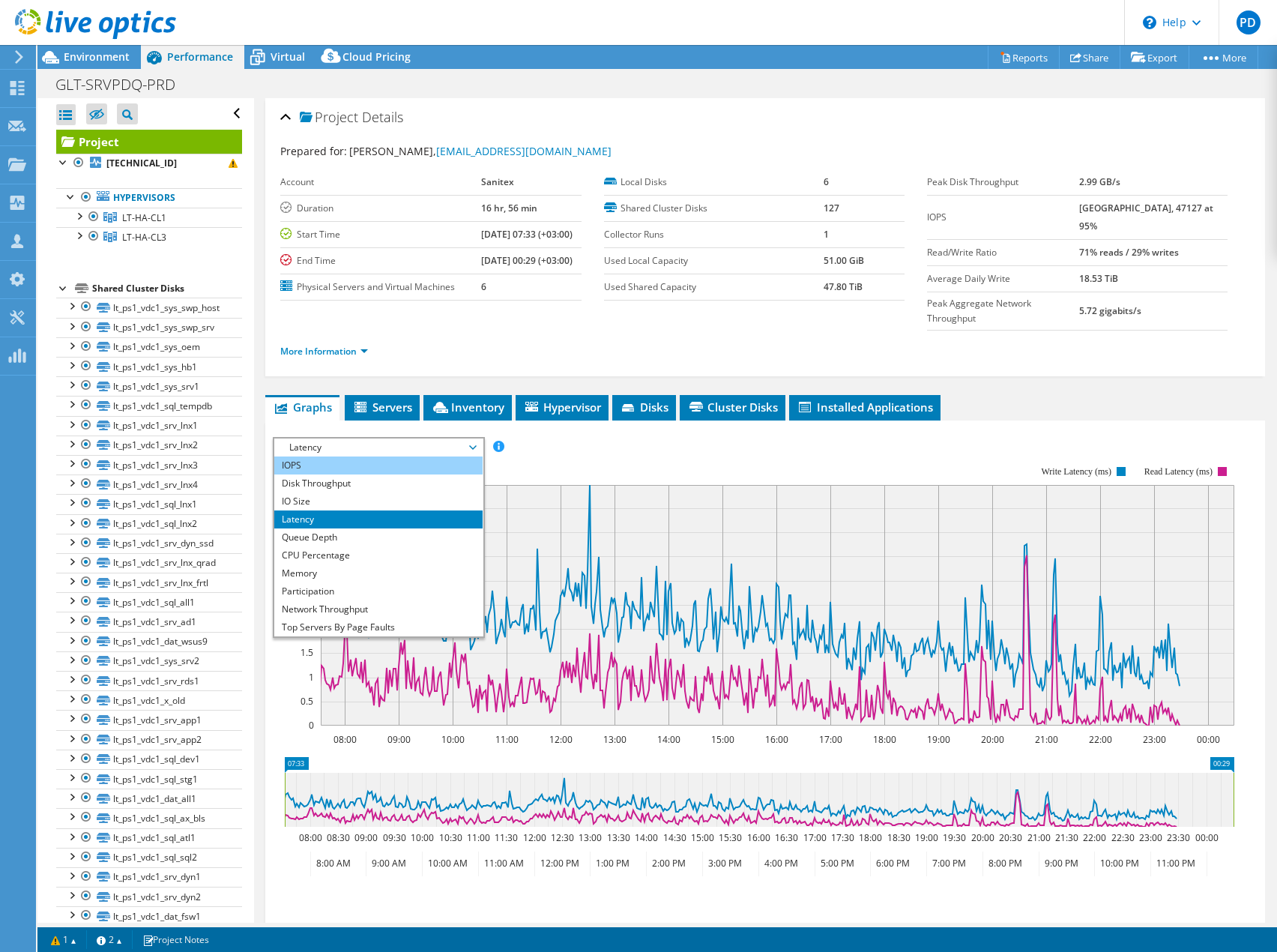
click at [324, 457] on li "IOPS" at bounding box center [378, 465] width 208 height 18
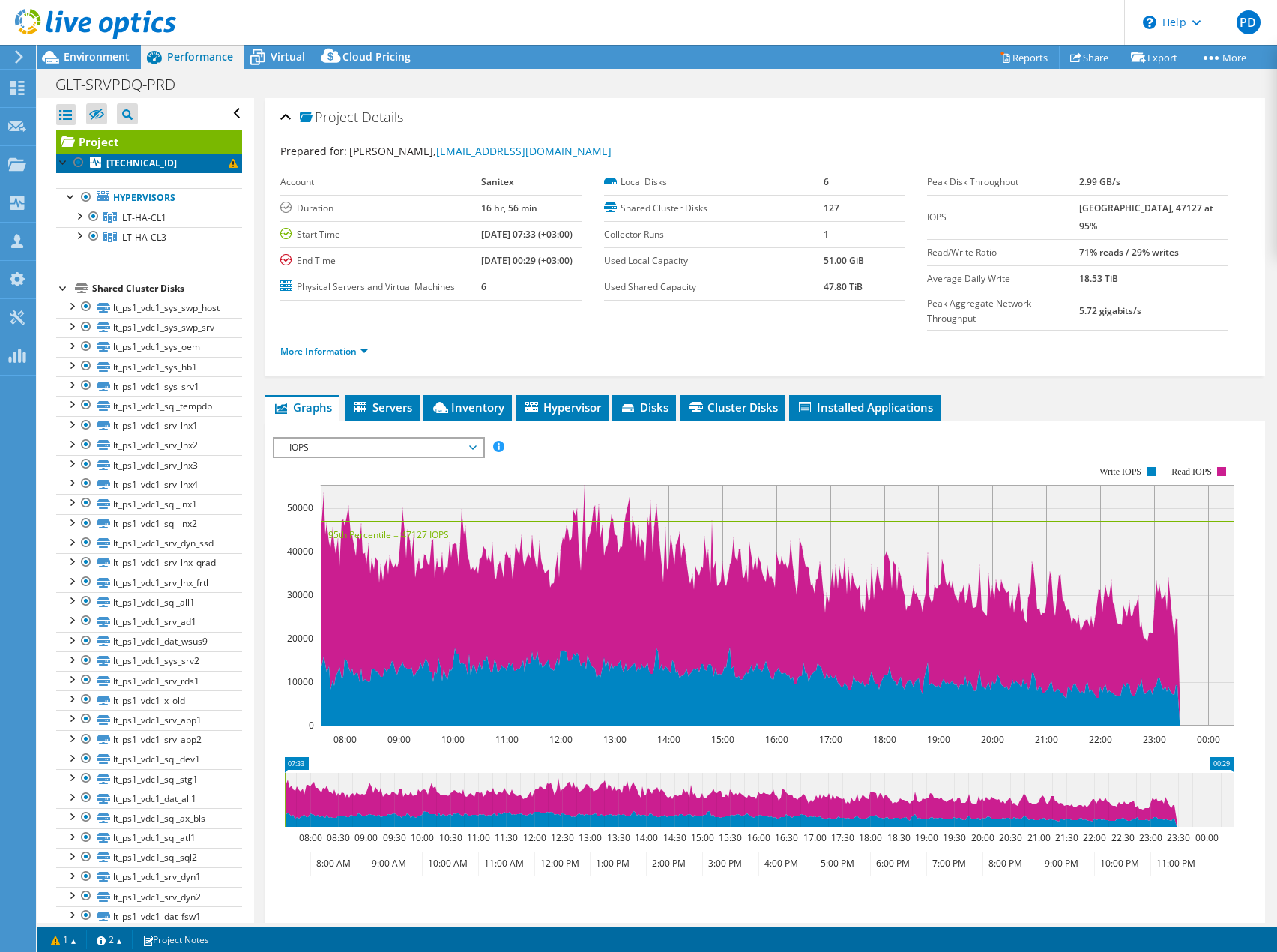
click at [228, 164] on span at bounding box center [233, 163] width 9 height 9
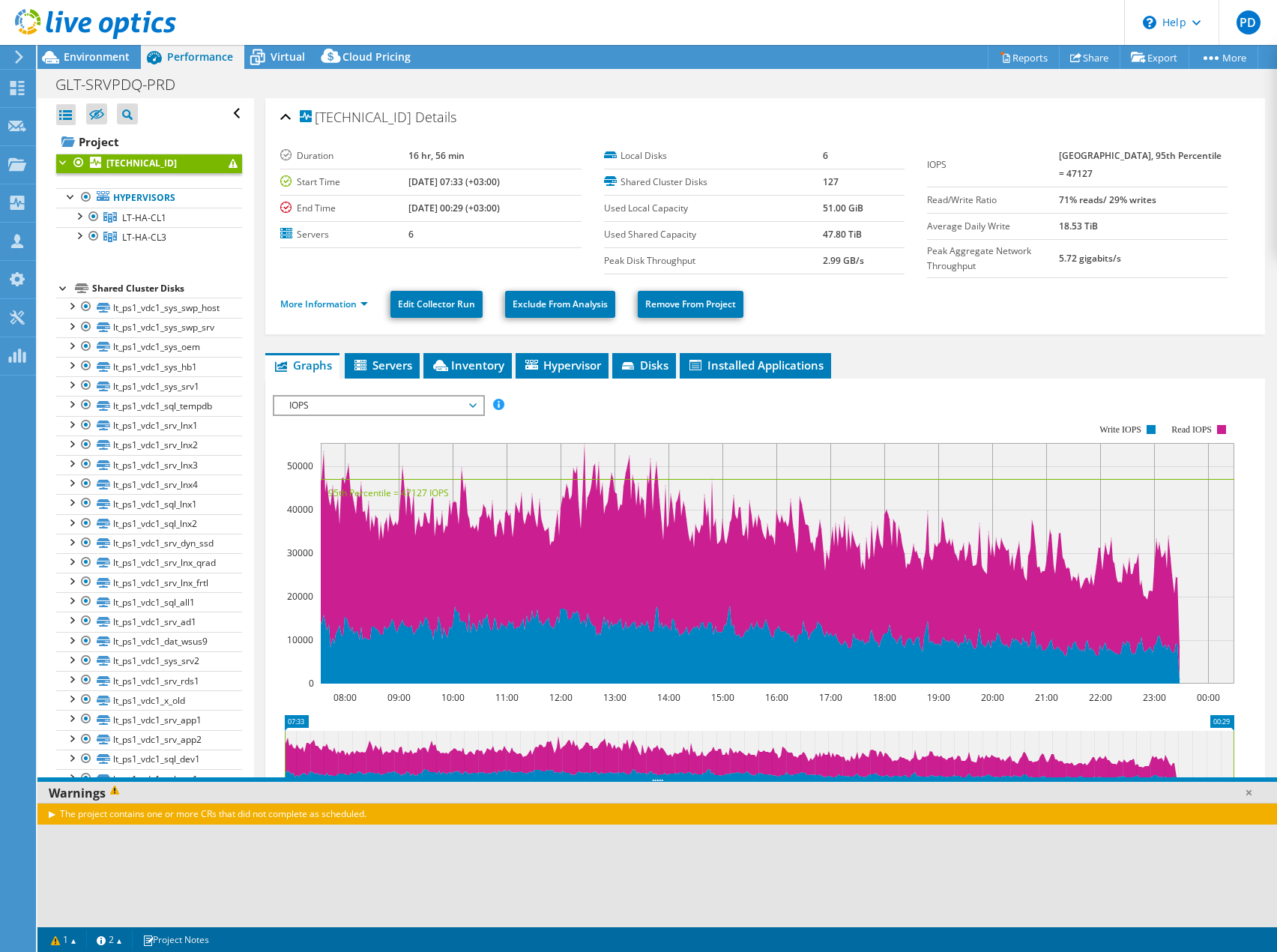
click at [228, 164] on span at bounding box center [233, 163] width 9 height 9
click at [59, 162] on div at bounding box center [64, 161] width 15 height 15
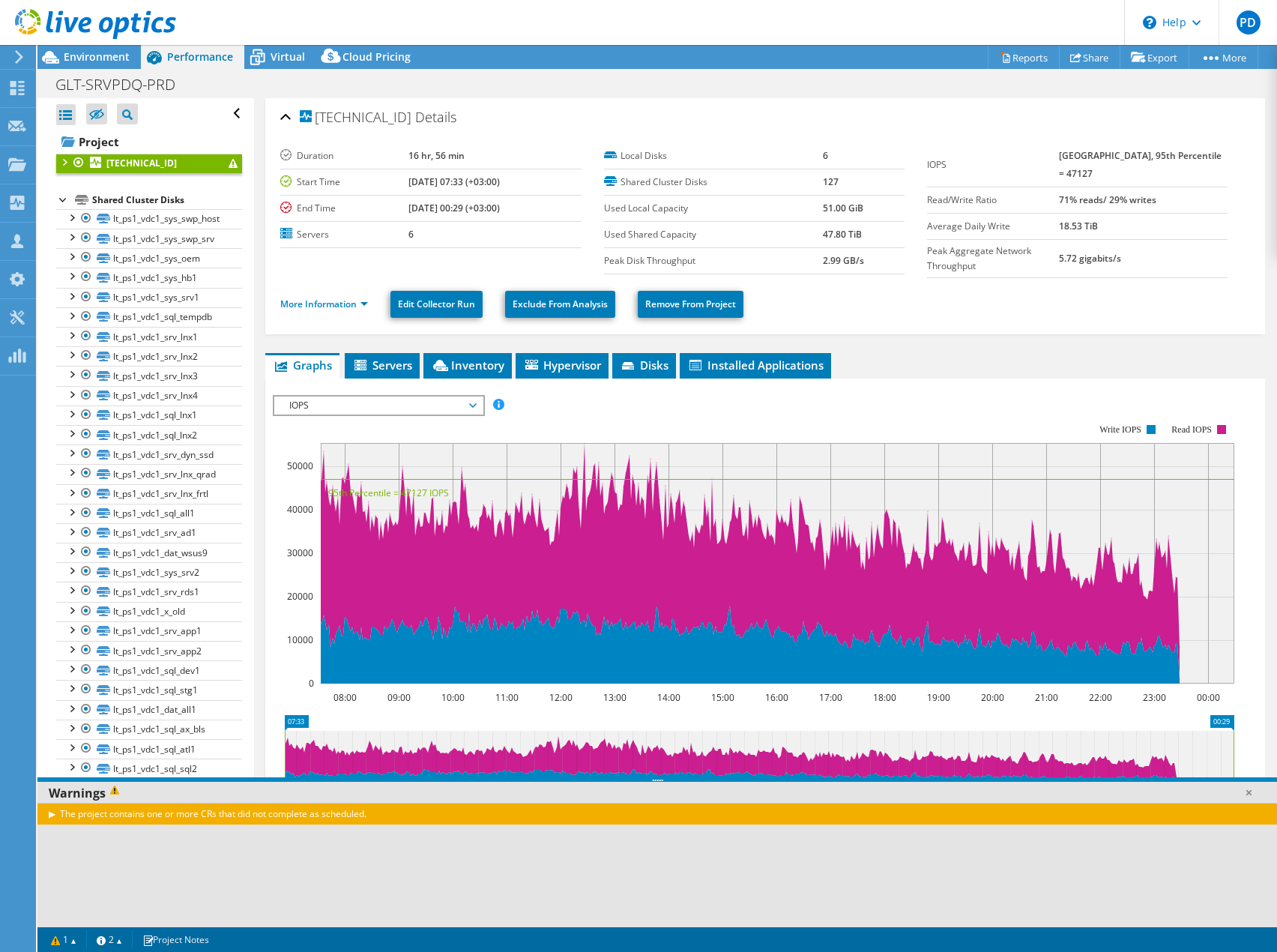
click at [59, 162] on div at bounding box center [64, 161] width 15 height 15
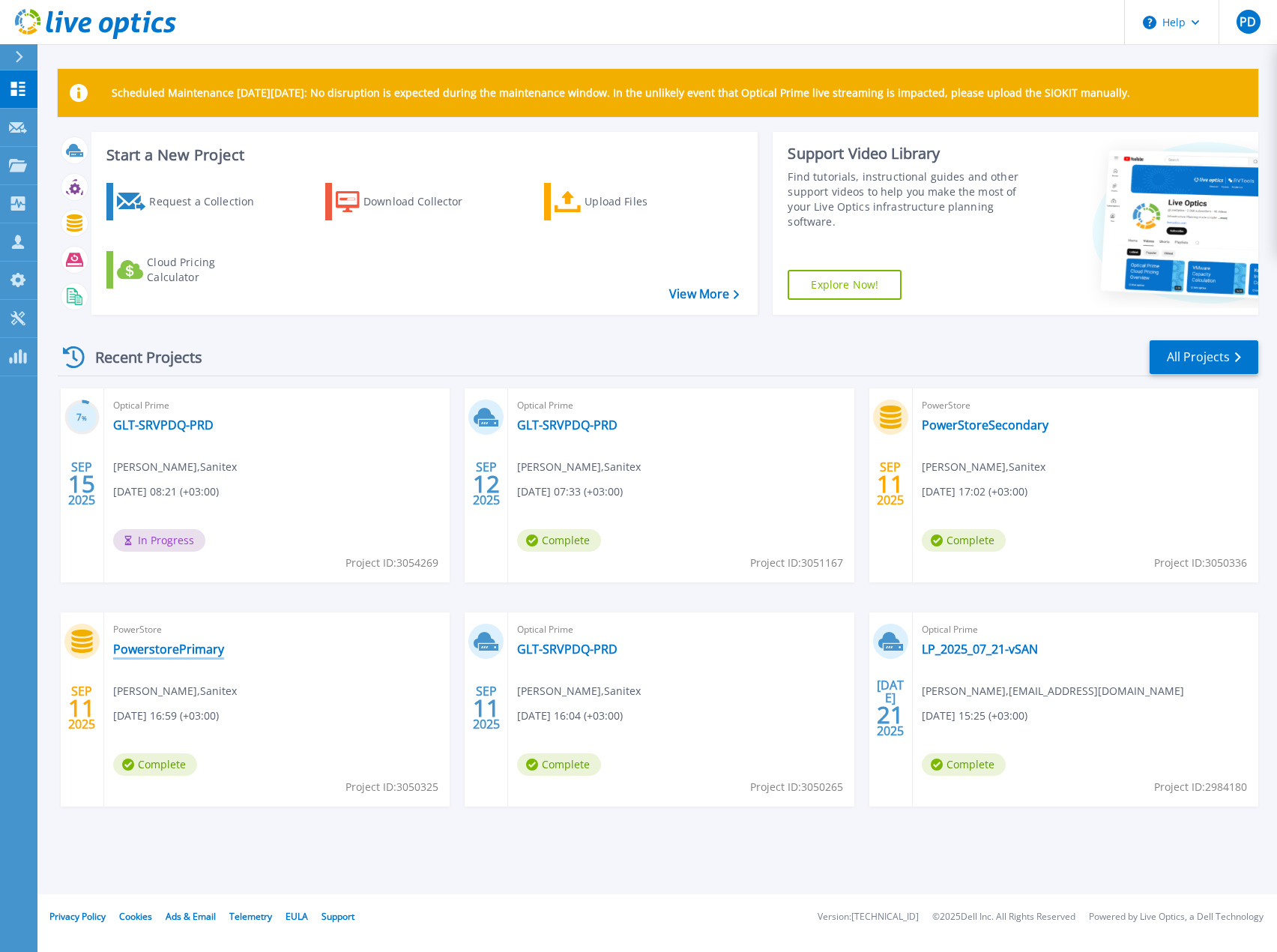
click at [190, 647] on link "PowerstorePrimary" at bounding box center [168, 649] width 111 height 15
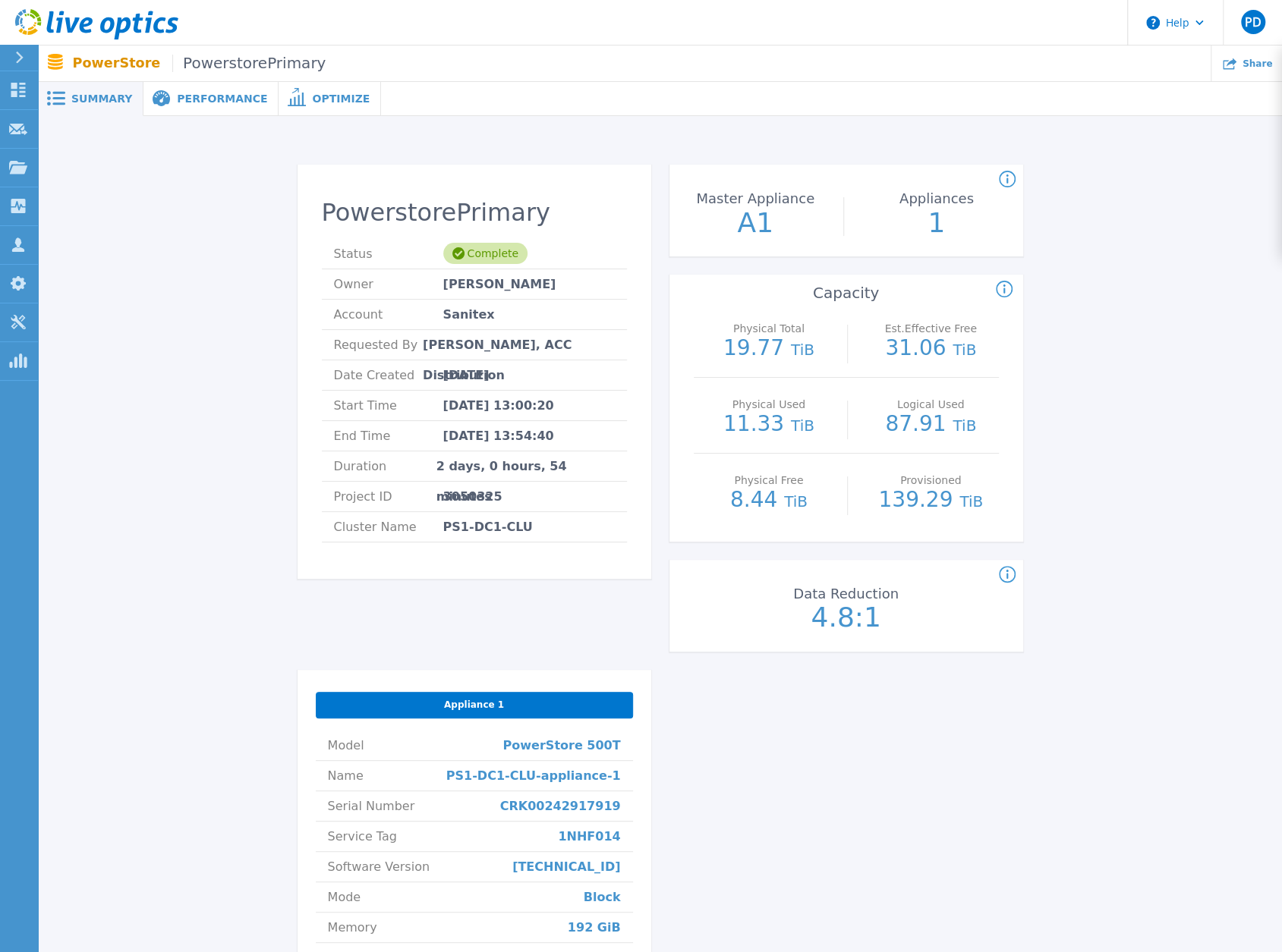
click at [1142, 681] on div "PowerstorePrimary Status Complete Owner [PERSON_NAME] Account Sanitex Requested…" at bounding box center [660, 660] width 1198 height 1039
click at [197, 94] on span "Performance" at bounding box center [222, 98] width 91 height 11
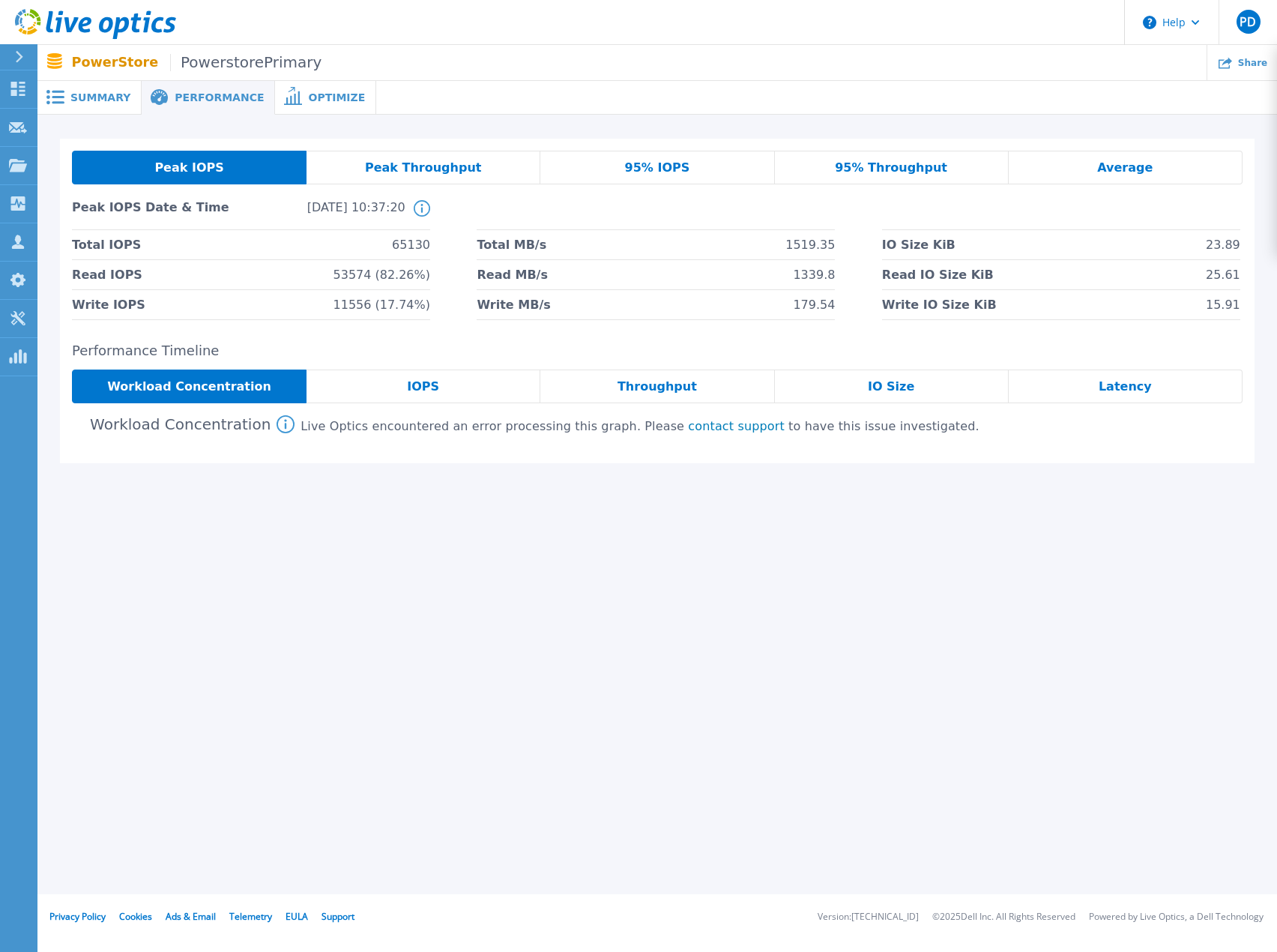
click at [428, 579] on div "Summary Performance Optimize PowerstorePrimary Status Complete Owner Egidijus Z…" at bounding box center [658, 447] width 1240 height 894
drag, startPoint x: 438, startPoint y: 429, endPoint x: 517, endPoint y: 431, distance: 79.0
click at [517, 431] on div "Live Optics encountered an error processing this graph. Please contact support …" at bounding box center [639, 427] width 679 height 13
click at [308, 101] on span "Optimize" at bounding box center [336, 97] width 57 height 11
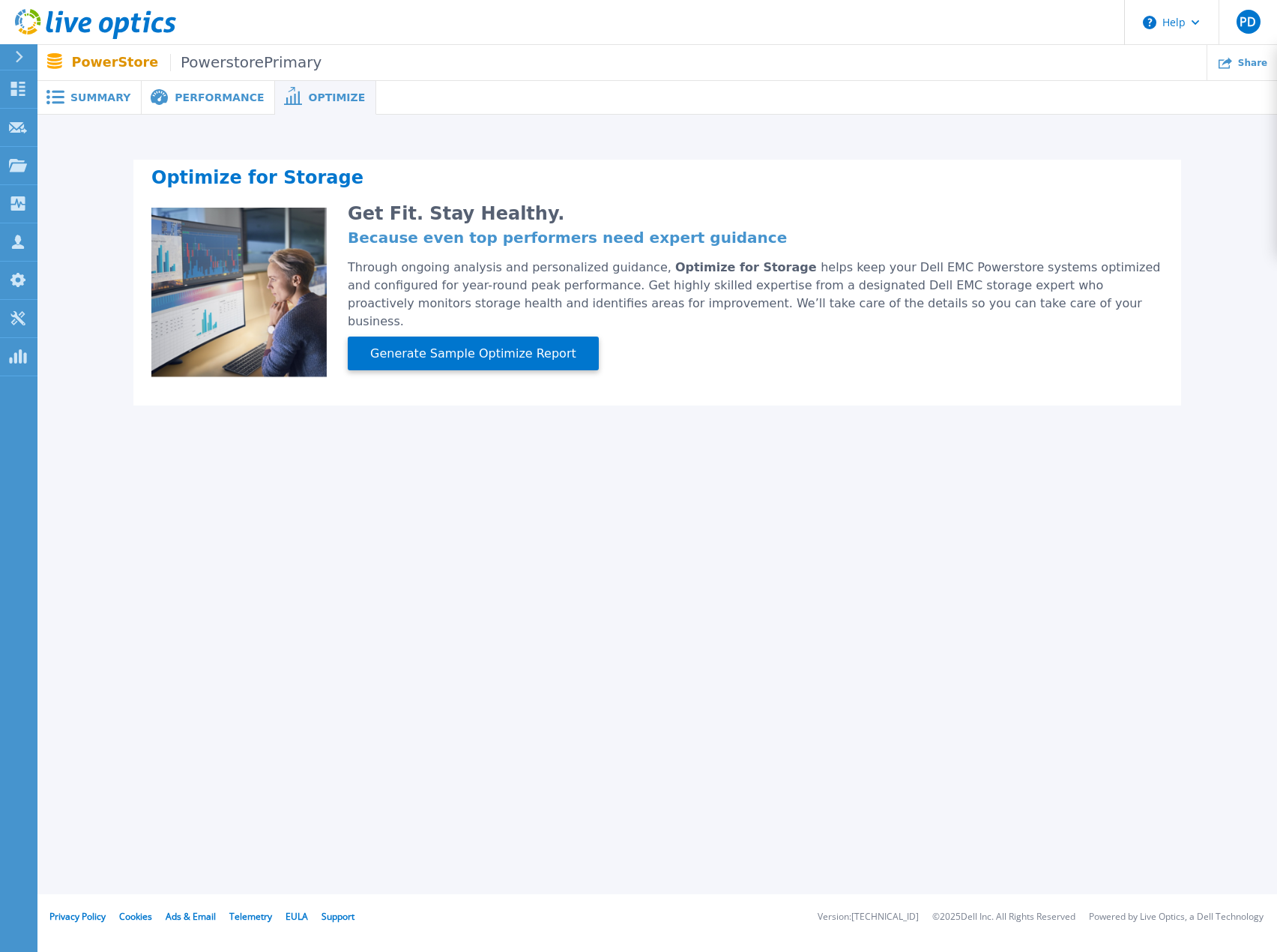
click at [219, 97] on span "Performance" at bounding box center [219, 97] width 90 height 11
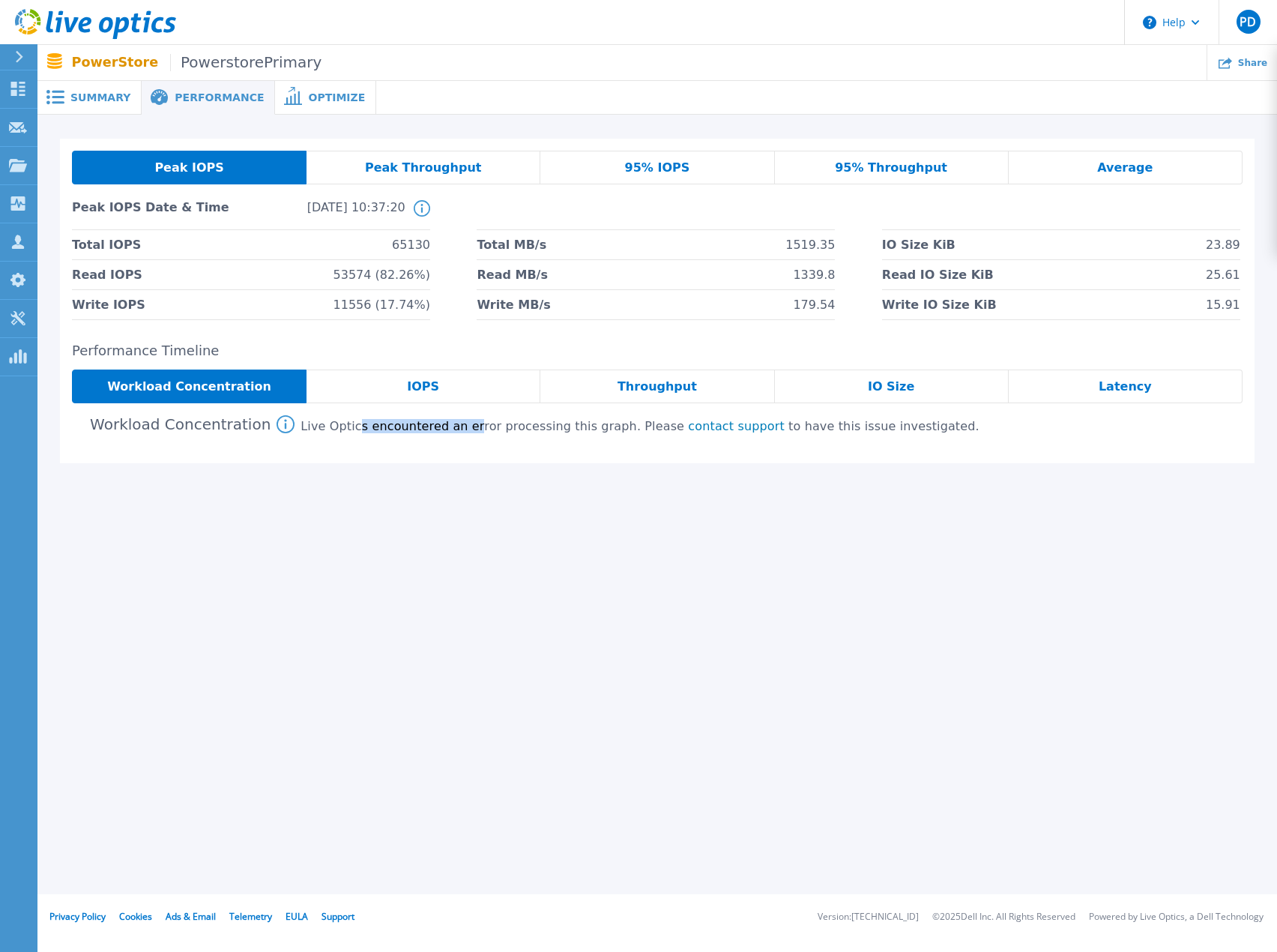
drag, startPoint x: 335, startPoint y: 432, endPoint x: 443, endPoint y: 431, distance: 108.0
click at [443, 431] on div "Live Optics encountered an error processing this graph. Please contact support …" at bounding box center [639, 427] width 679 height 13
click at [415, 389] on span "IOPS" at bounding box center [423, 386] width 33 height 12
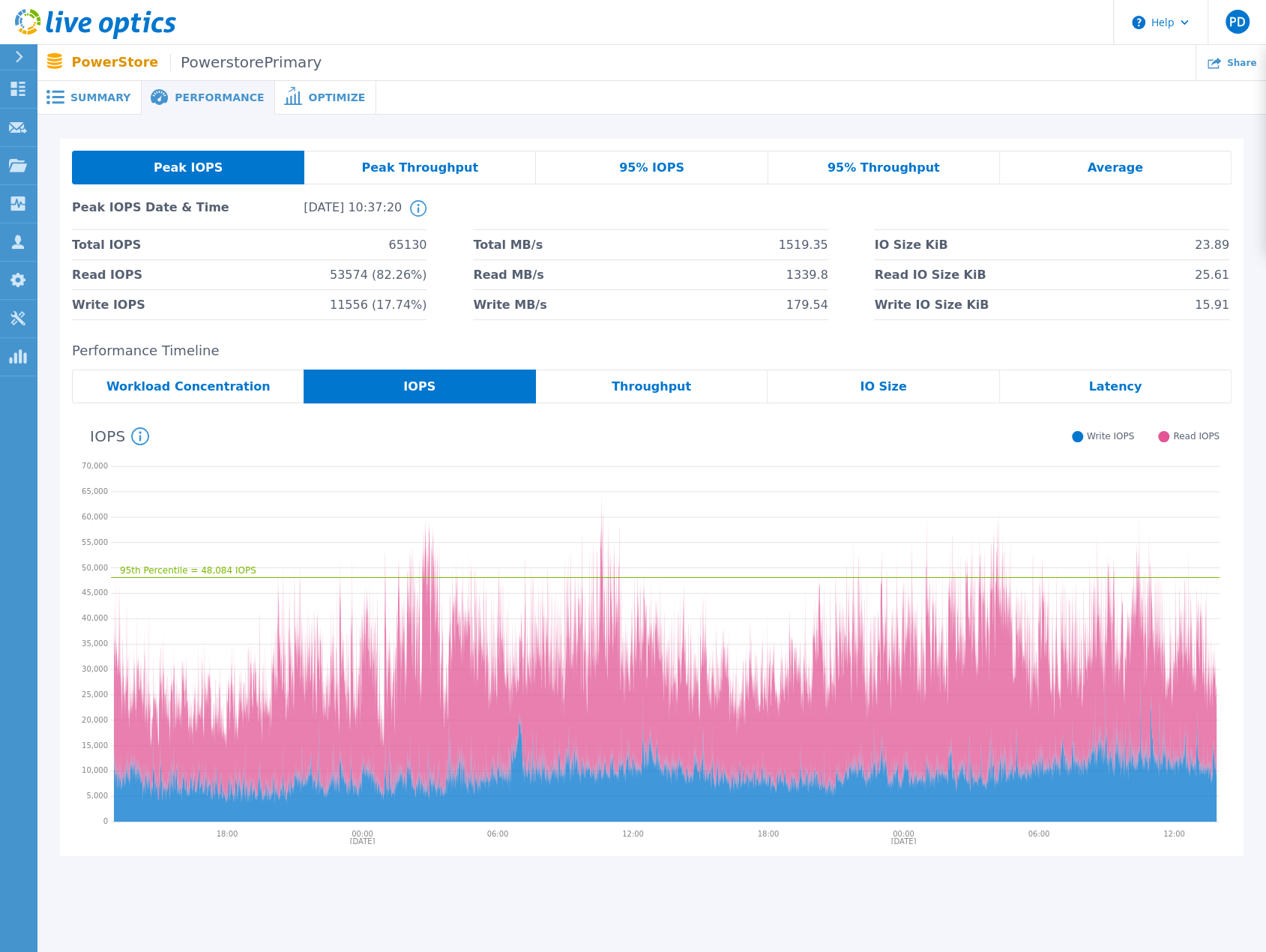
click at [1114, 166] on span "Average" at bounding box center [1115, 167] width 55 height 12
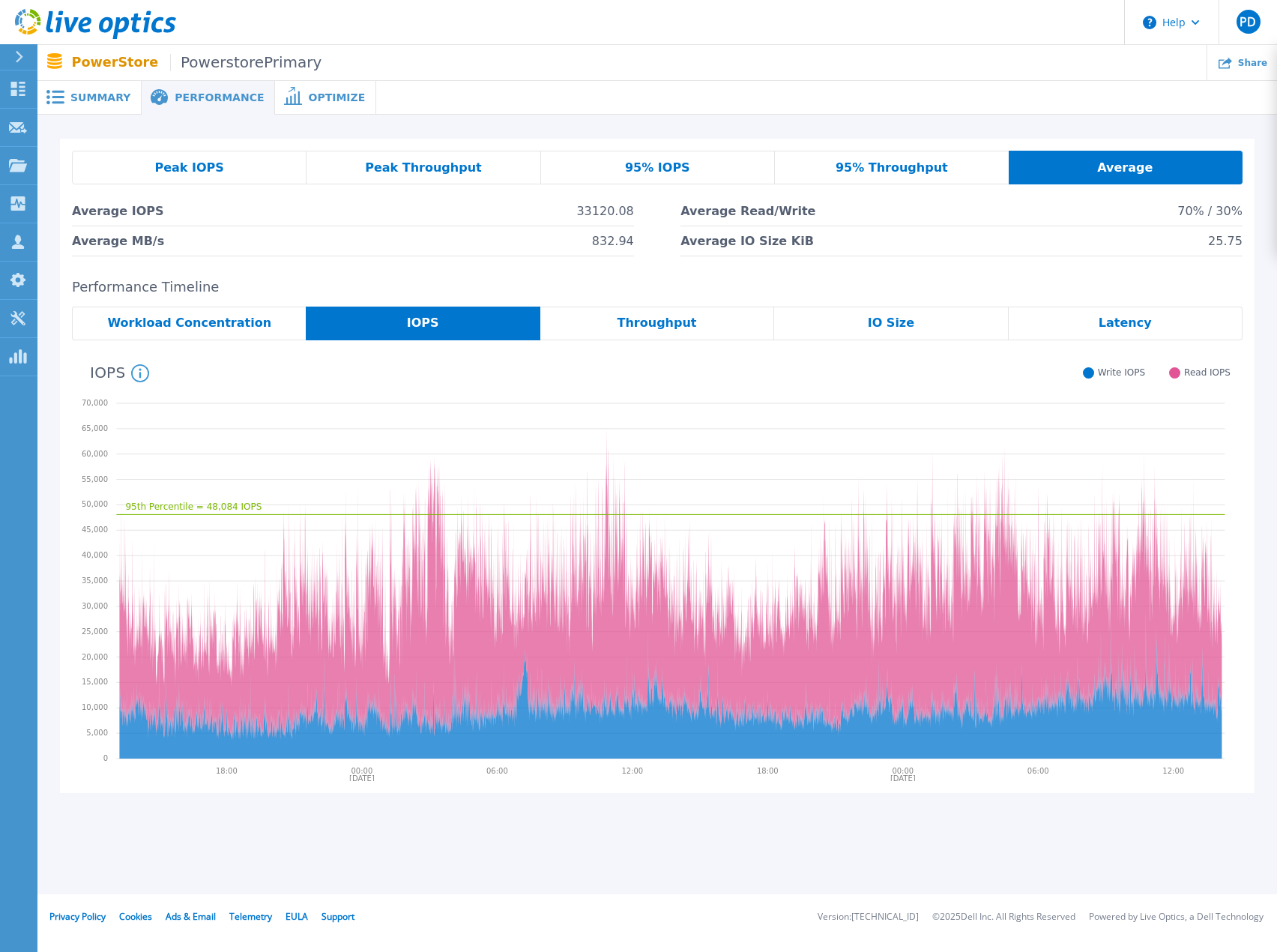
click at [226, 169] on div "Peak IOPS" at bounding box center [189, 167] width 234 height 33
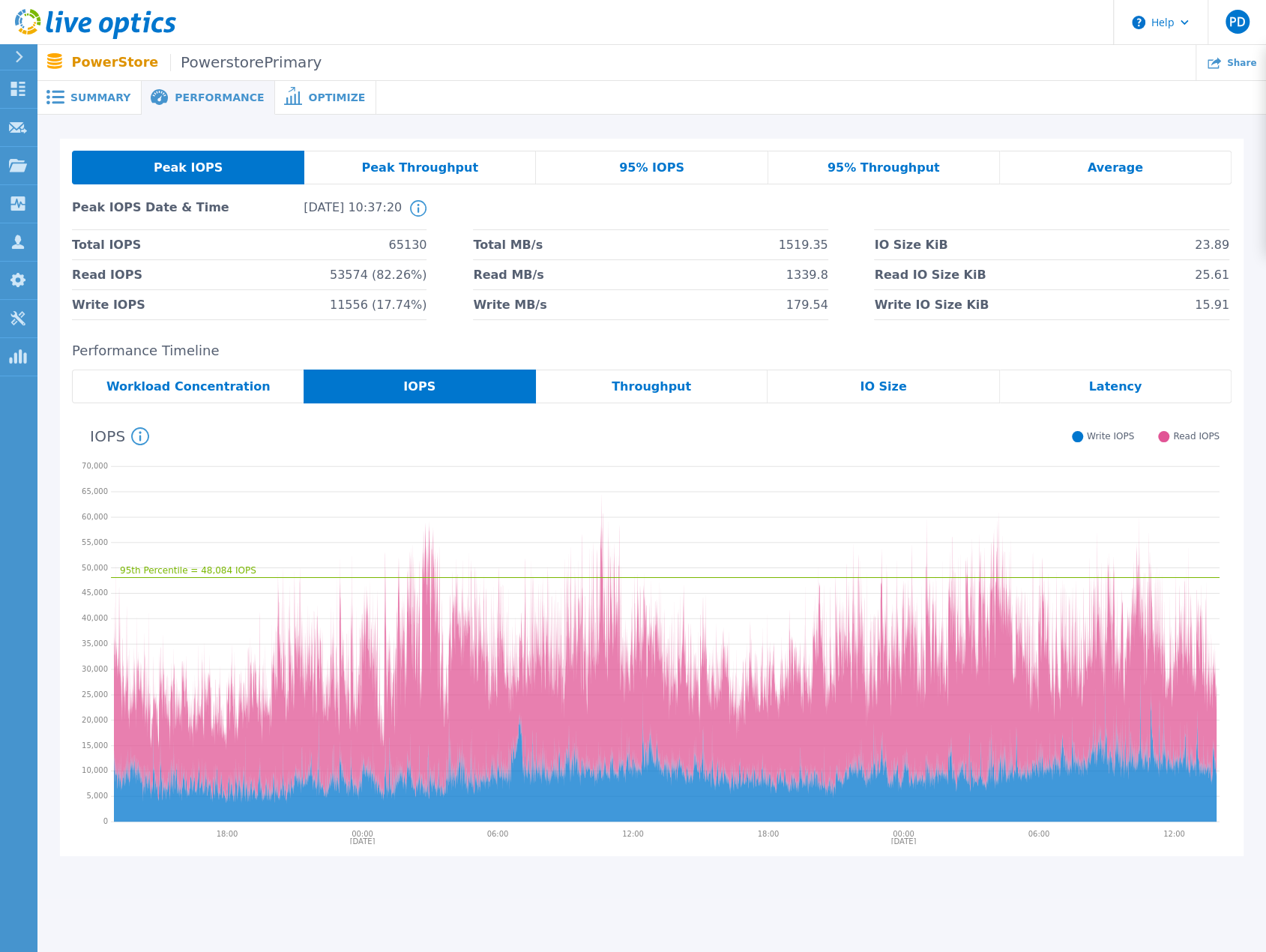
click at [416, 210] on icon at bounding box center [418, 208] width 17 height 17
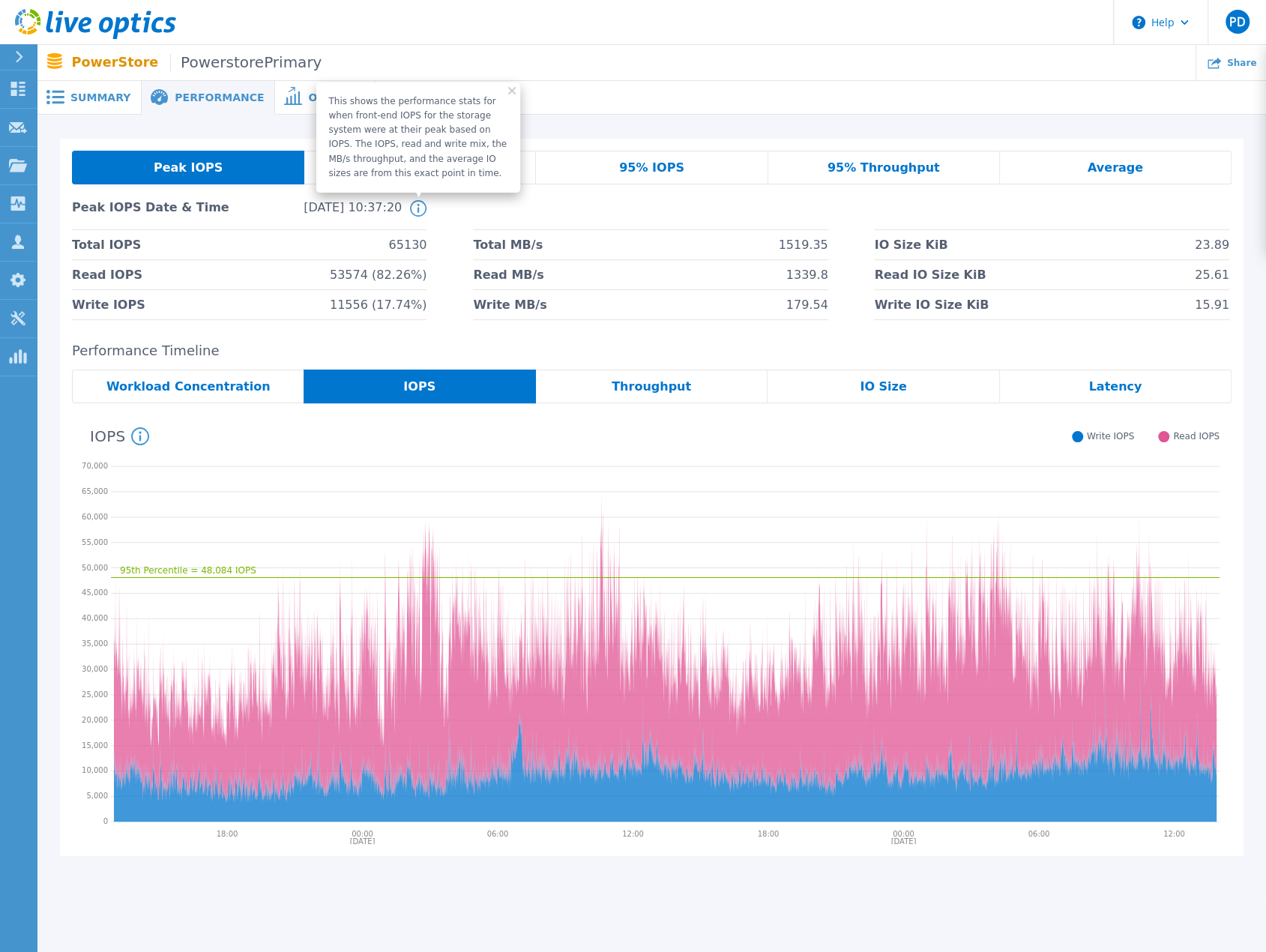
click at [416, 210] on icon at bounding box center [418, 208] width 17 height 17
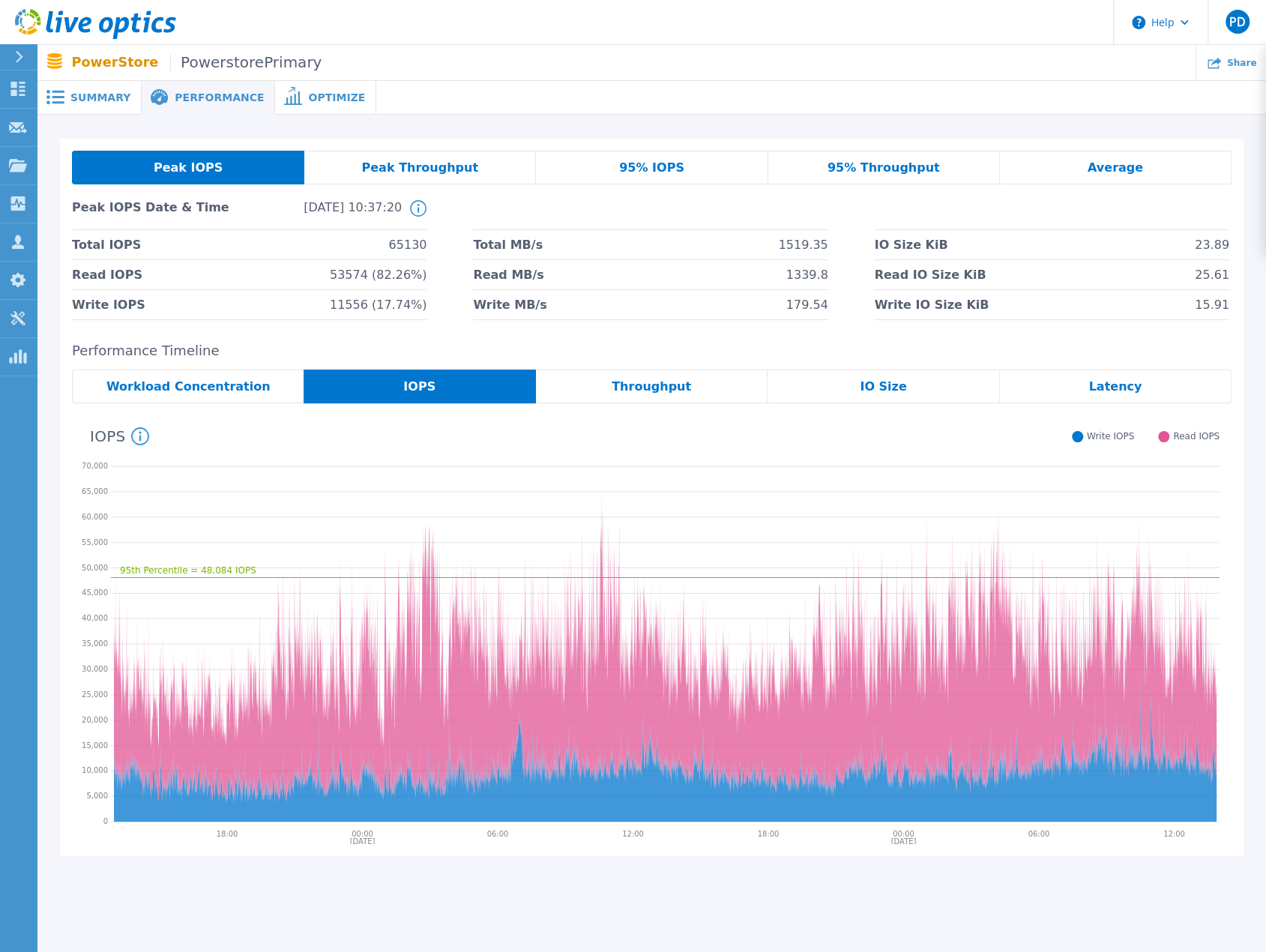
click at [91, 96] on span "Summary" at bounding box center [100, 97] width 60 height 11
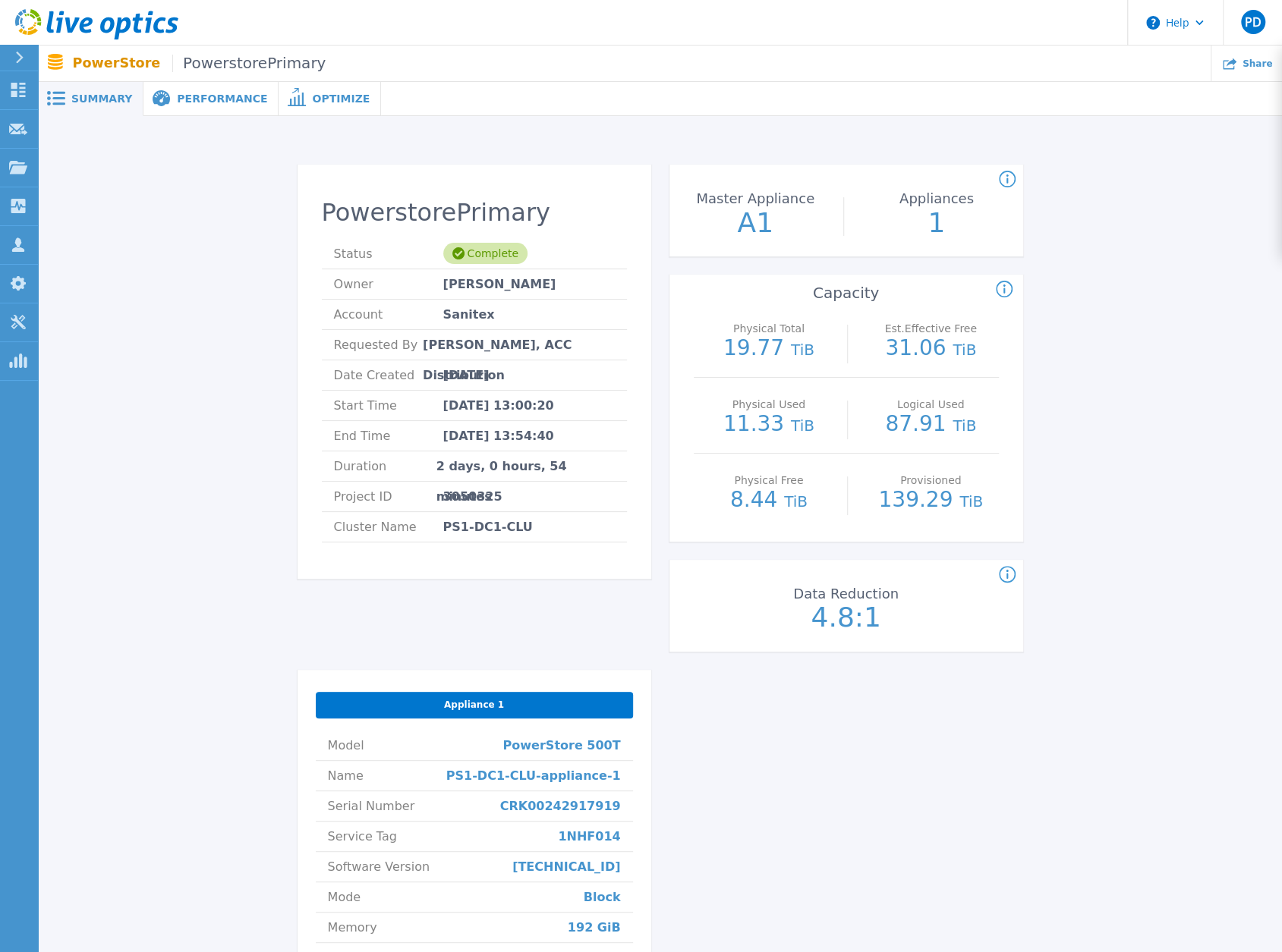
click at [230, 64] on span "PowerstorePrimary" at bounding box center [248, 63] width 153 height 18
click at [1103, 331] on div "PowerstorePrimary Status Complete Owner Egidijus Zem Account Sanitex Requested …" at bounding box center [660, 660] width 1198 height 1039
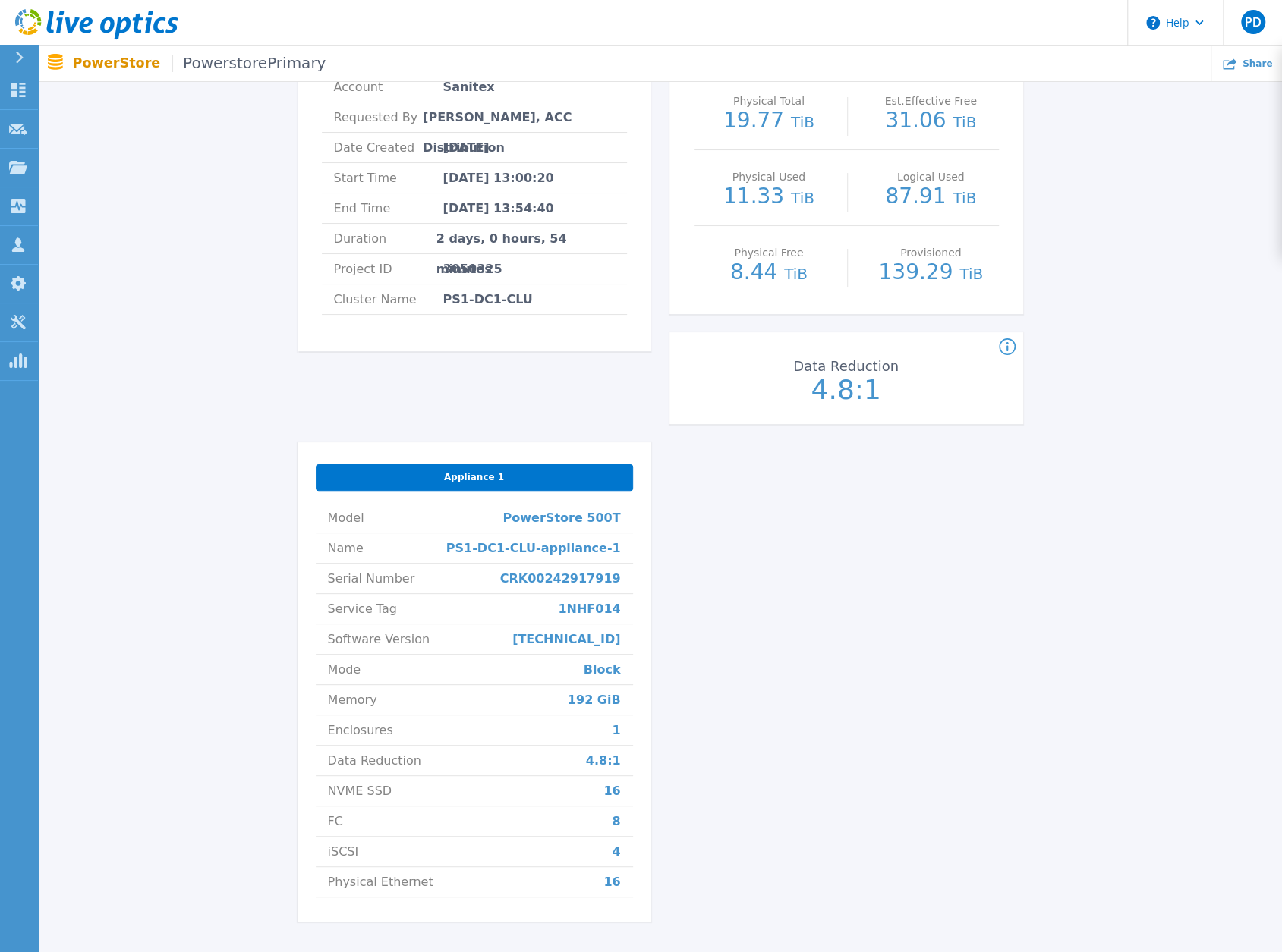
scroll to position [303, 0]
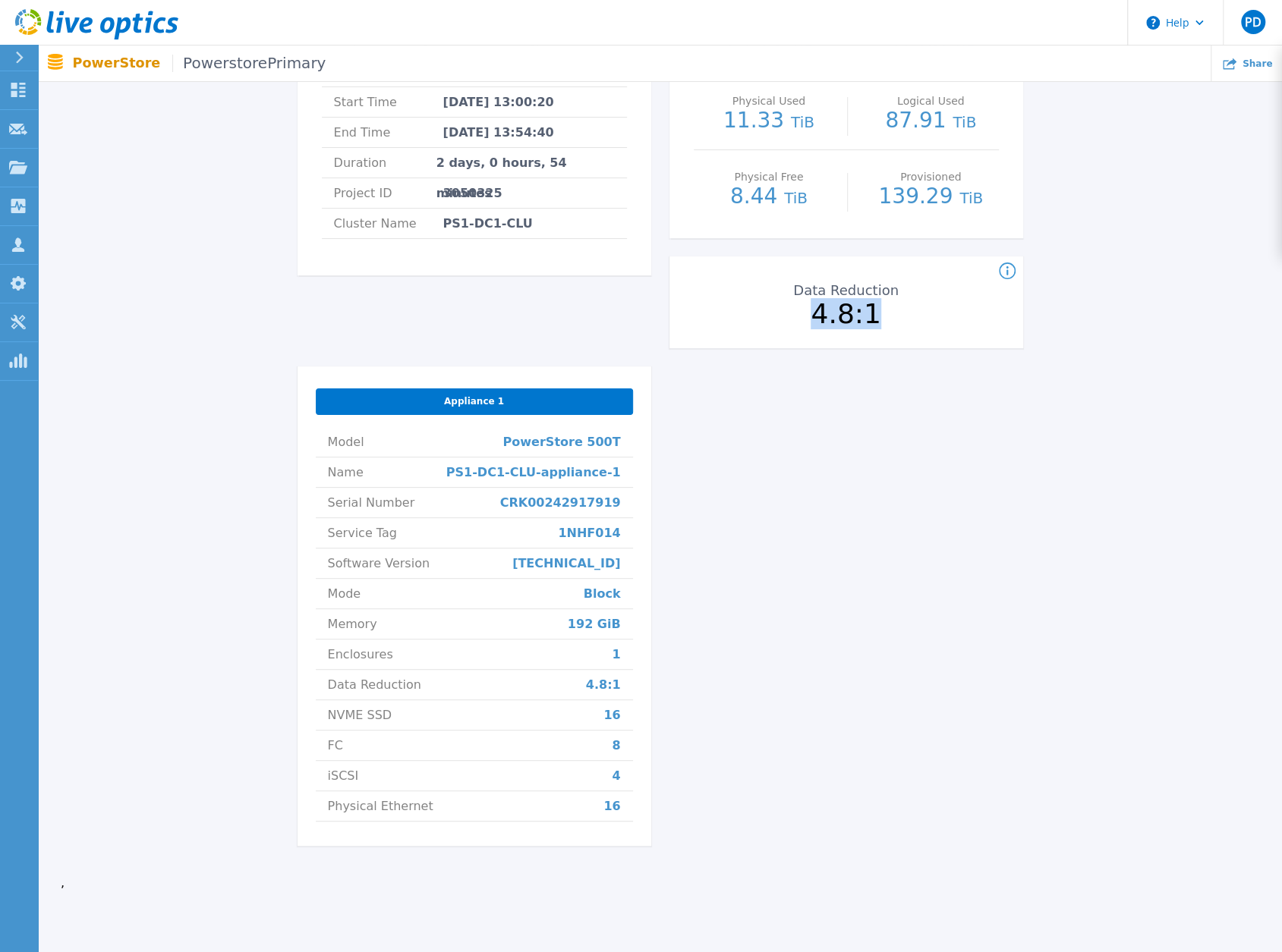
drag, startPoint x: 823, startPoint y: 318, endPoint x: 885, endPoint y: 321, distance: 62.1
click at [885, 321] on p "4.8:1" at bounding box center [846, 314] width 170 height 27
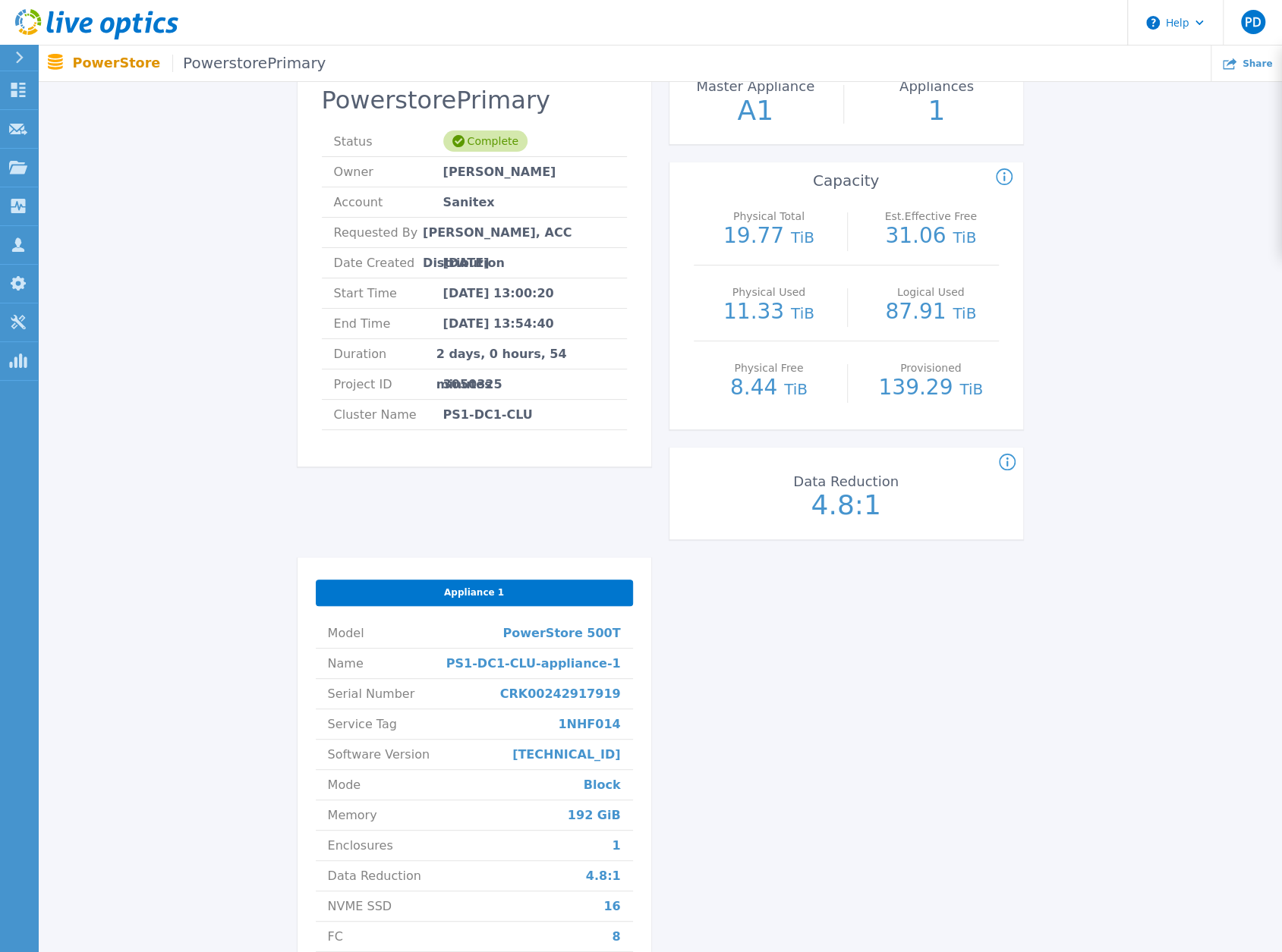
scroll to position [368, 0]
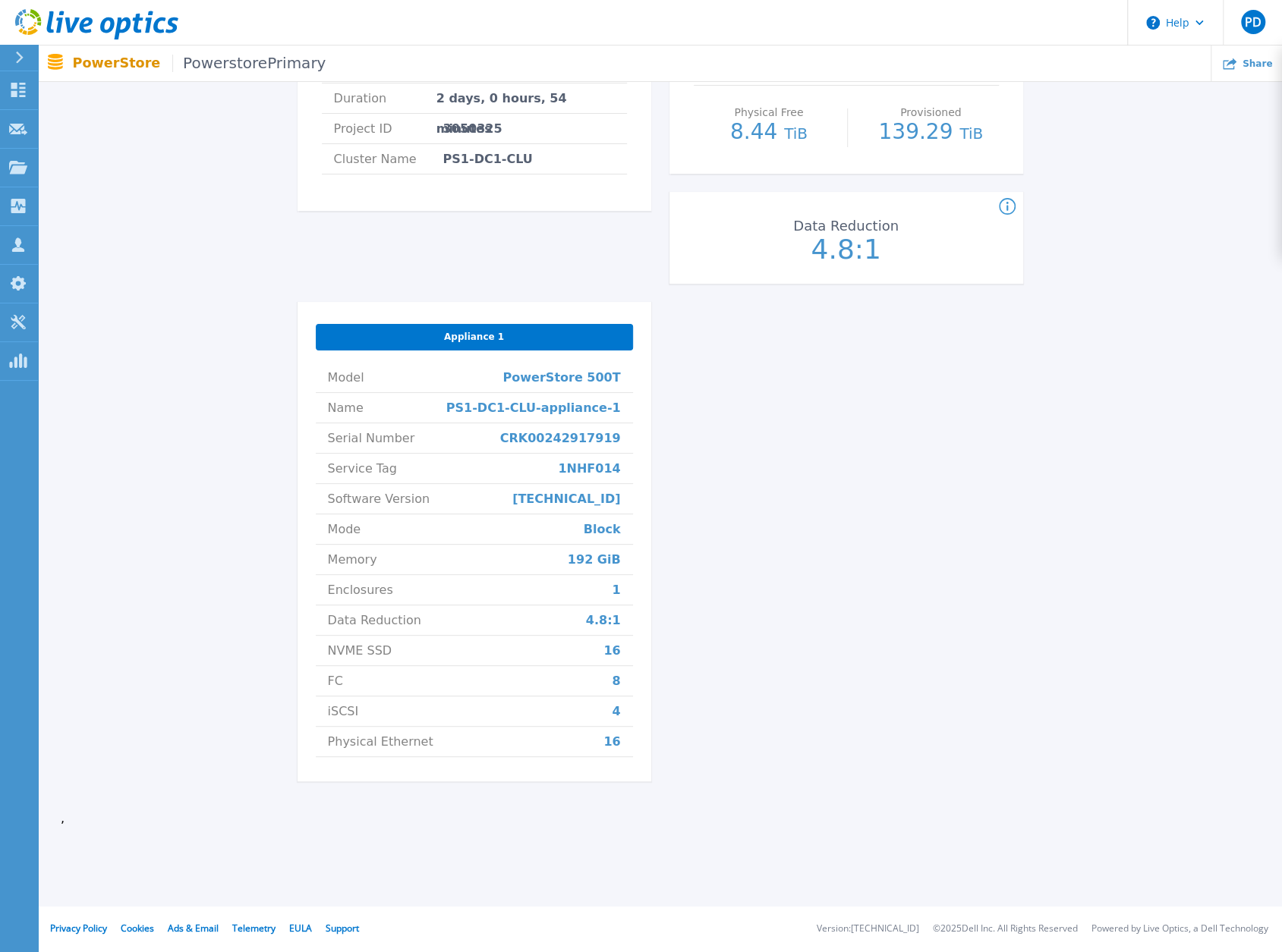
click at [769, 521] on div "PowerstorePrimary Status Complete Owner Egidijus Zem Account Sanitex Requested …" at bounding box center [660, 298] width 725 height 1003
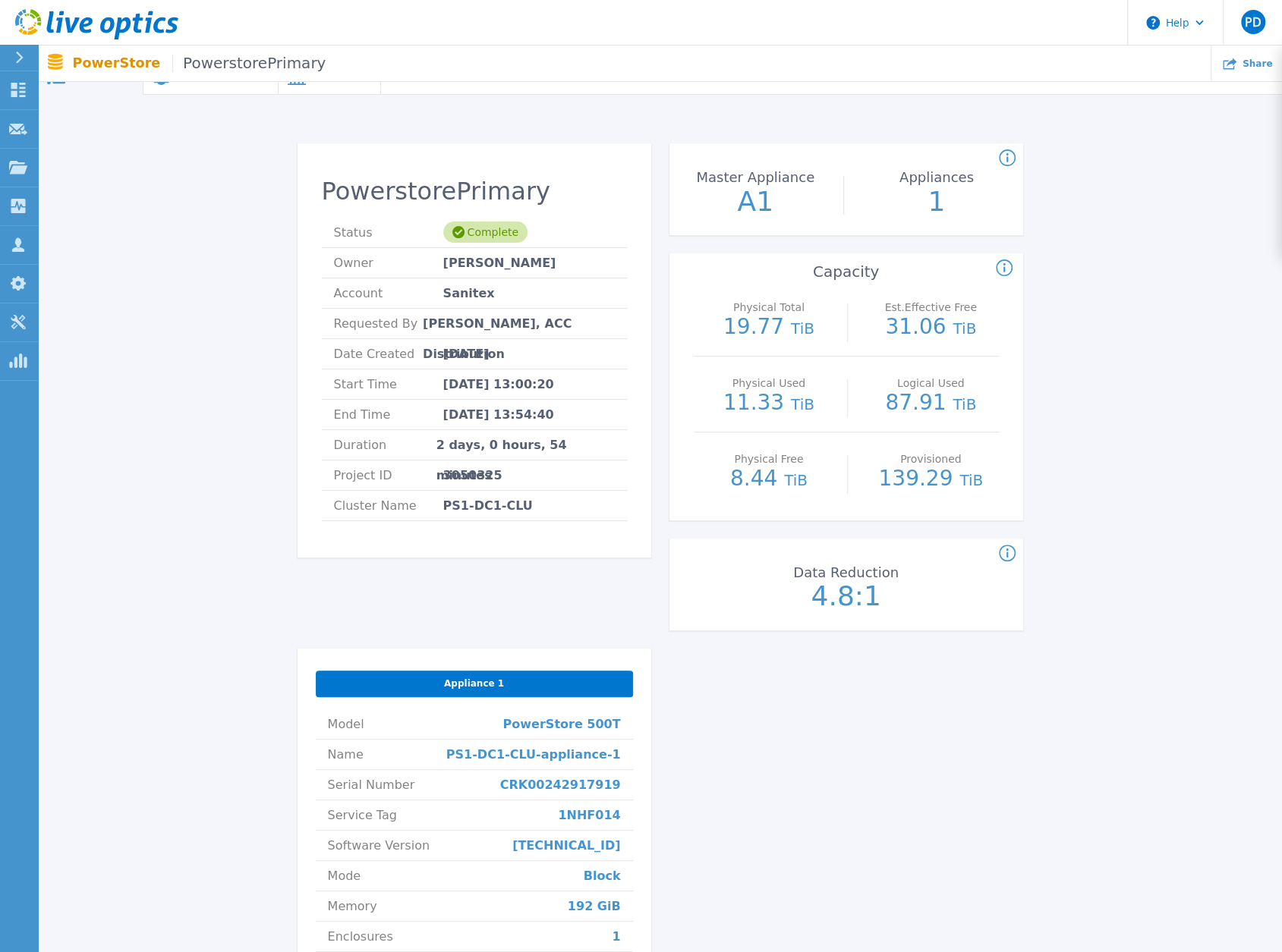
scroll to position [0, 0]
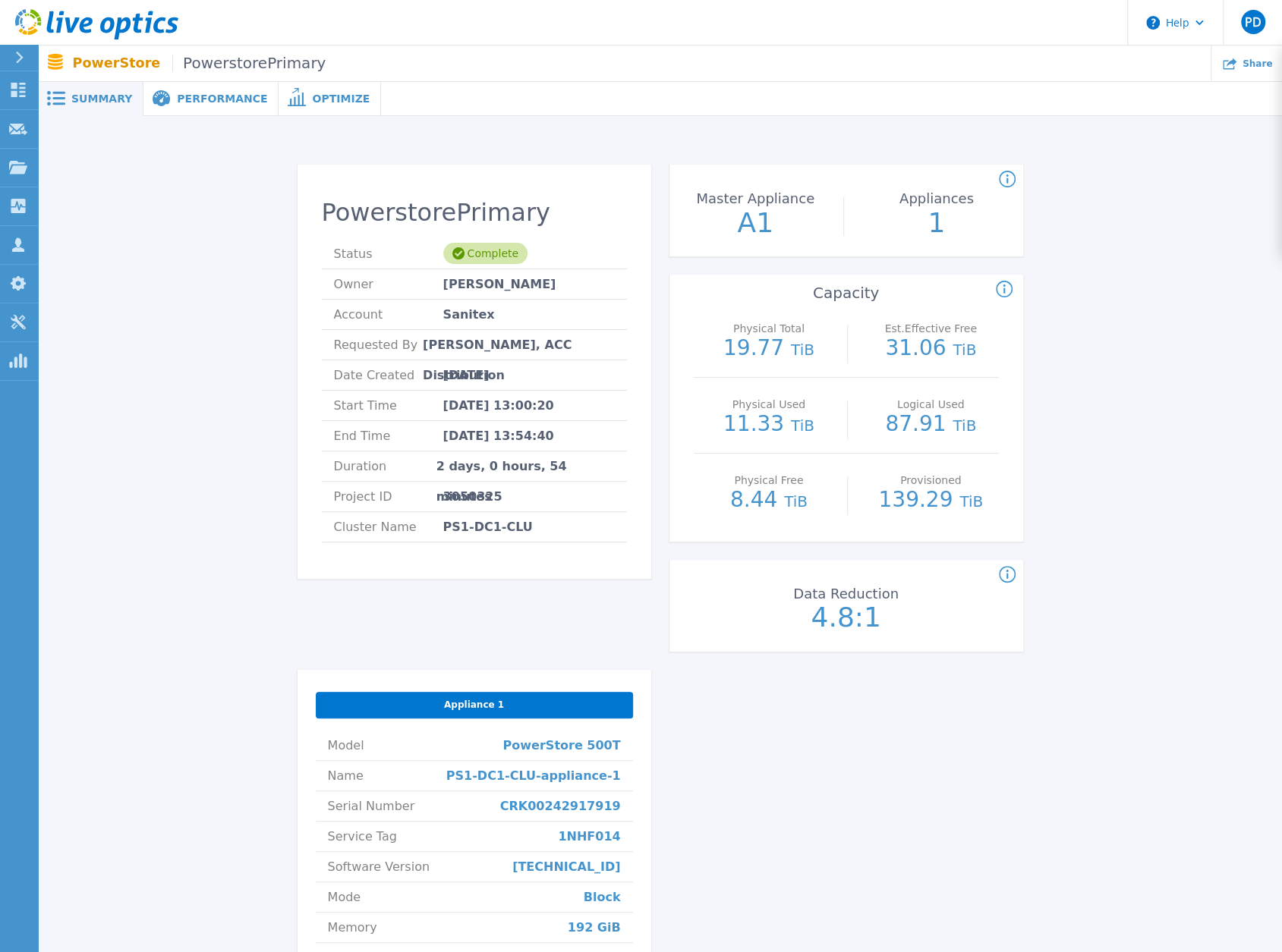
click at [814, 764] on div "PowerstorePrimary Status Complete Owner Egidijus Zem Account Sanitex Requested …" at bounding box center [660, 666] width 725 height 1003
click at [791, 741] on div "PowerstorePrimary Status Complete Owner Egidijus Zem Account Sanitex Requested …" at bounding box center [660, 666] width 725 height 1003
click at [1095, 283] on div "Physical Total : (Often referred to as Raw Total in other Live Optics asset typ…" at bounding box center [1281, 289] width 571 height 18
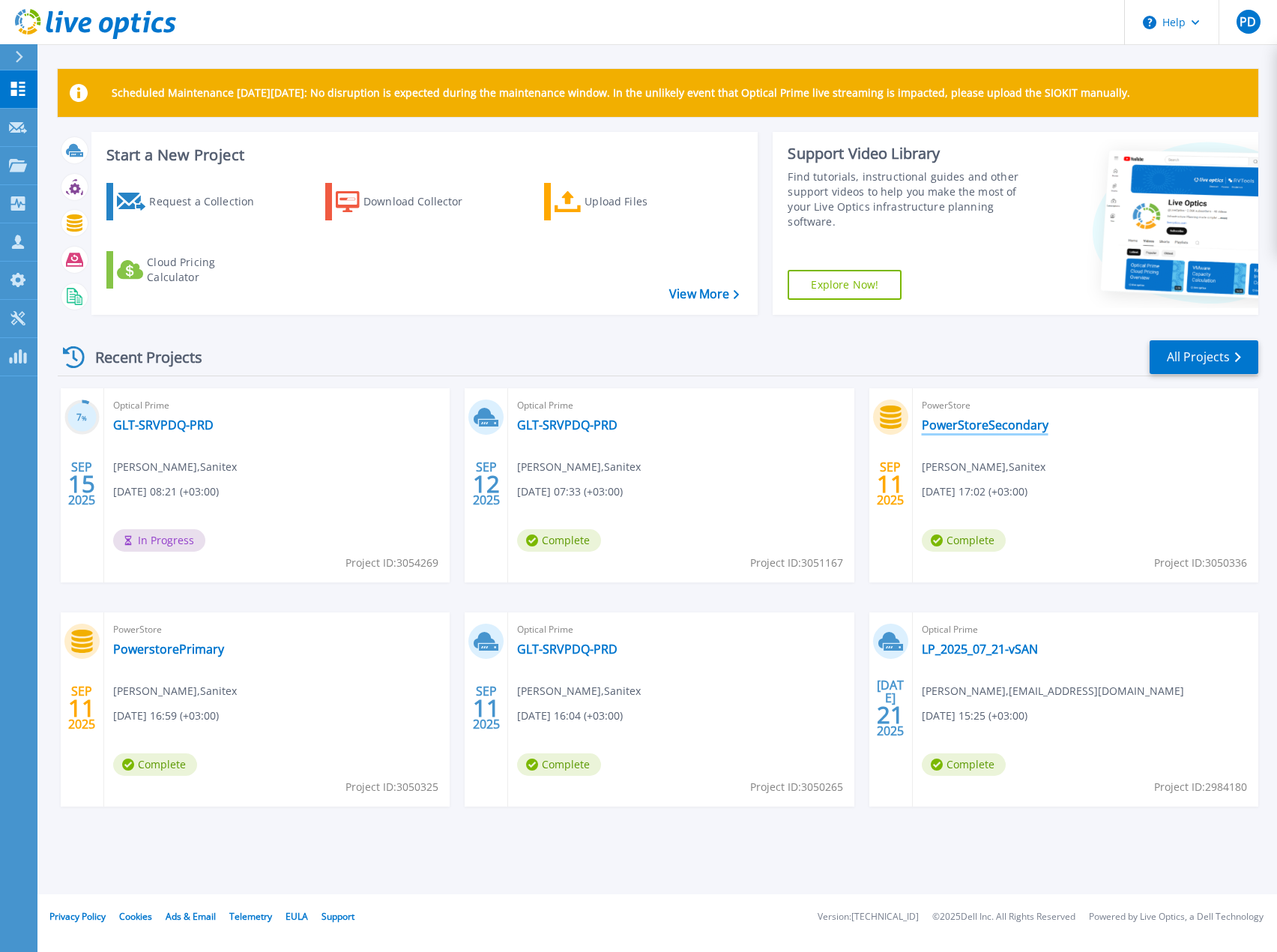
click at [961, 427] on link "PowerStoreSecondary" at bounding box center [985, 425] width 126 height 15
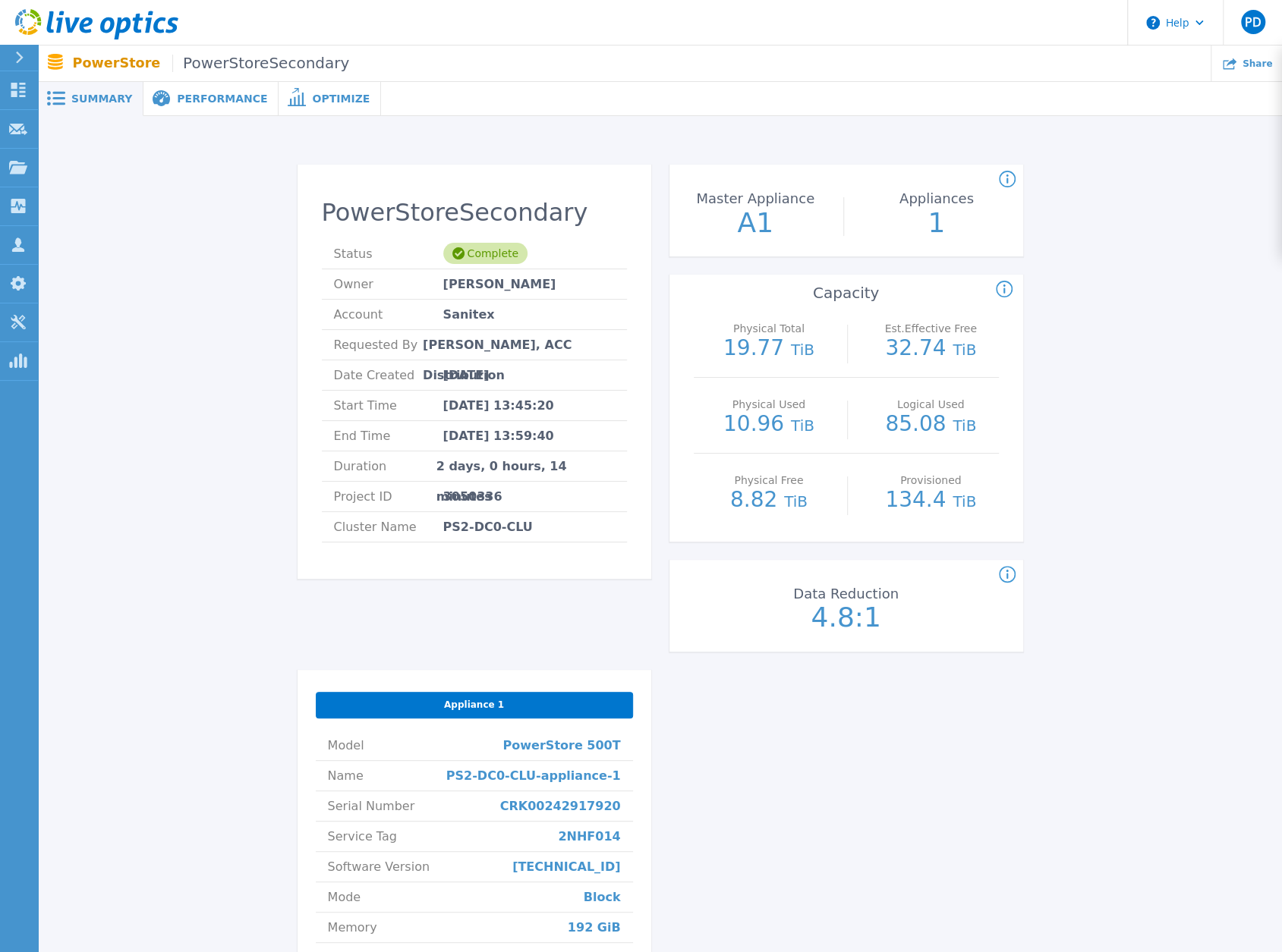
click at [184, 98] on span "Performance" at bounding box center [222, 98] width 91 height 11
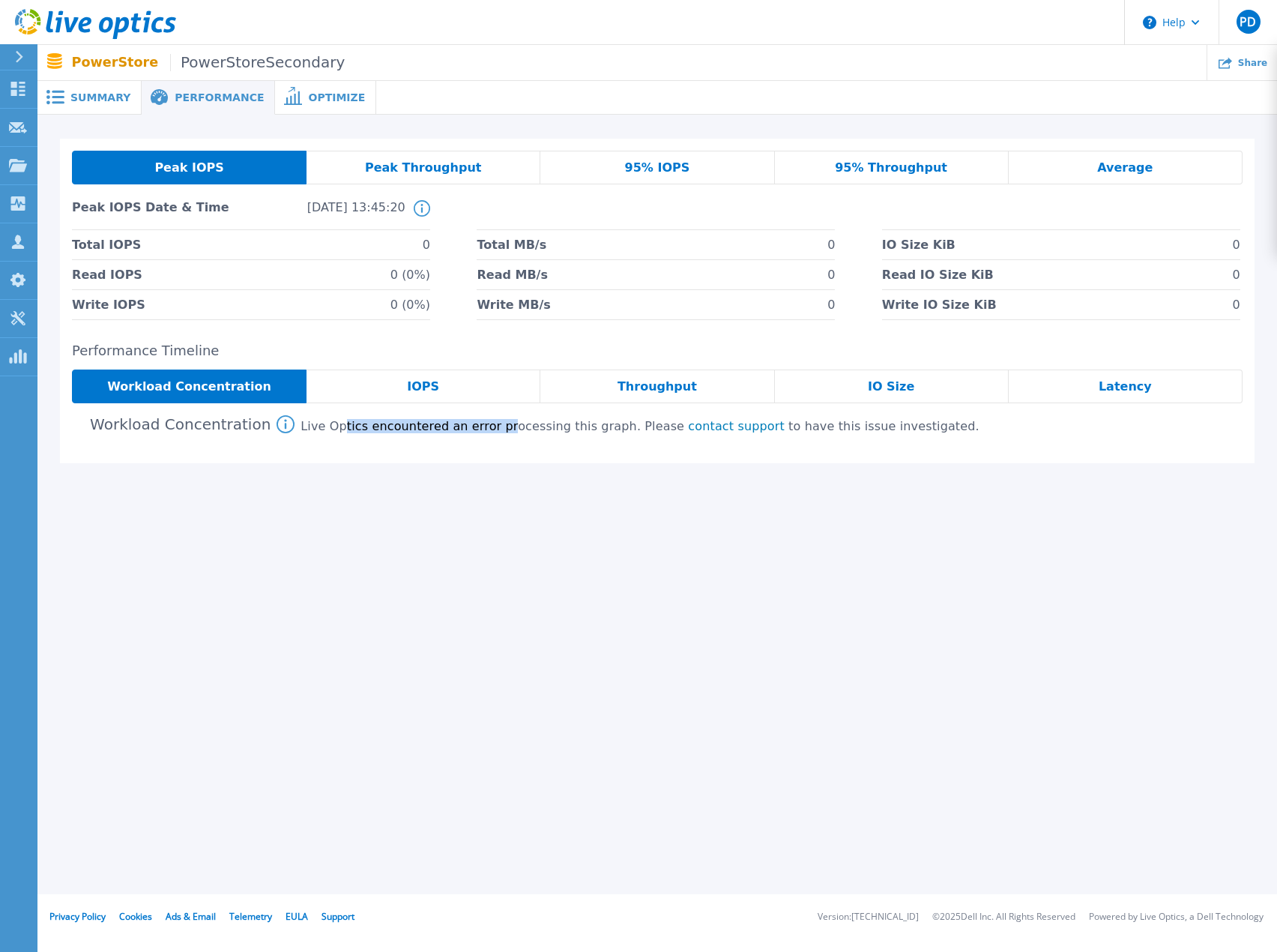
drag, startPoint x: 320, startPoint y: 421, endPoint x: 474, endPoint y: 427, distance: 154.1
click at [474, 427] on div "Live Optics encountered an error processing this graph. Please contact support …" at bounding box center [639, 427] width 679 height 13
click at [662, 512] on div "Summary Performance Optimize PowerStoreSecondary Status Complete Owner [PERSON_…" at bounding box center [658, 447] width 1240 height 894
click at [473, 499] on div "Peak IOPS Peak Throughput 95% IOPS 95% Throughput Average Peak IOPS Date & Time…" at bounding box center [658, 310] width 1240 height 391
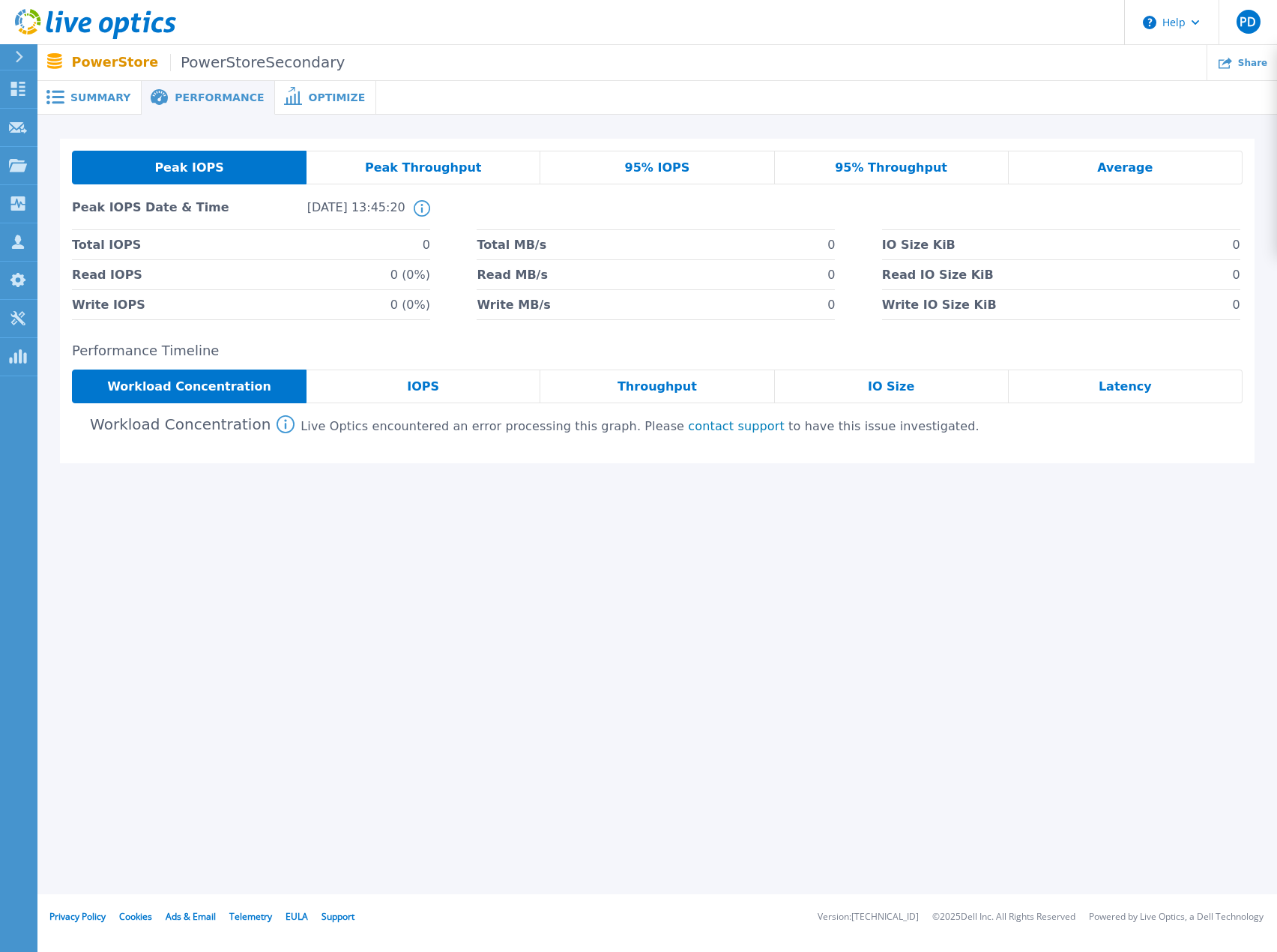
click at [550, 673] on div "Summary Performance Optimize PowerStoreSecondary Status Complete Owner [PERSON_…" at bounding box center [658, 447] width 1240 height 894
click at [424, 169] on span "Peak Throughput" at bounding box center [423, 167] width 117 height 12
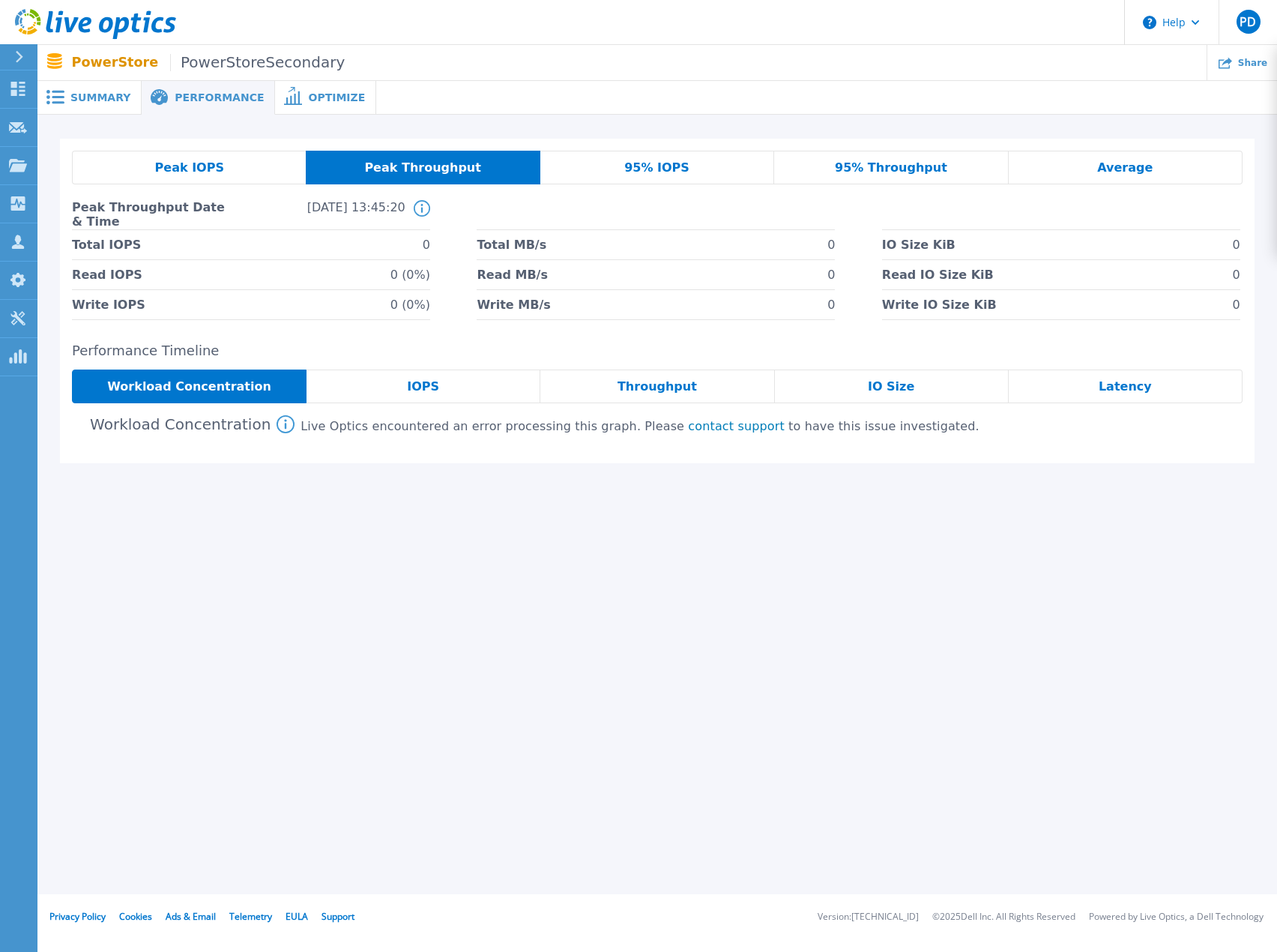
click at [674, 166] on span "95% IOPS" at bounding box center [657, 167] width 65 height 12
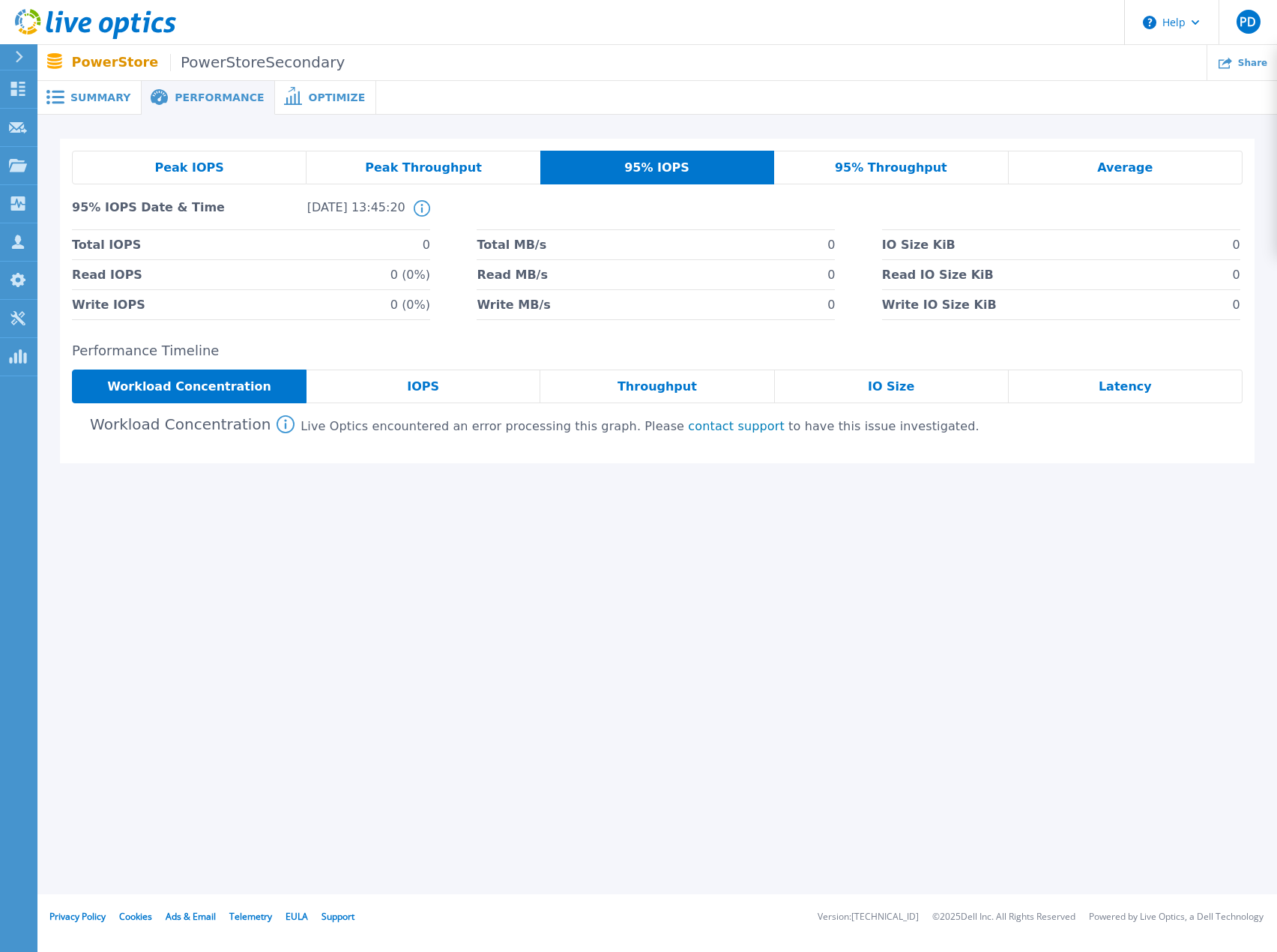
click at [223, 171] on div "Peak IOPS" at bounding box center [189, 167] width 234 height 33
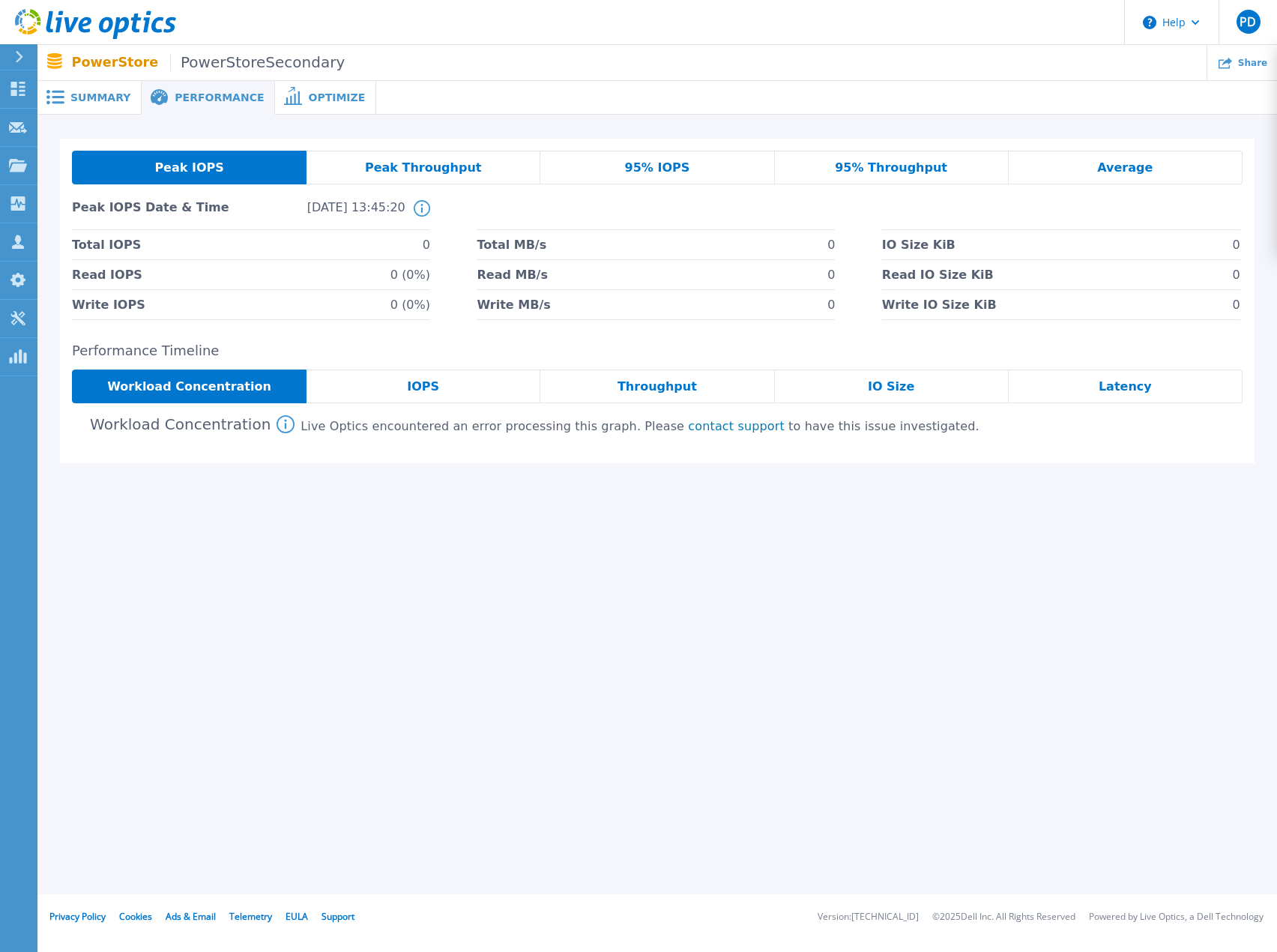
click at [458, 170] on span "Peak Throughput" at bounding box center [423, 167] width 117 height 12
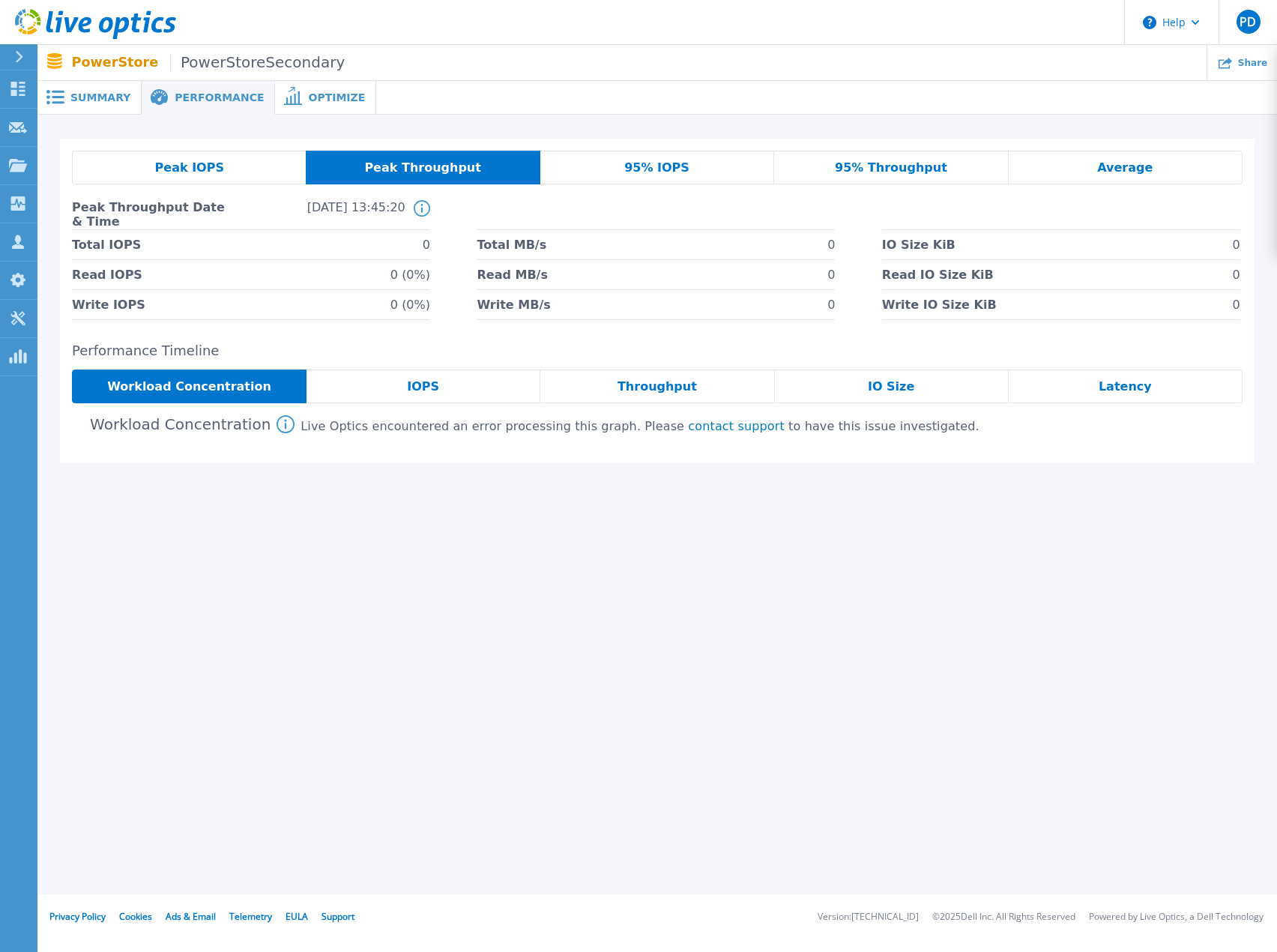
click at [613, 164] on div "95% IOPS" at bounding box center [657, 167] width 233 height 33
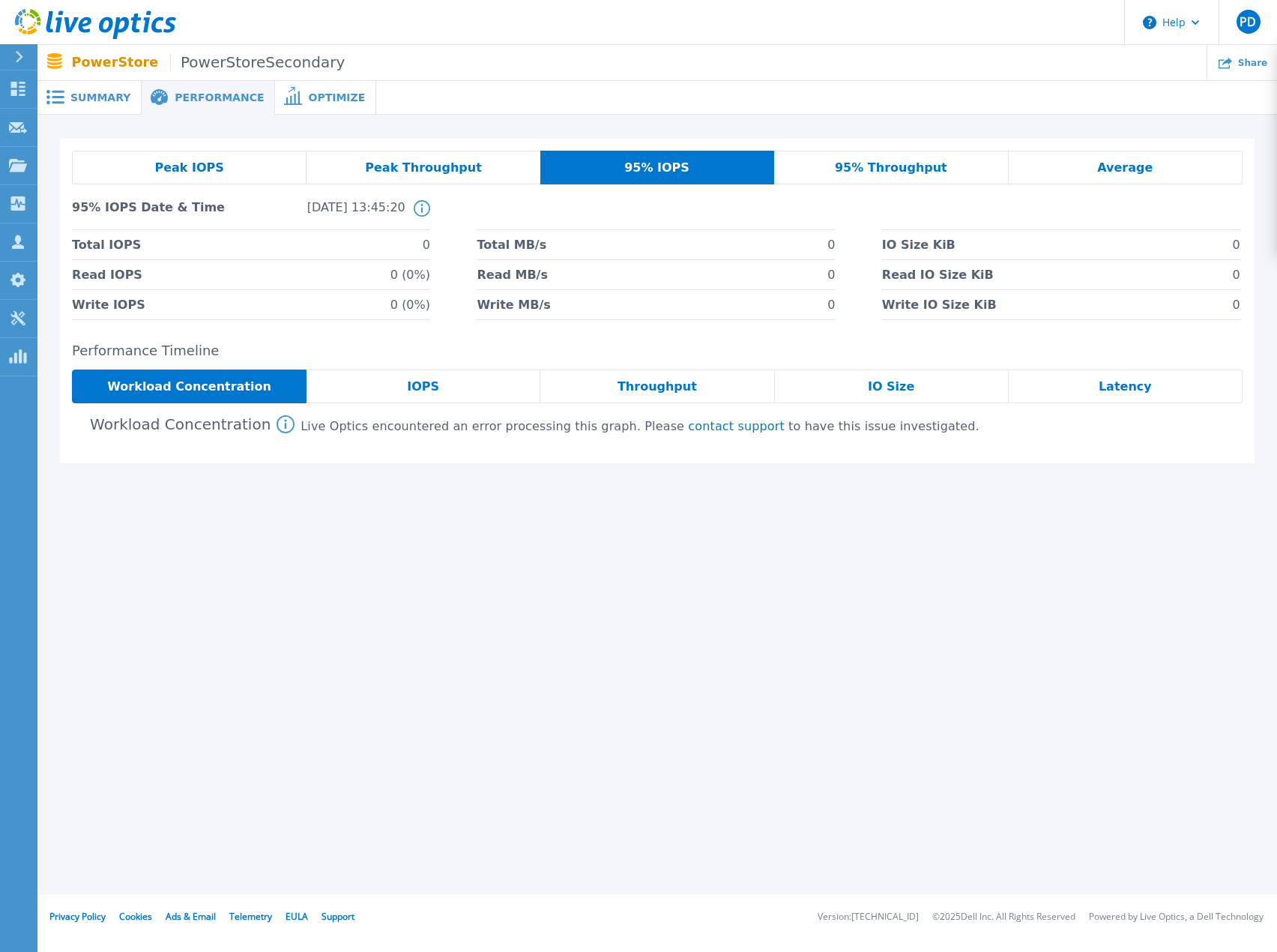
click at [105, 95] on span "Summary" at bounding box center [100, 97] width 60 height 11
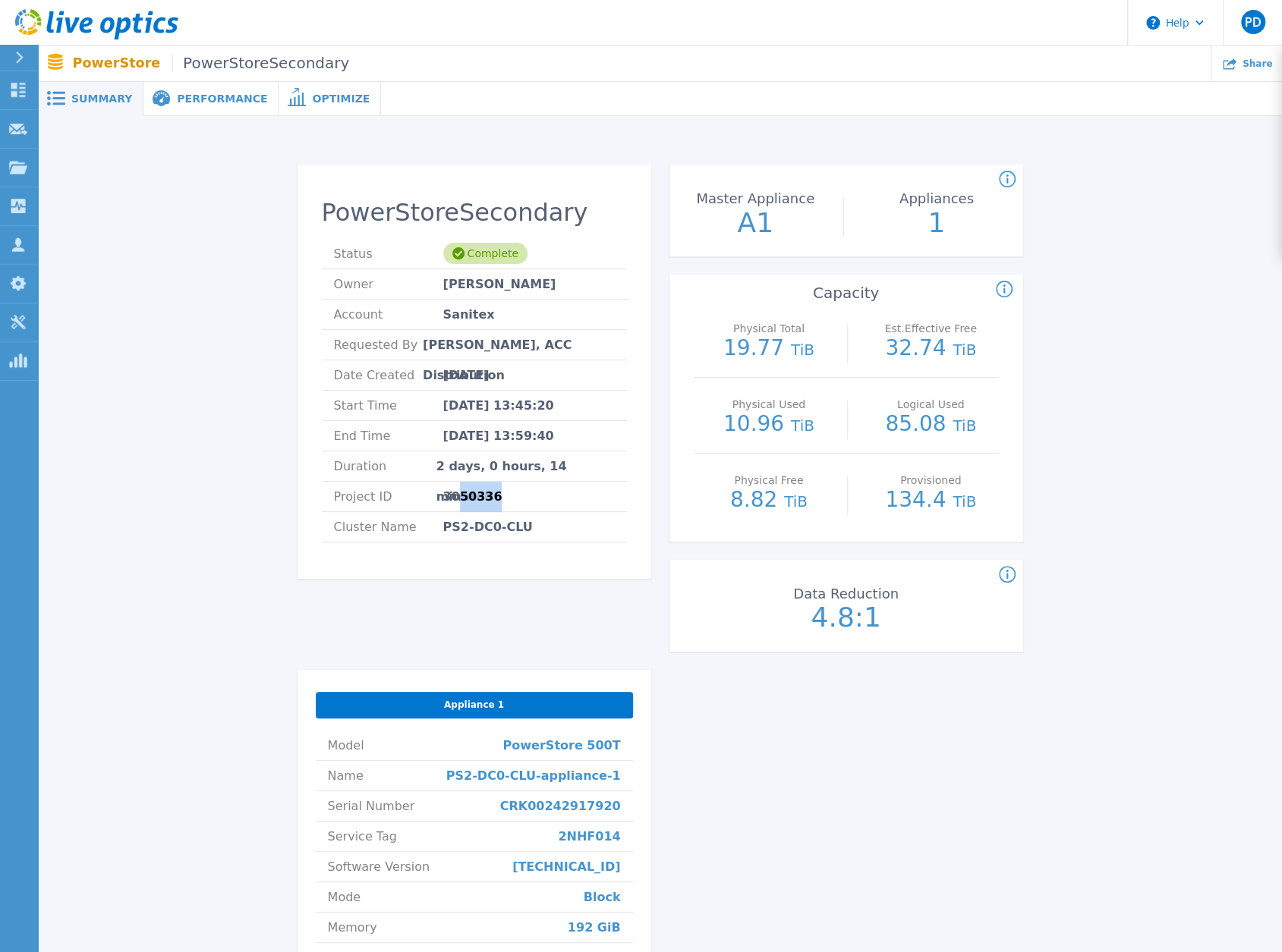
drag, startPoint x: 458, startPoint y: 501, endPoint x: 495, endPoint y: 501, distance: 37.0
click at [495, 501] on li "Project ID 3050336" at bounding box center [475, 497] width 305 height 30
click at [809, 700] on div "PowerStoreSecondary Status Complete Owner Egidijus Zem Account Sanitex Requeste…" at bounding box center [660, 666] width 725 height 1003
drag, startPoint x: 826, startPoint y: 619, endPoint x: 870, endPoint y: 620, distance: 44.0
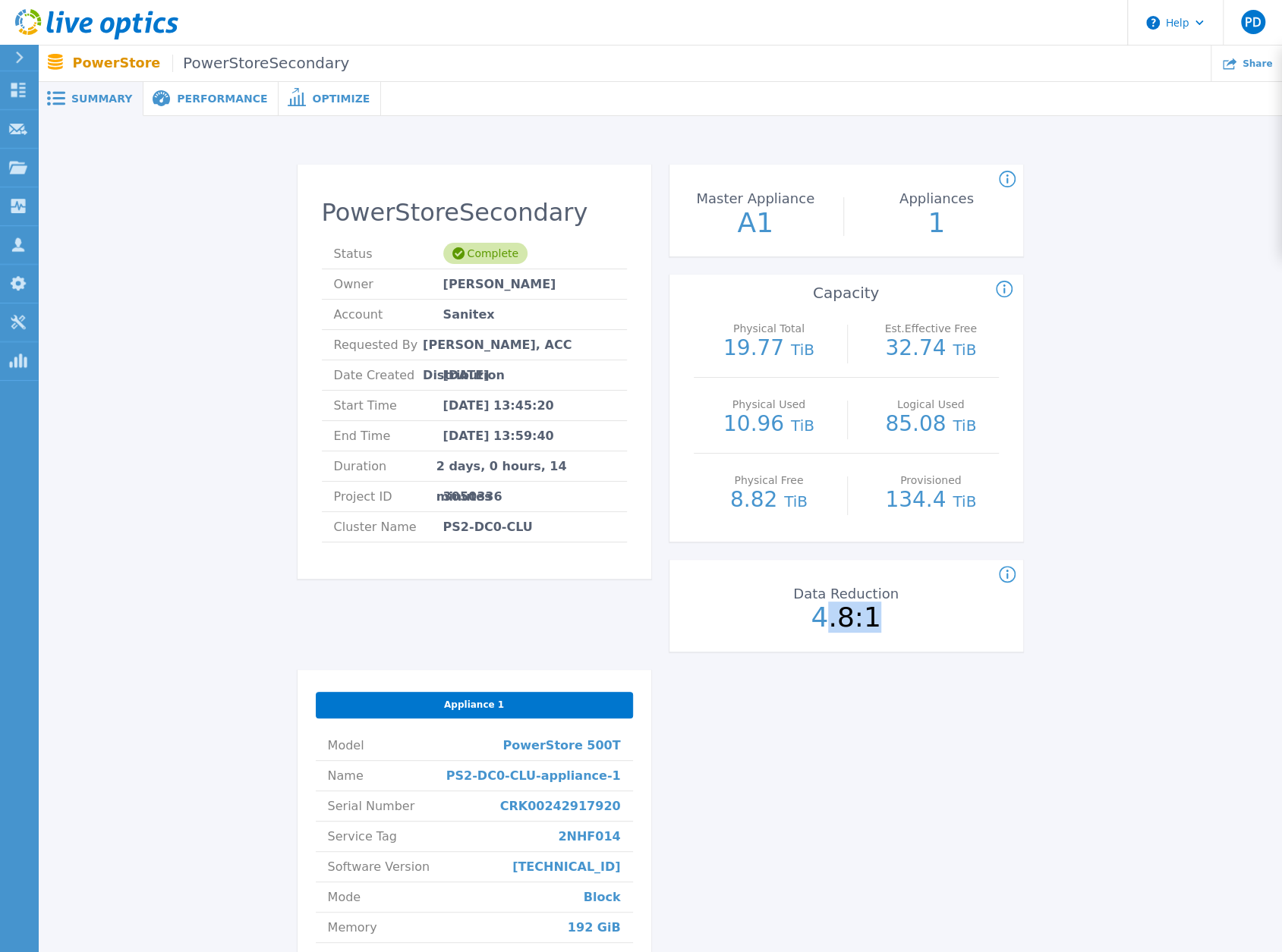
click at [870, 620] on p "4.8:1" at bounding box center [846, 617] width 170 height 27
click at [867, 708] on div "PowerStoreSecondary Status Complete Owner Egidijus Zem Account Sanitex Requeste…" at bounding box center [660, 666] width 725 height 1003
click at [200, 93] on span "Performance" at bounding box center [222, 98] width 91 height 11
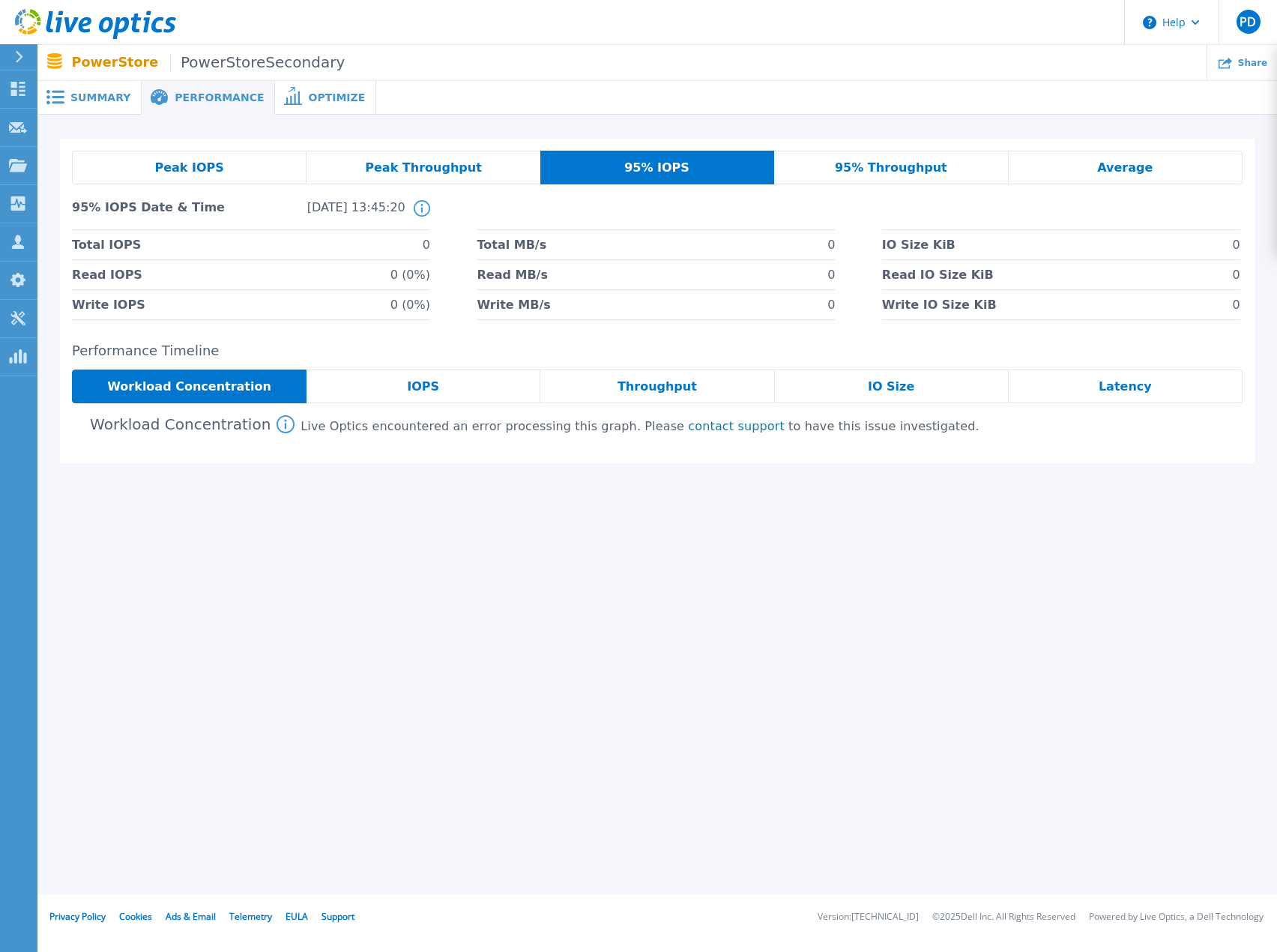
click at [688, 427] on link "contact support" at bounding box center [736, 426] width 97 height 14
click at [420, 211] on icon at bounding box center [422, 208] width 17 height 17
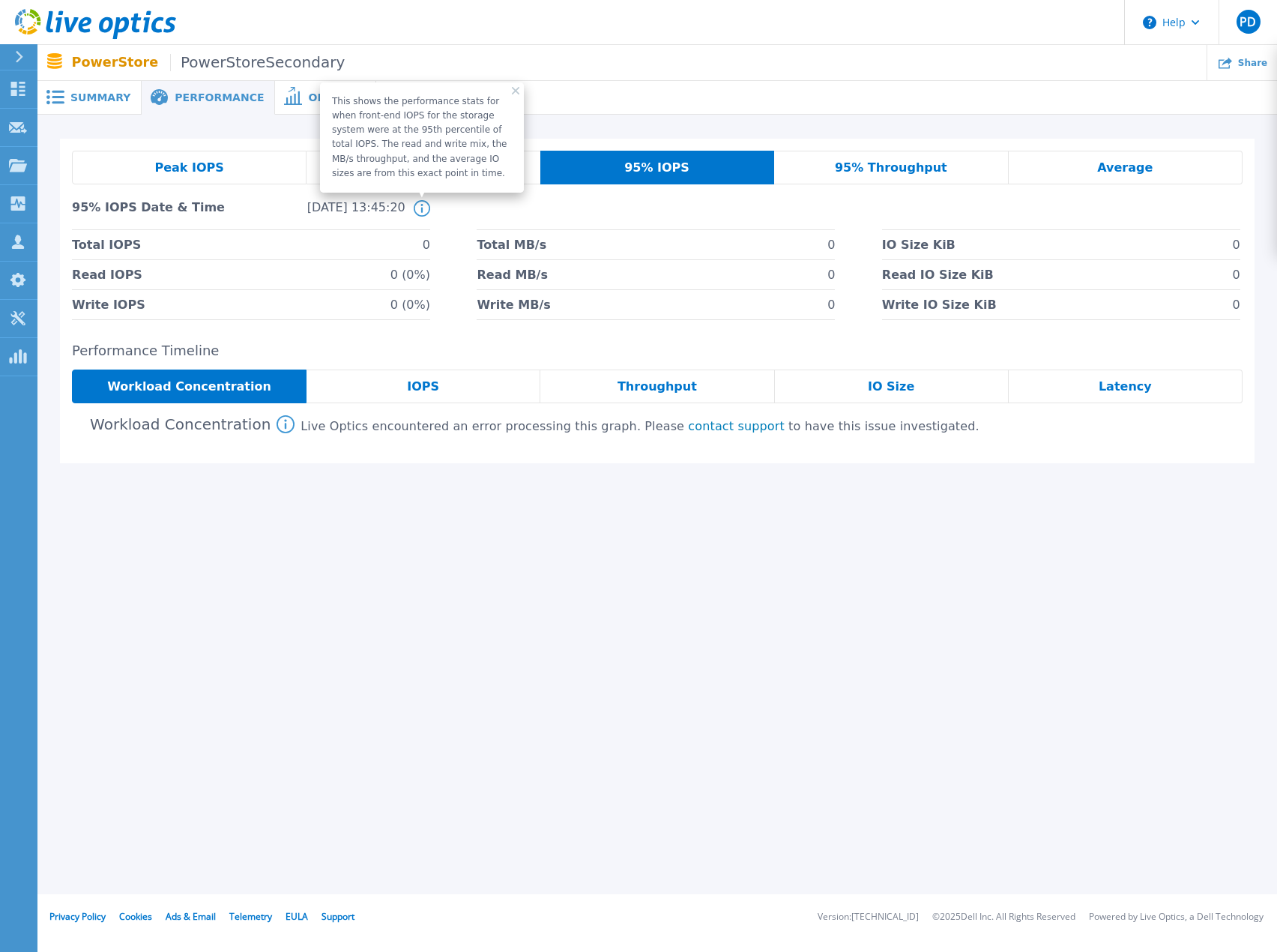
click at [420, 211] on icon at bounding box center [422, 208] width 17 height 17
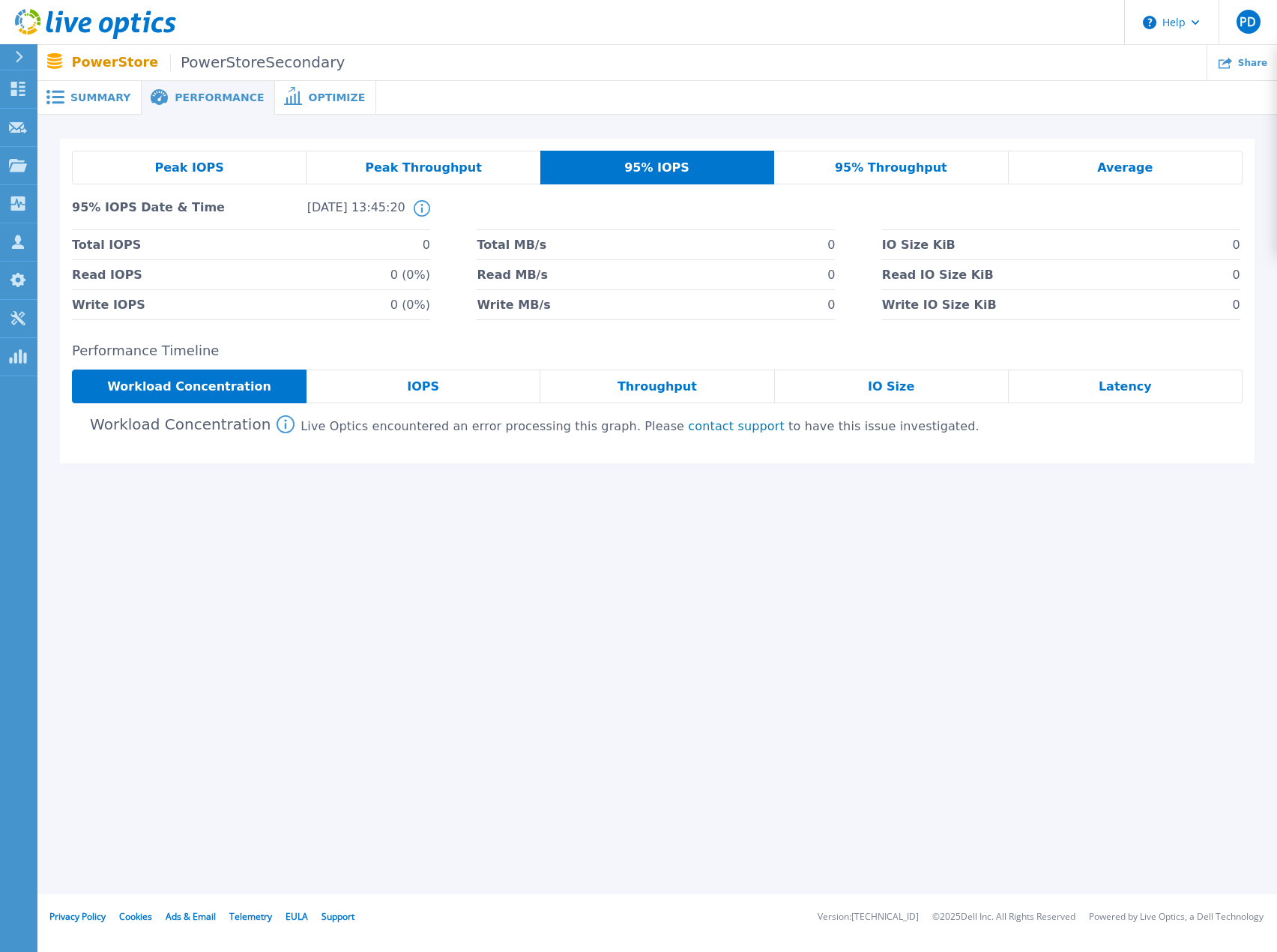
click at [552, 617] on div "Summary Performance Optimize PowerStoreSecondary Status Complete Owner Egidijus…" at bounding box center [658, 447] width 1240 height 894
click at [688, 429] on link "contact support" at bounding box center [736, 426] width 97 height 14
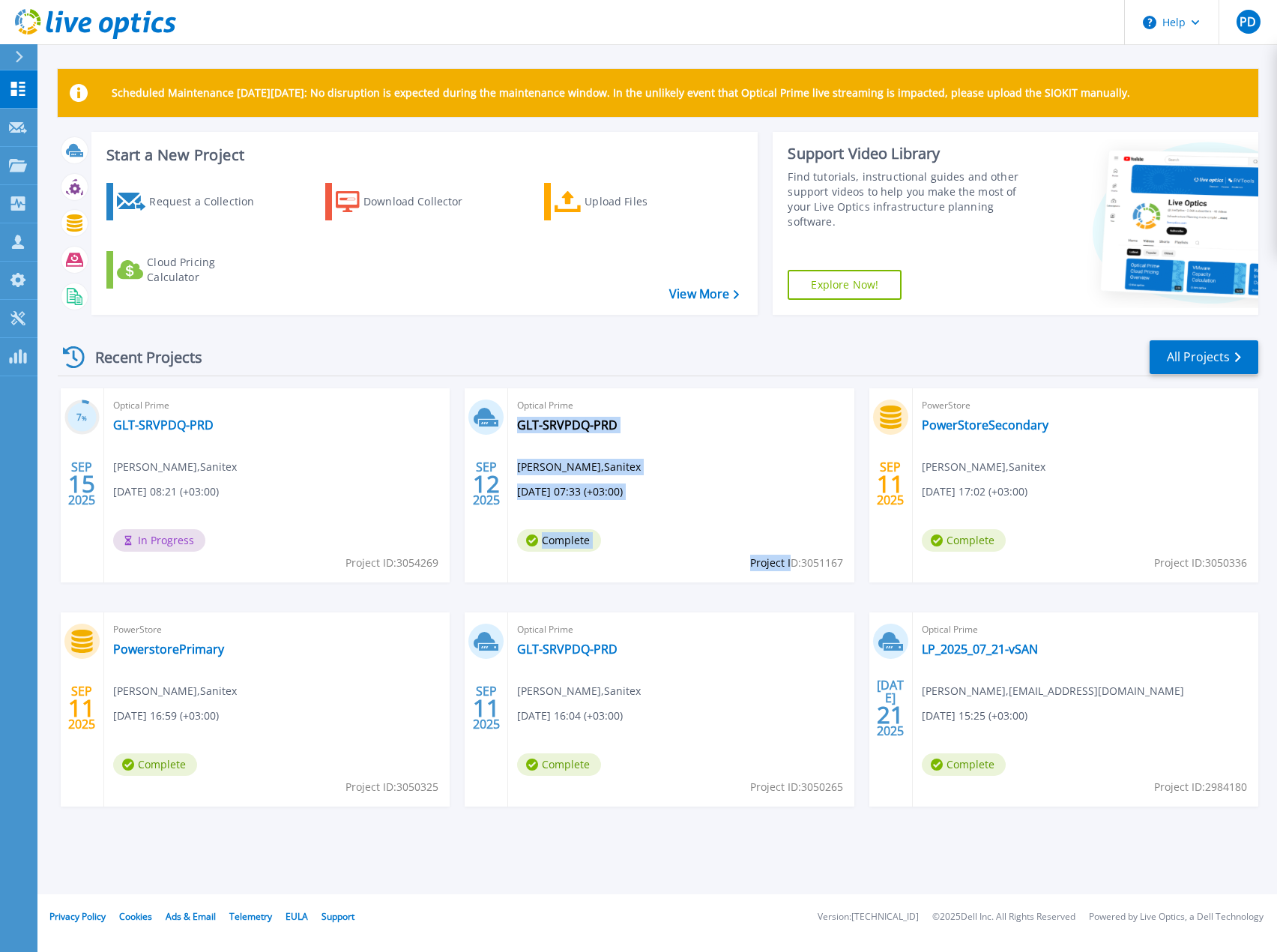
drag, startPoint x: 844, startPoint y: 561, endPoint x: 790, endPoint y: 562, distance: 54.0
click at [790, 562] on div "Optical Prime GLT-SRVPDQ-PRD [PERSON_NAME] , Sanitex [DATE] 07:33 (+03:00) Comp…" at bounding box center [680, 485] width 346 height 194
click at [793, 567] on span "Project ID: 3051167" at bounding box center [797, 563] width 93 height 17
drag, startPoint x: 748, startPoint y: 566, endPoint x: 839, endPoint y: 566, distance: 91.0
click at [839, 566] on span "Project ID: 3051167" at bounding box center [797, 563] width 93 height 17
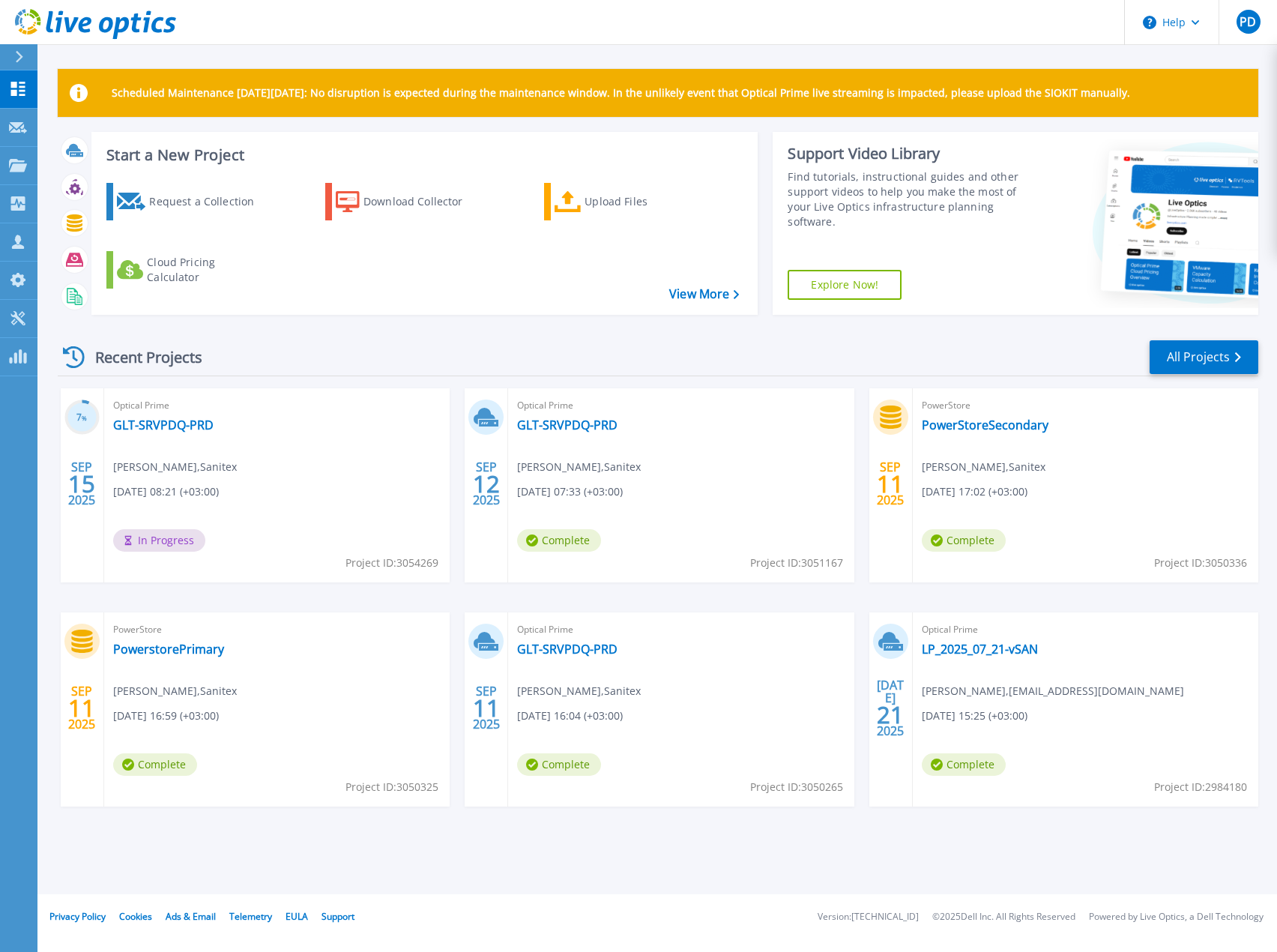
click at [1053, 545] on div "PowerStore PowerStoreSecondary [PERSON_NAME] , Sanitex [DATE] 17:02 (+03:00) Co…" at bounding box center [1085, 485] width 346 height 194
drag, startPoint x: 1155, startPoint y: 564, endPoint x: 1247, endPoint y: 565, distance: 92.0
click at [1247, 565] on span "Project ID: 3050336" at bounding box center [1200, 563] width 93 height 17
copy span "Project ID: 3050336"
click at [428, 789] on span "Project ID: 3050325" at bounding box center [392, 787] width 93 height 17
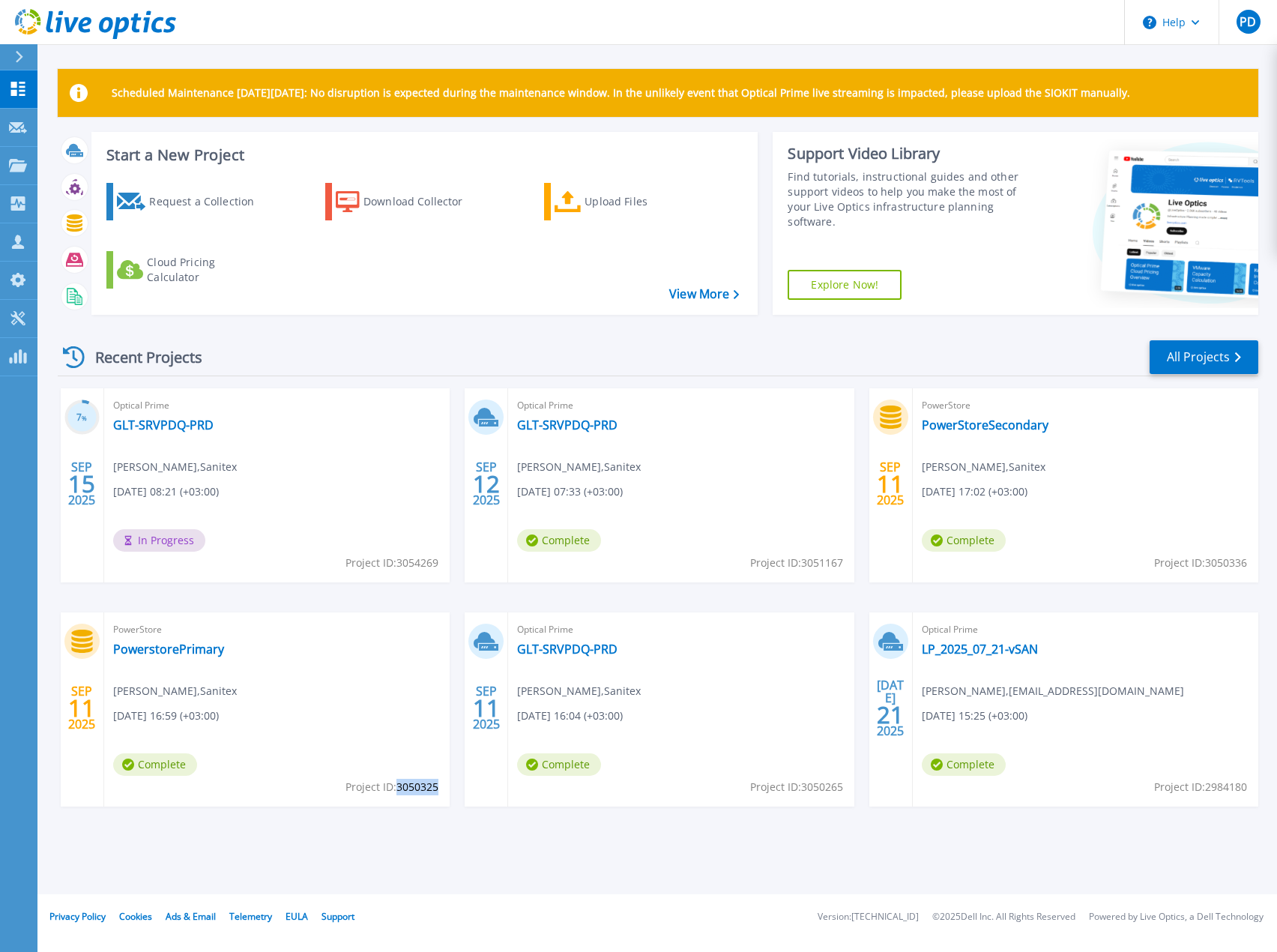
click at [428, 789] on span "Project ID: 3050325" at bounding box center [392, 787] width 93 height 17
copy span "3050325"
click at [421, 852] on div "Scheduled Maintenance [DATE][DATE]: No disruption is expected during the mainte…" at bounding box center [658, 447] width 1240 height 894
click at [966, 430] on link "PowerStoreSecondary" at bounding box center [985, 425] width 126 height 15
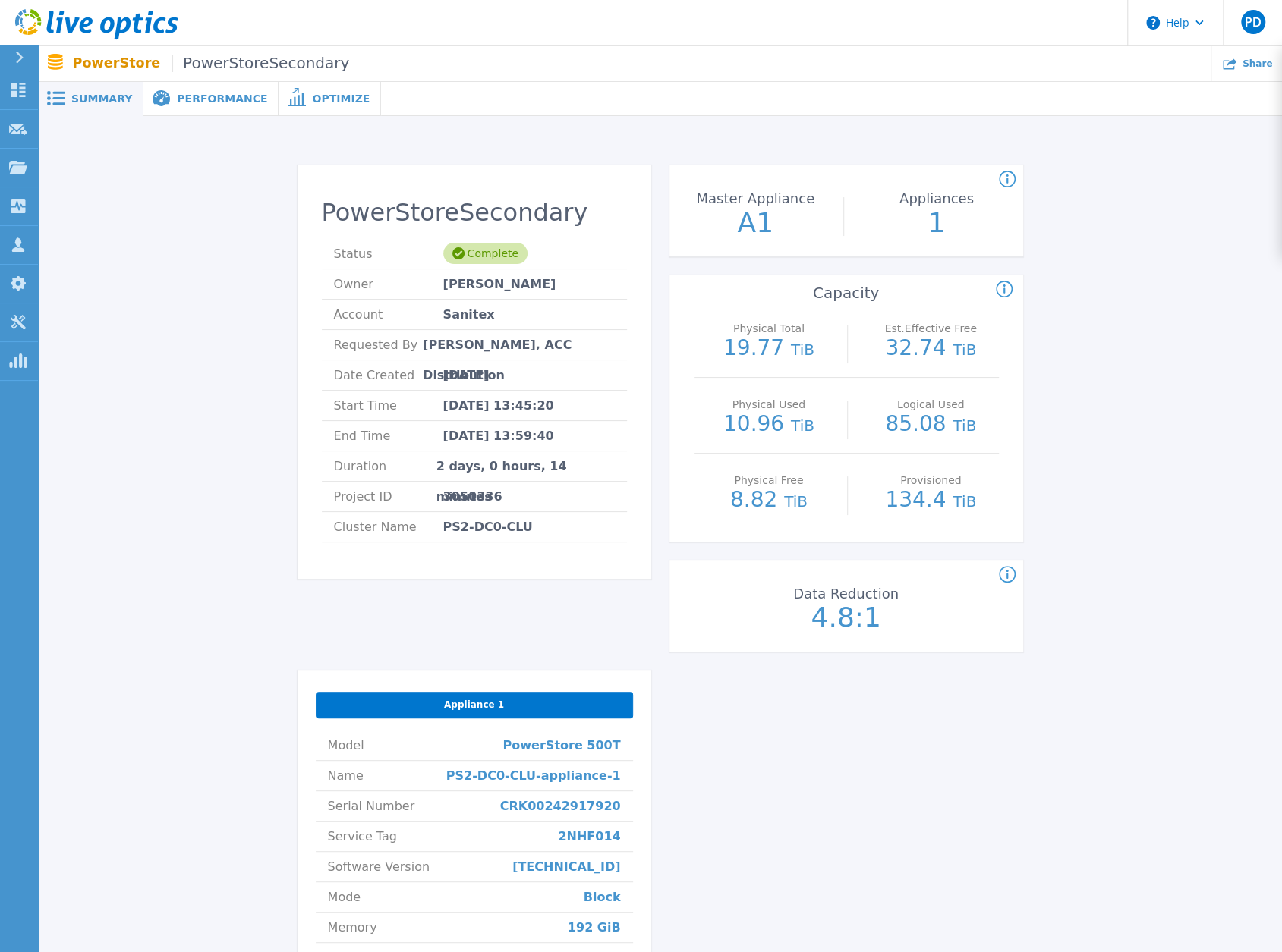
click at [203, 103] on span "Performance" at bounding box center [222, 98] width 91 height 11
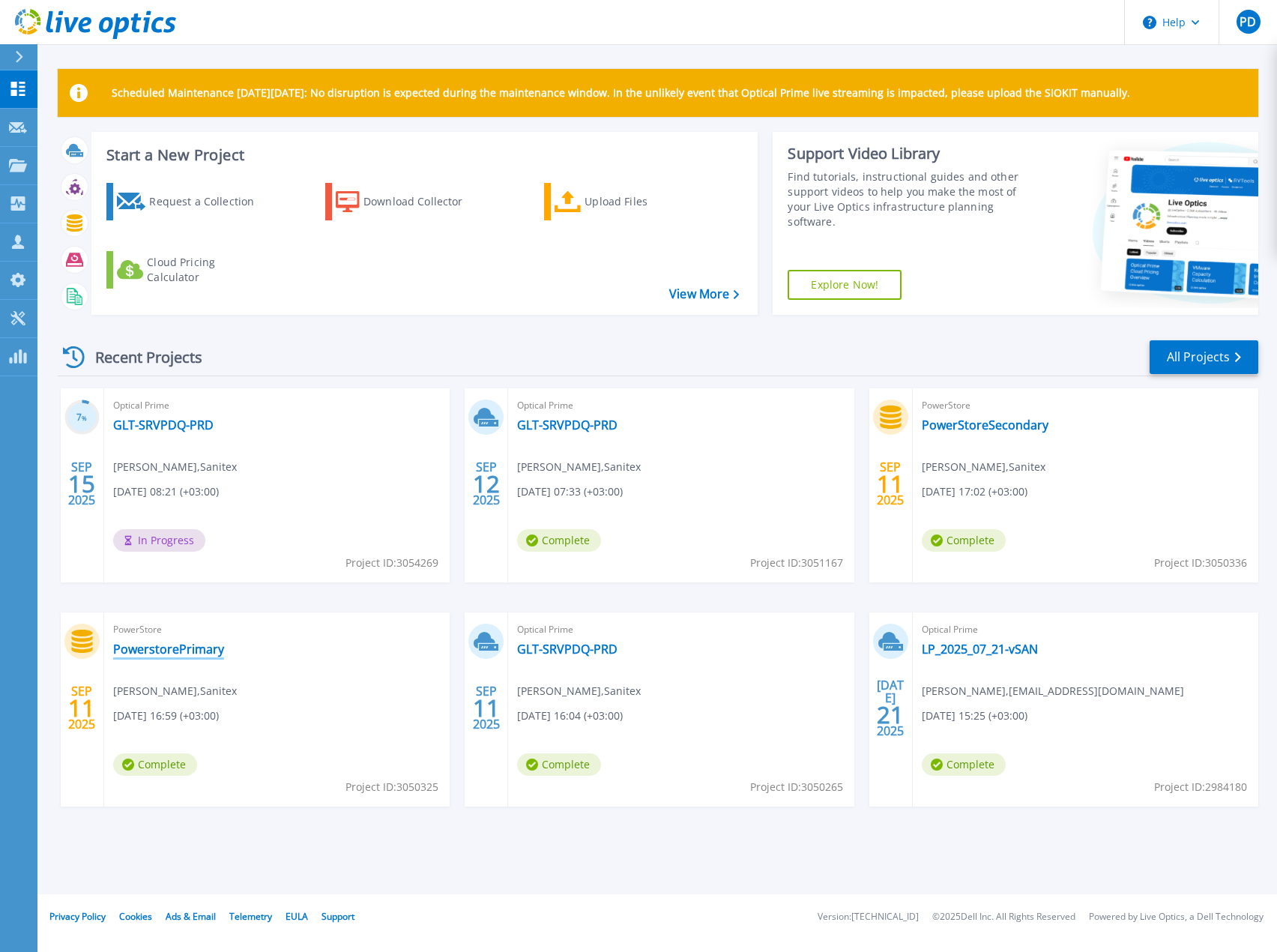
click at [169, 650] on link "PowerstorePrimary" at bounding box center [168, 649] width 111 height 15
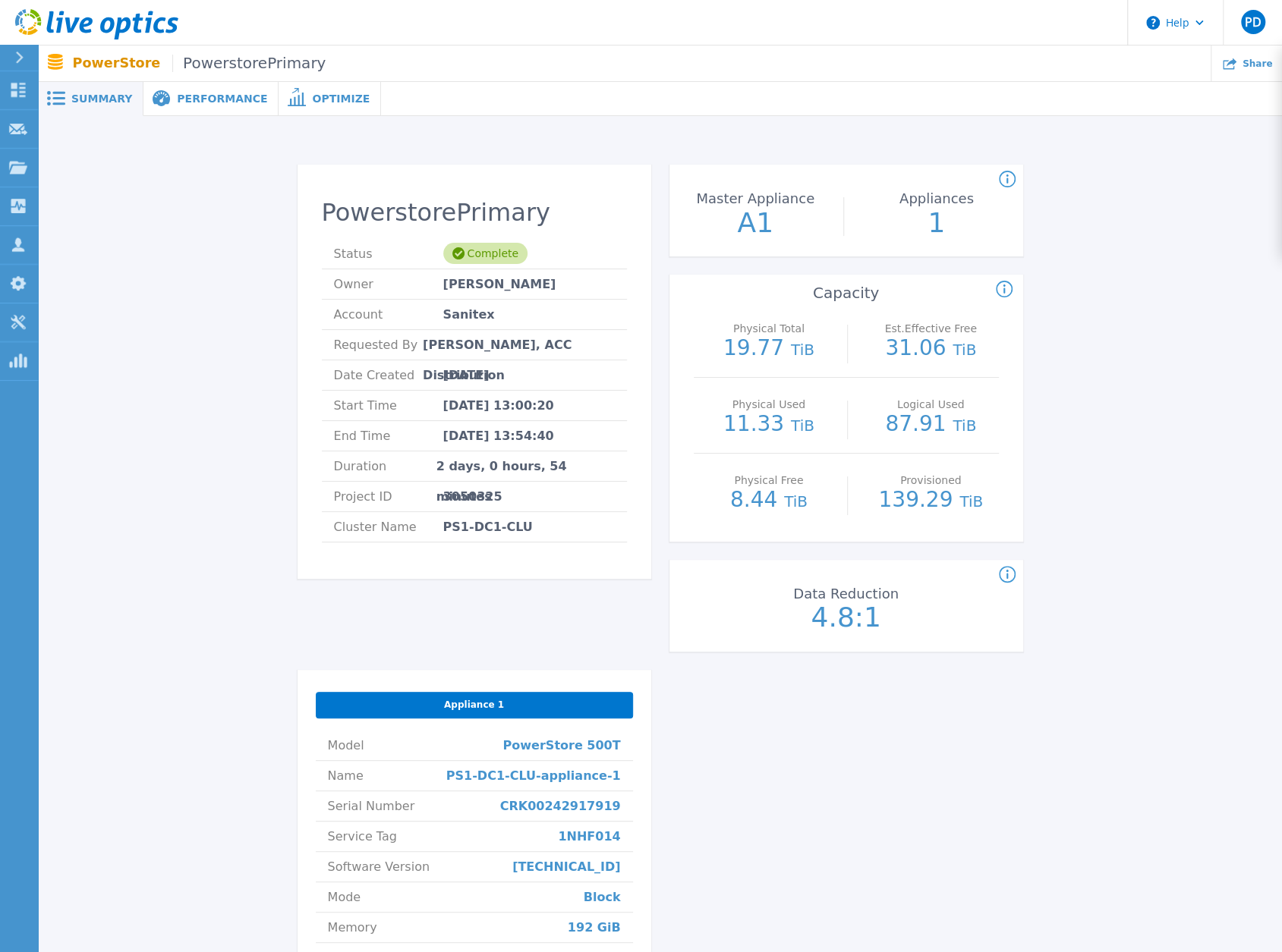
click at [182, 111] on div "Performance" at bounding box center [210, 99] width 135 height 34
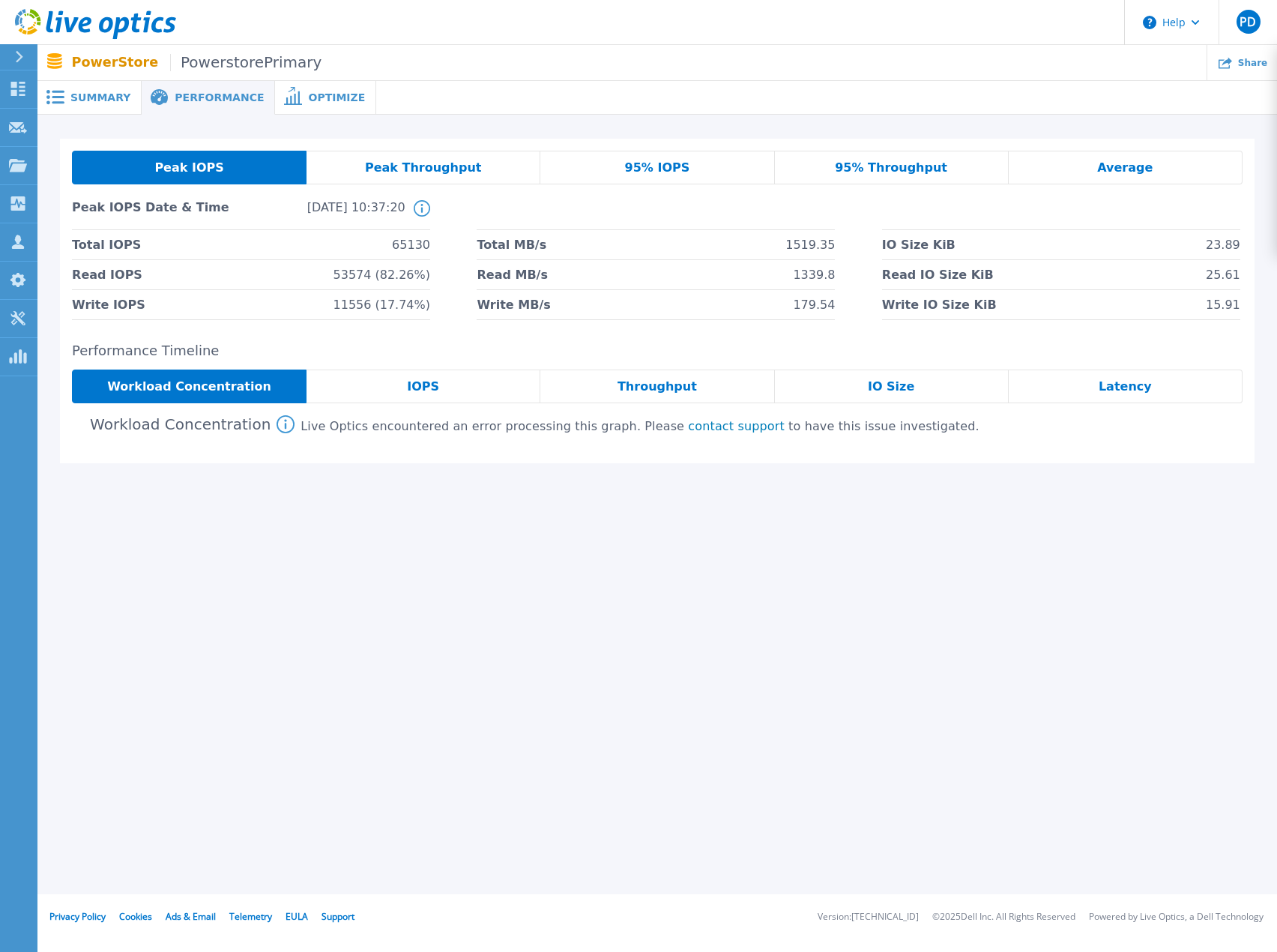
click at [277, 425] on icon at bounding box center [285, 423] width 18 height 18
click at [245, 444] on div "Performance Timeline Workload Concentration IOPS Throughput IO Size Latency Wor…" at bounding box center [658, 402] width 1195 height 120
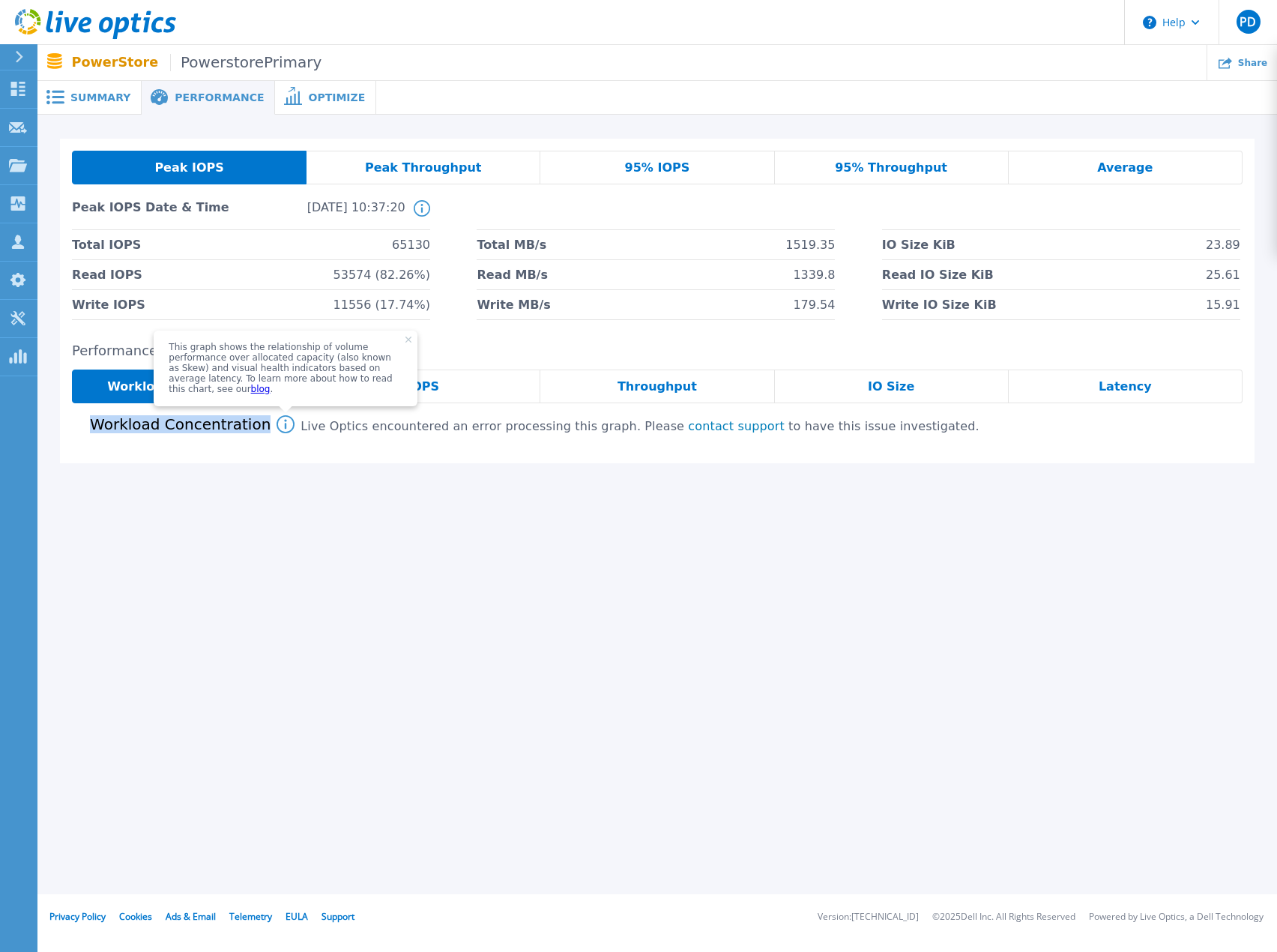
drag, startPoint x: 249, startPoint y: 427, endPoint x: 92, endPoint y: 427, distance: 157.0
click at [92, 427] on h4 "Workload Concentration" at bounding box center [171, 424] width 198 height 18
copy h4 "Workload Concentration"
click at [571, 617] on div "Summary Performance Optimize PowerstorePrimary Status Complete Owner Egidijus Z…" at bounding box center [658, 447] width 1240 height 894
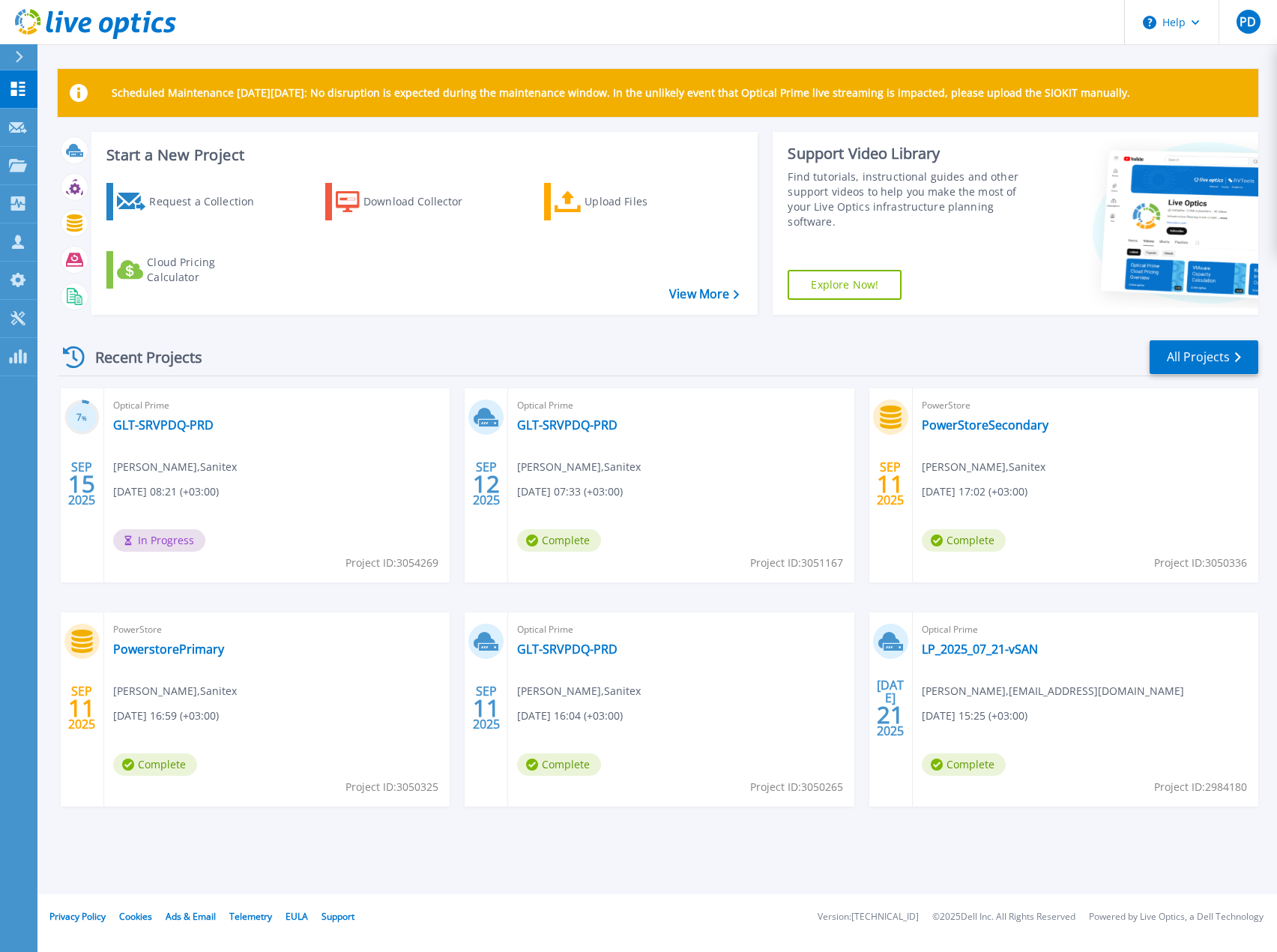
click at [1218, 561] on span "Project ID: 3050336" at bounding box center [1200, 563] width 93 height 17
copy span "3050336"
click at [487, 861] on div "Scheduled Maintenance [DATE][DATE]: No disruption is expected during the mainte…" at bounding box center [658, 447] width 1240 height 894
click at [583, 653] on link "GLT-SRVPDQ-PRD" at bounding box center [567, 649] width 100 height 15
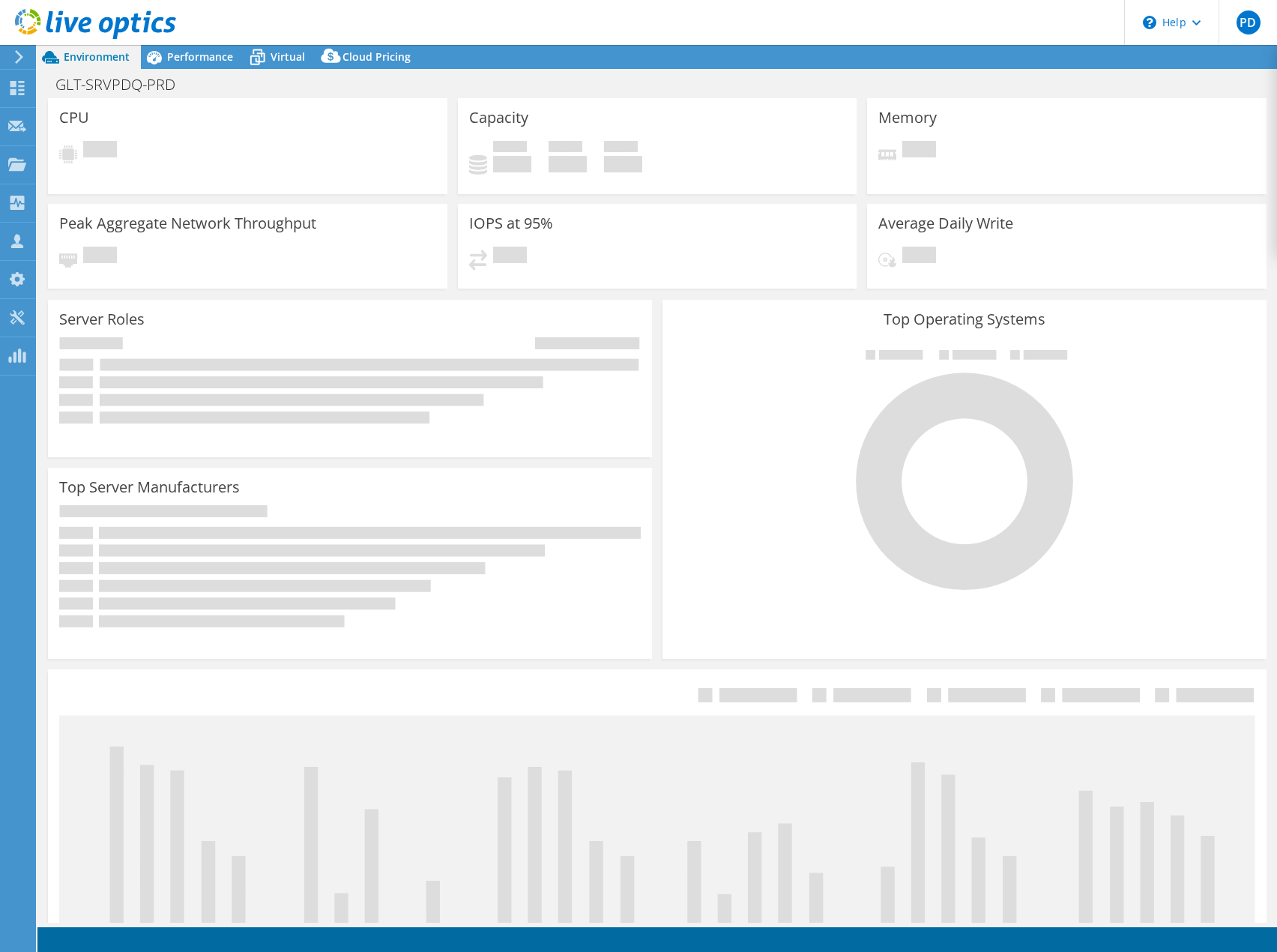
select select "USD"
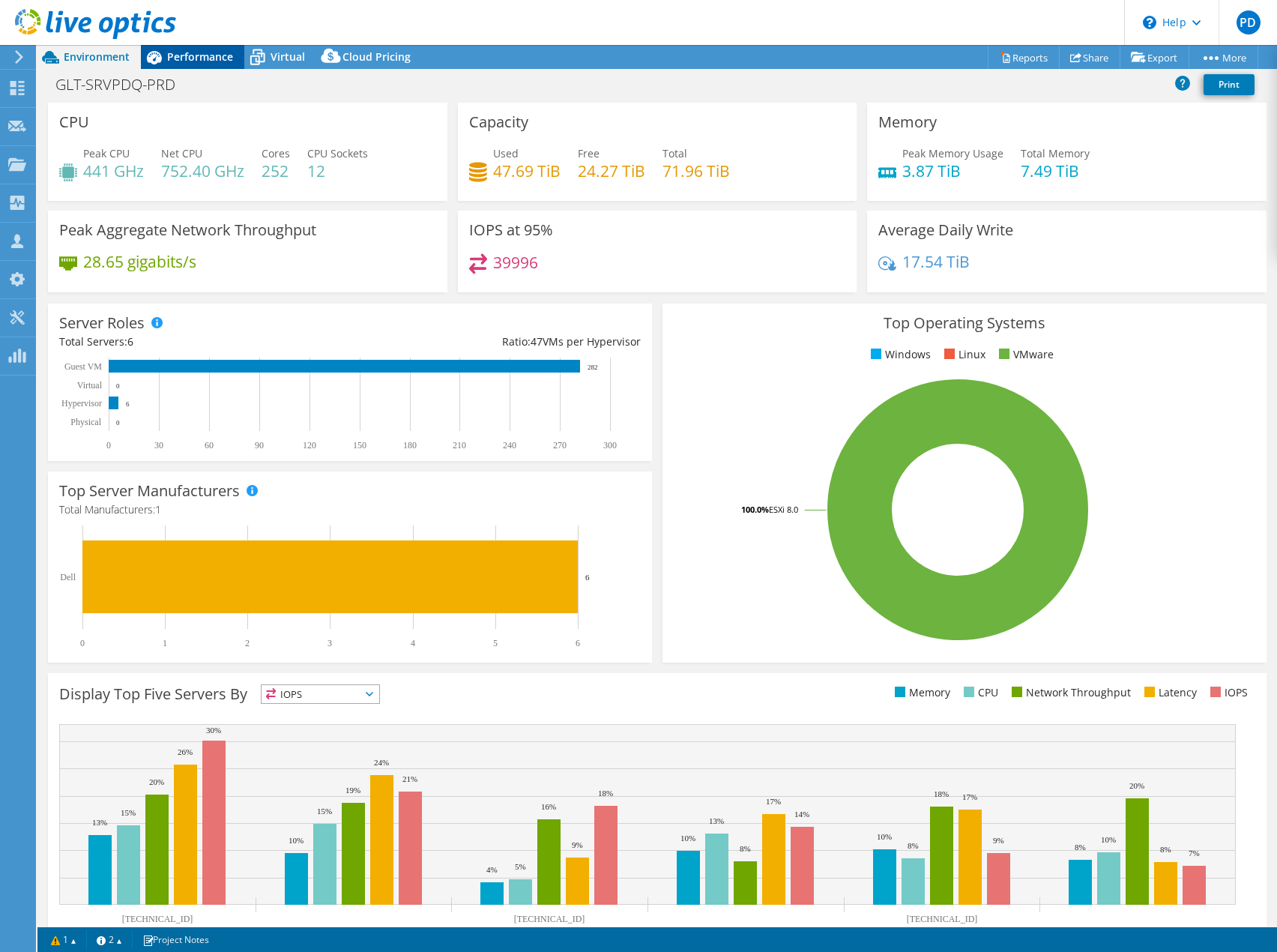
click at [200, 58] on span "Performance" at bounding box center [200, 56] width 66 height 14
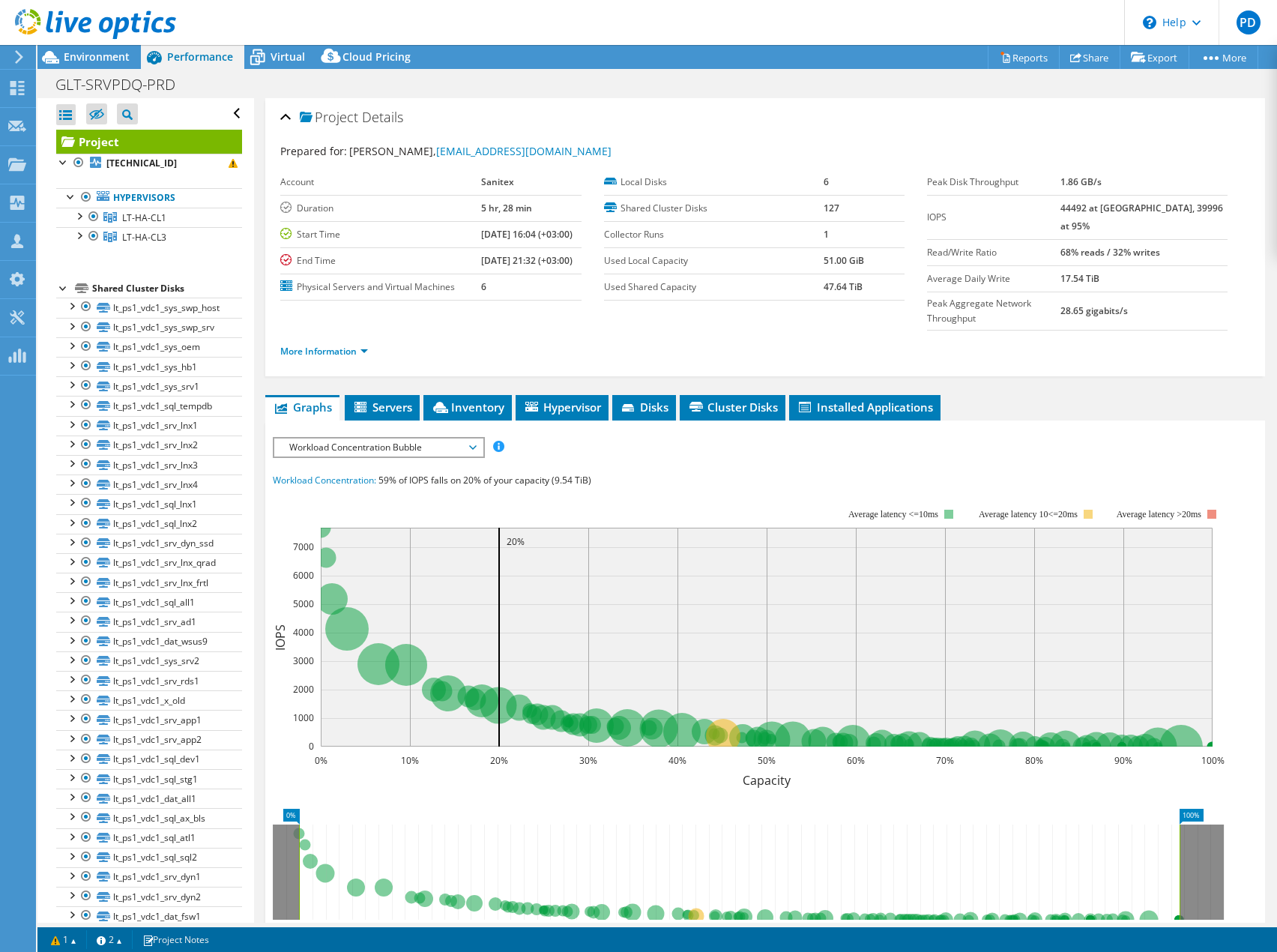
click at [336, 438] on span "Workload Concentration Bubble" at bounding box center [378, 447] width 192 height 18
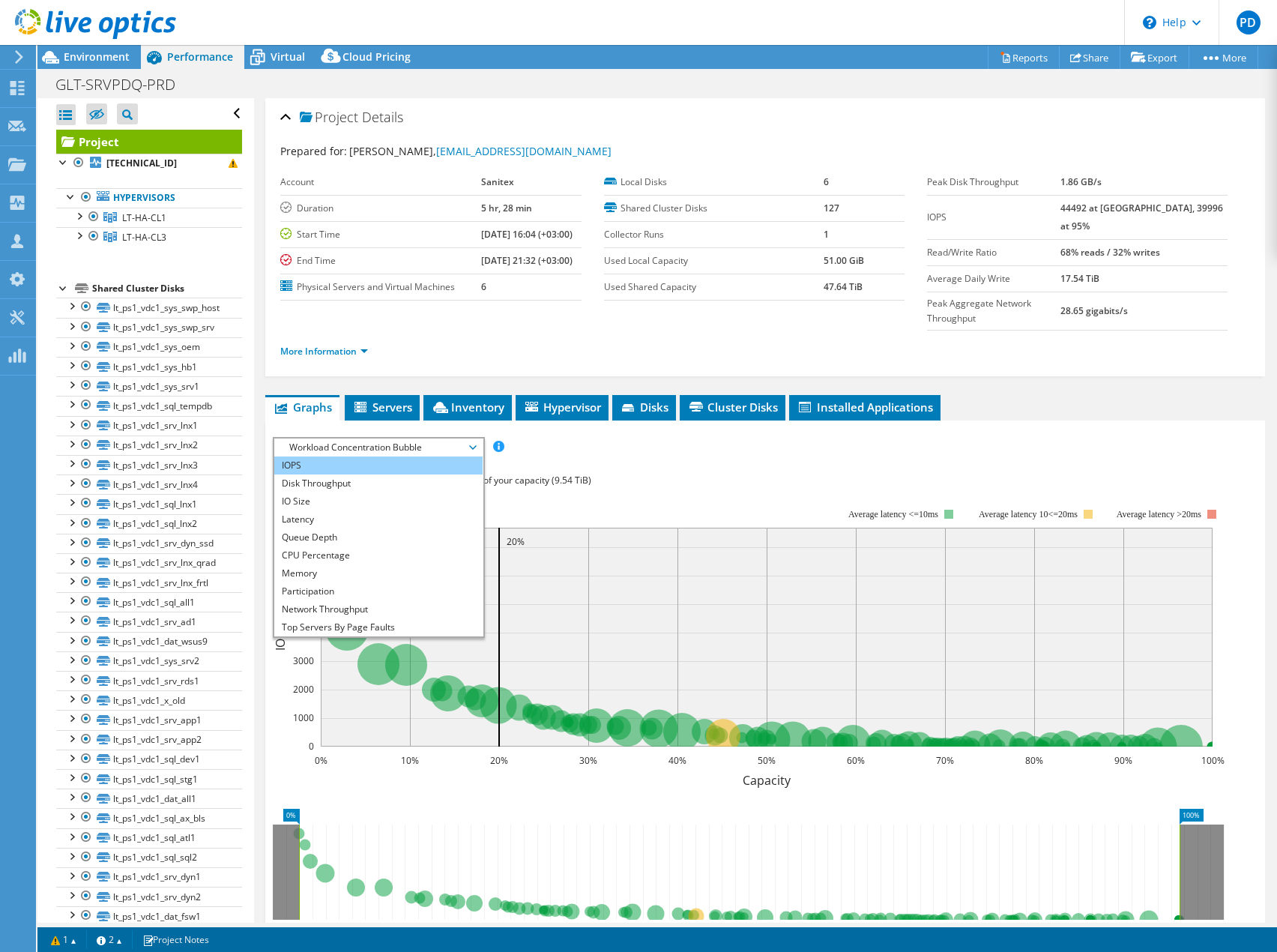
click at [334, 457] on li "IOPS" at bounding box center [378, 465] width 208 height 18
